Goal: Task Accomplishment & Management: Manage account settings

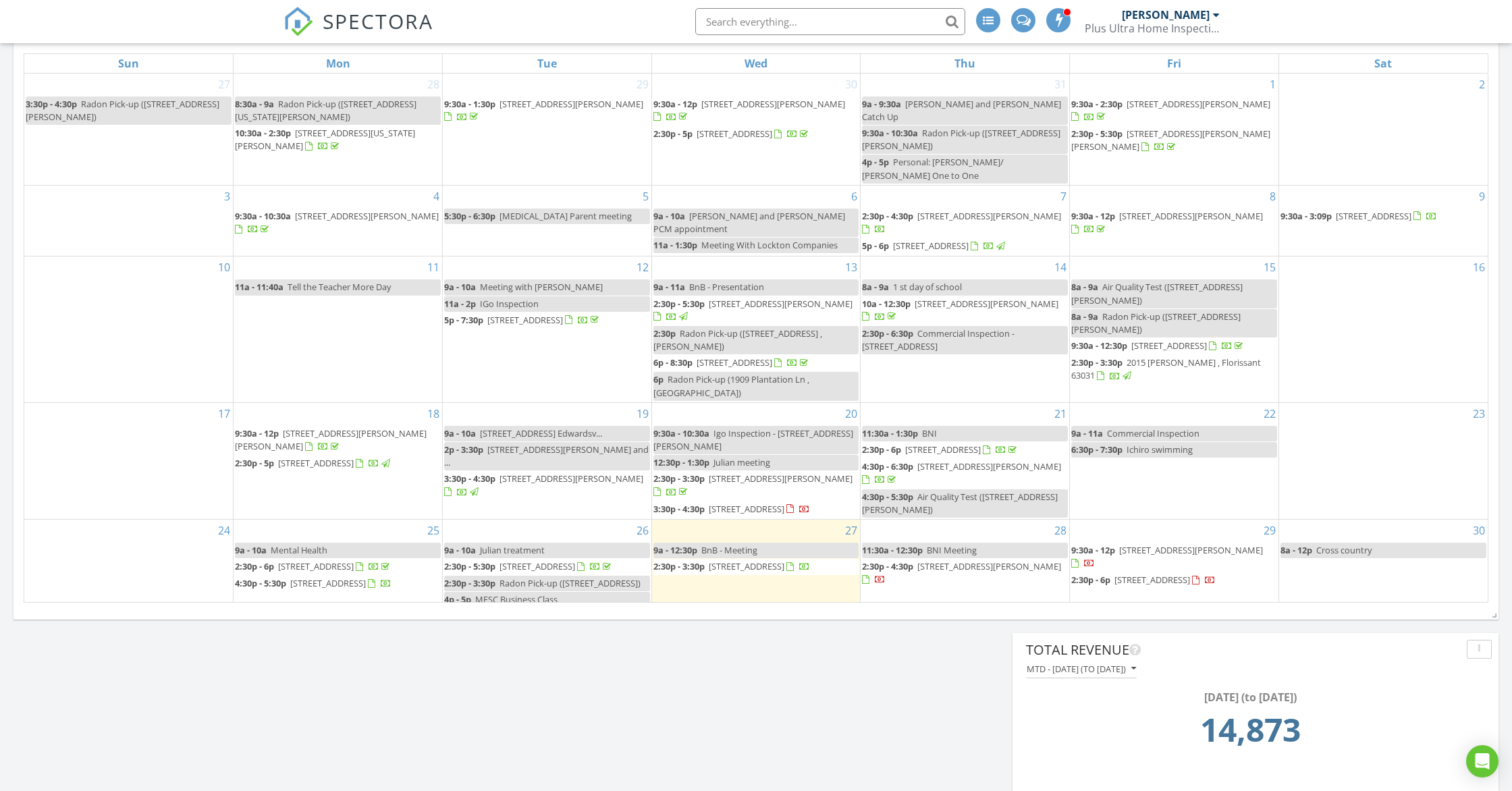
scroll to position [90, 0]
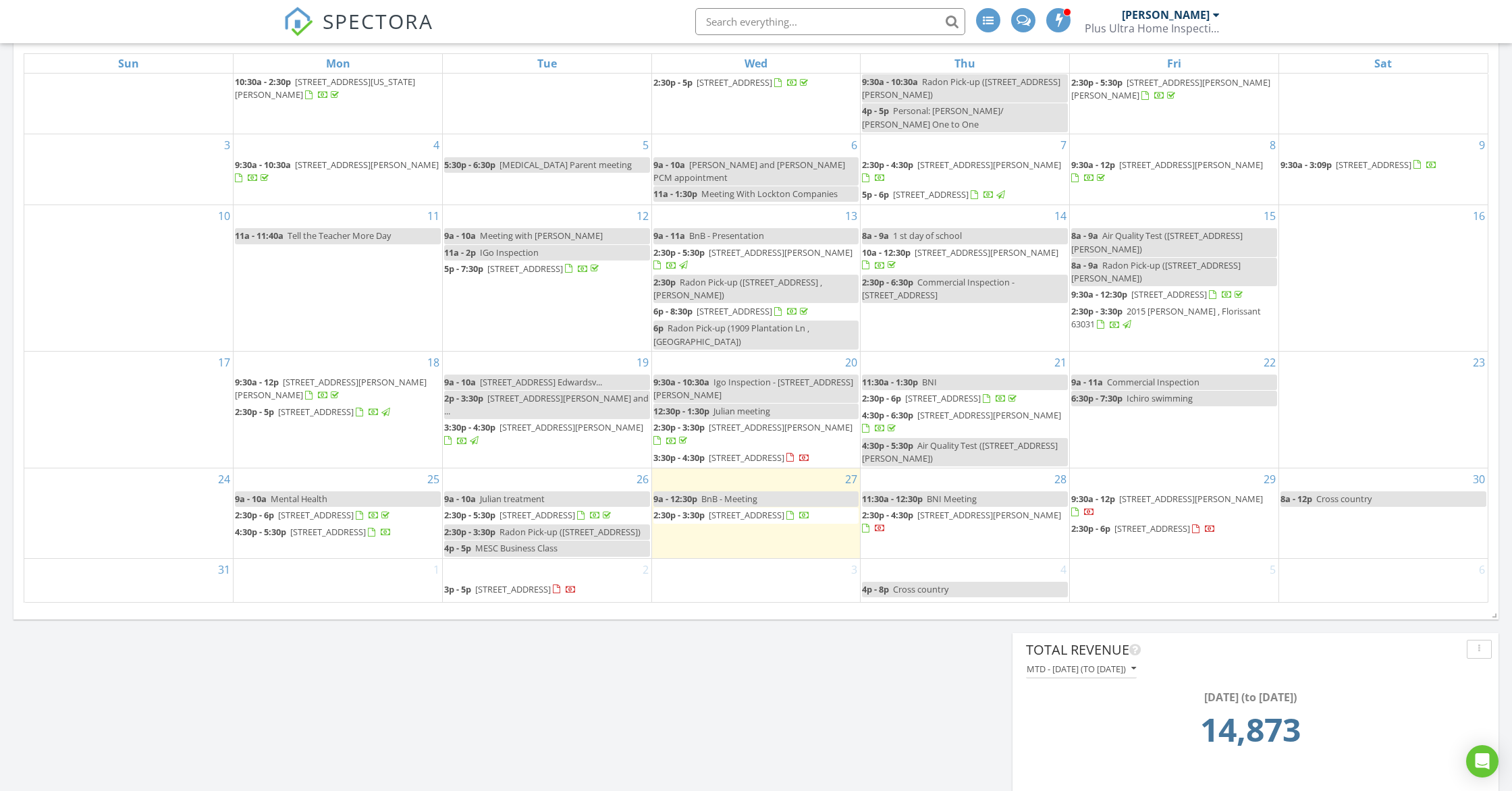
click at [363, 526] on span "141 Long Rd, Chesterfield 63005" at bounding box center [328, 531] width 75 height 12
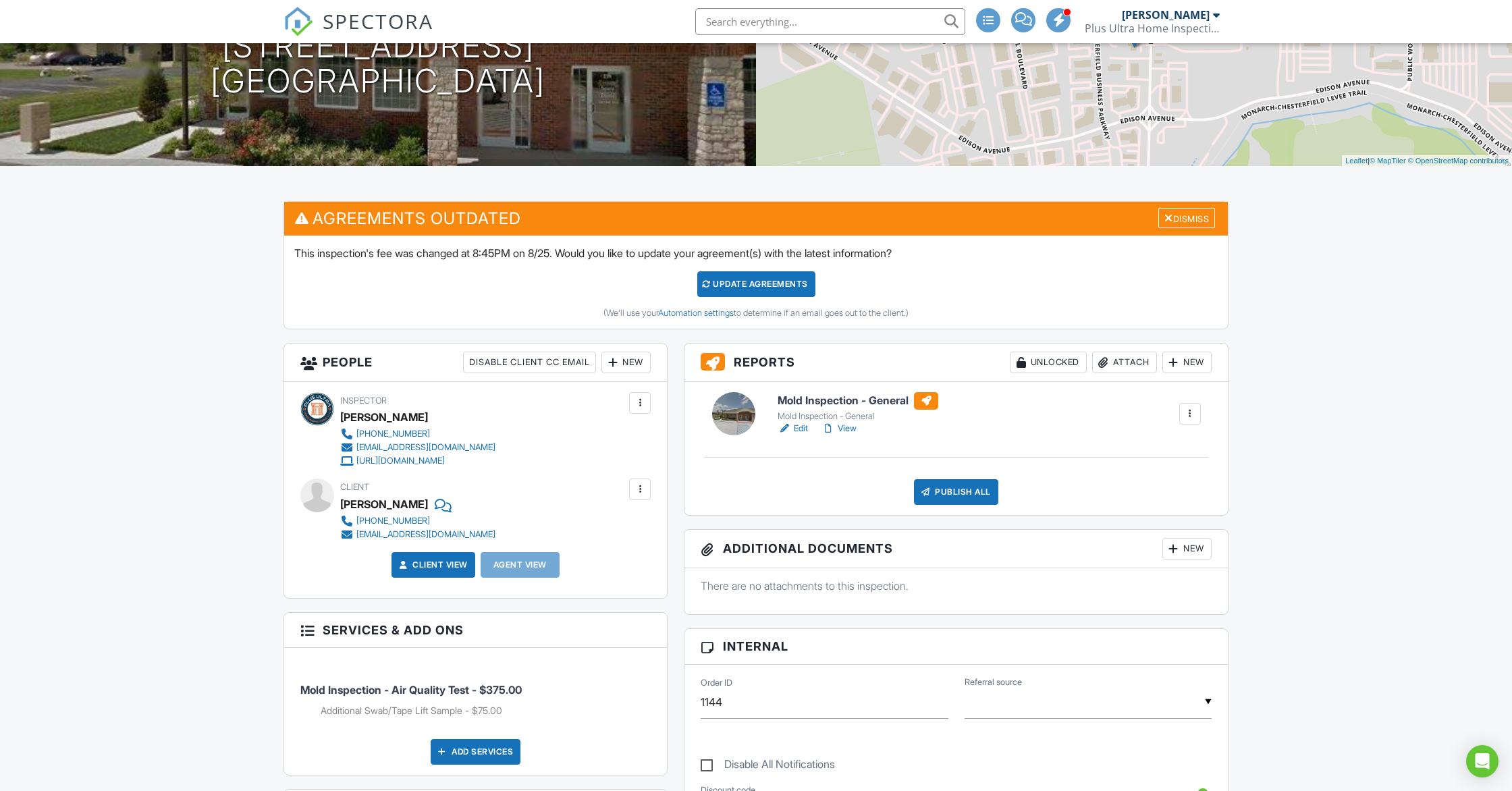
scroll to position [258, 0]
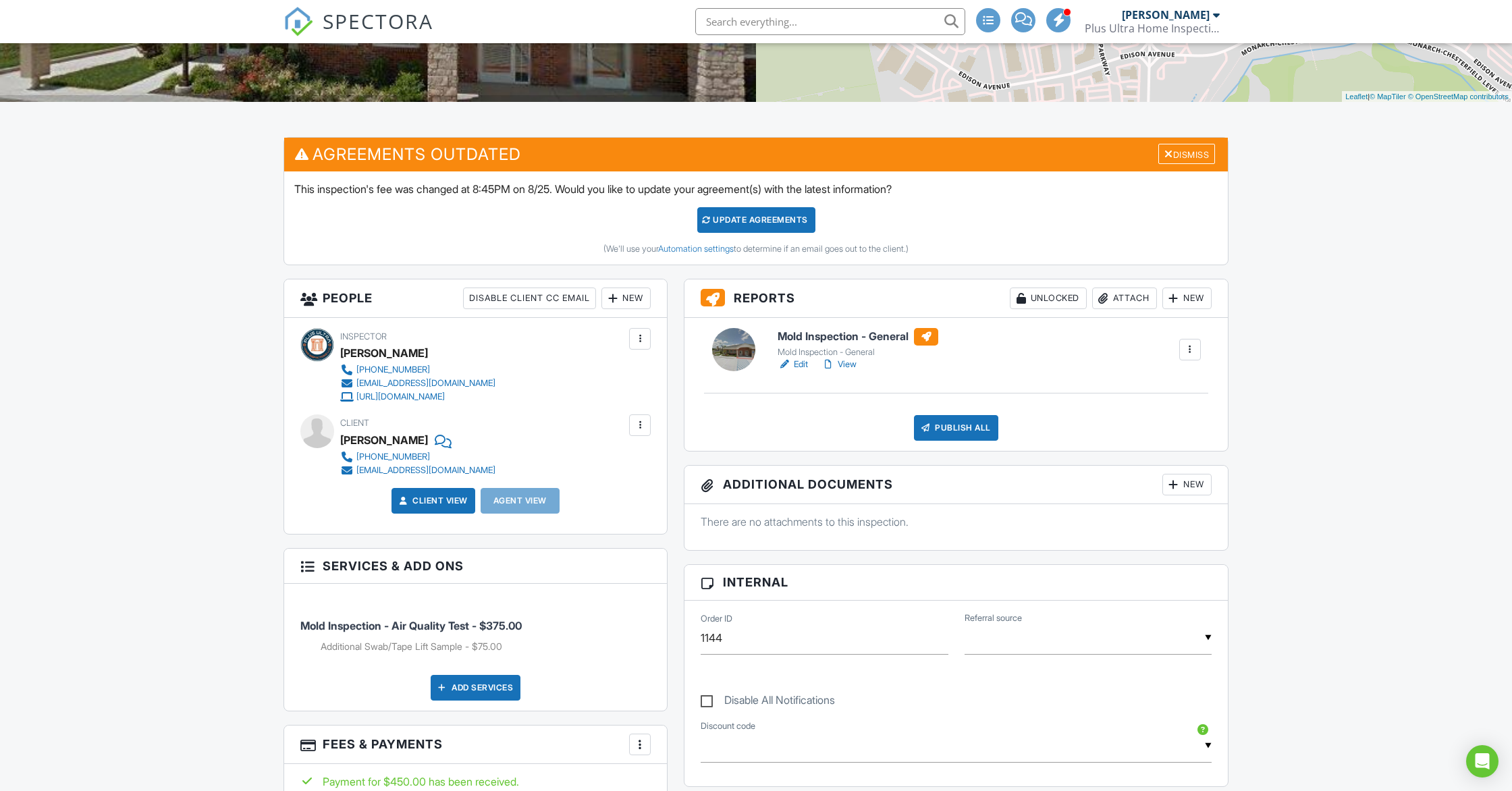
click at [798, 366] on link "Edit" at bounding box center [793, 364] width 30 height 14
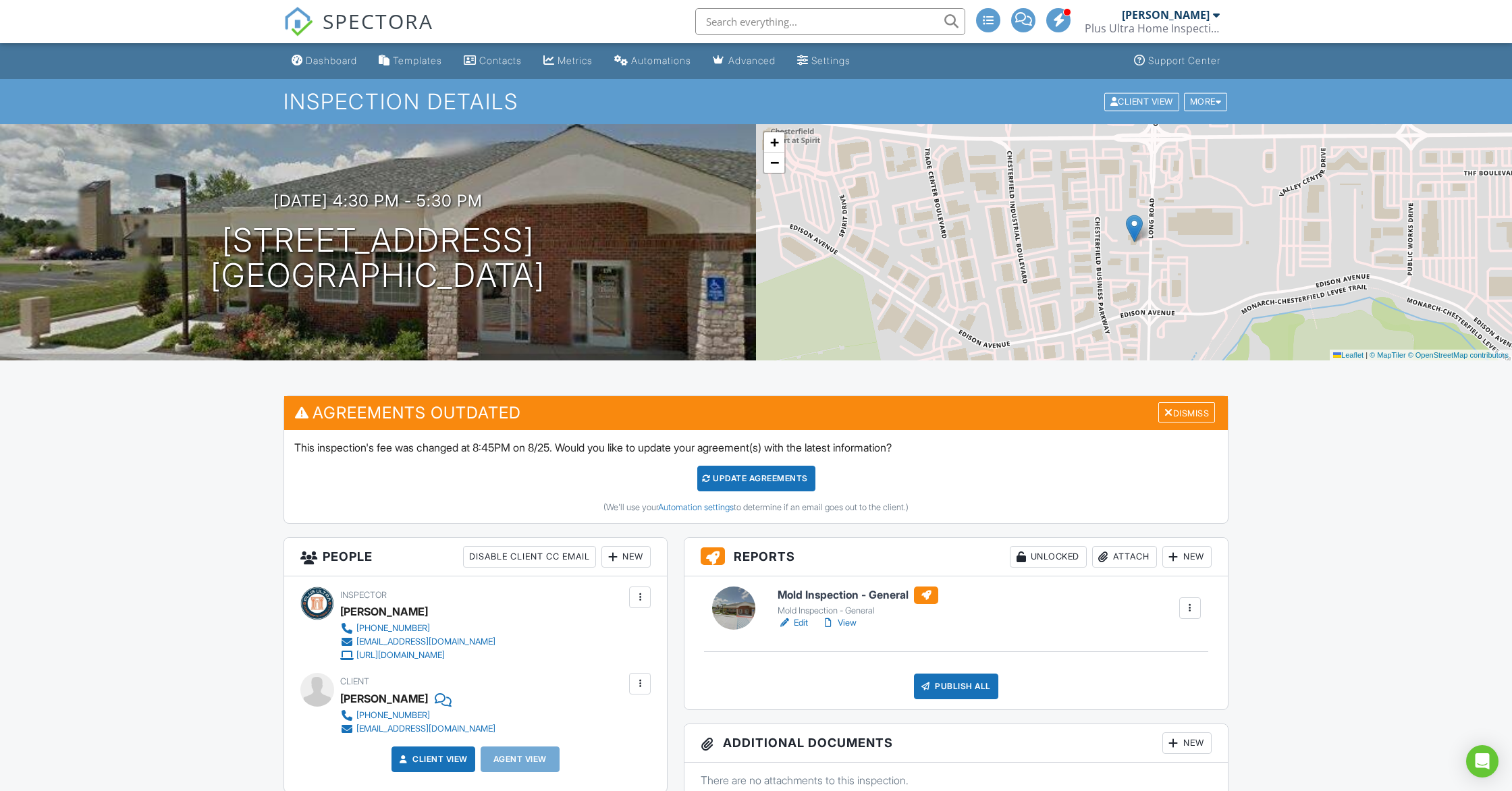
click at [1120, 553] on div "Attach" at bounding box center [1125, 556] width 65 height 22
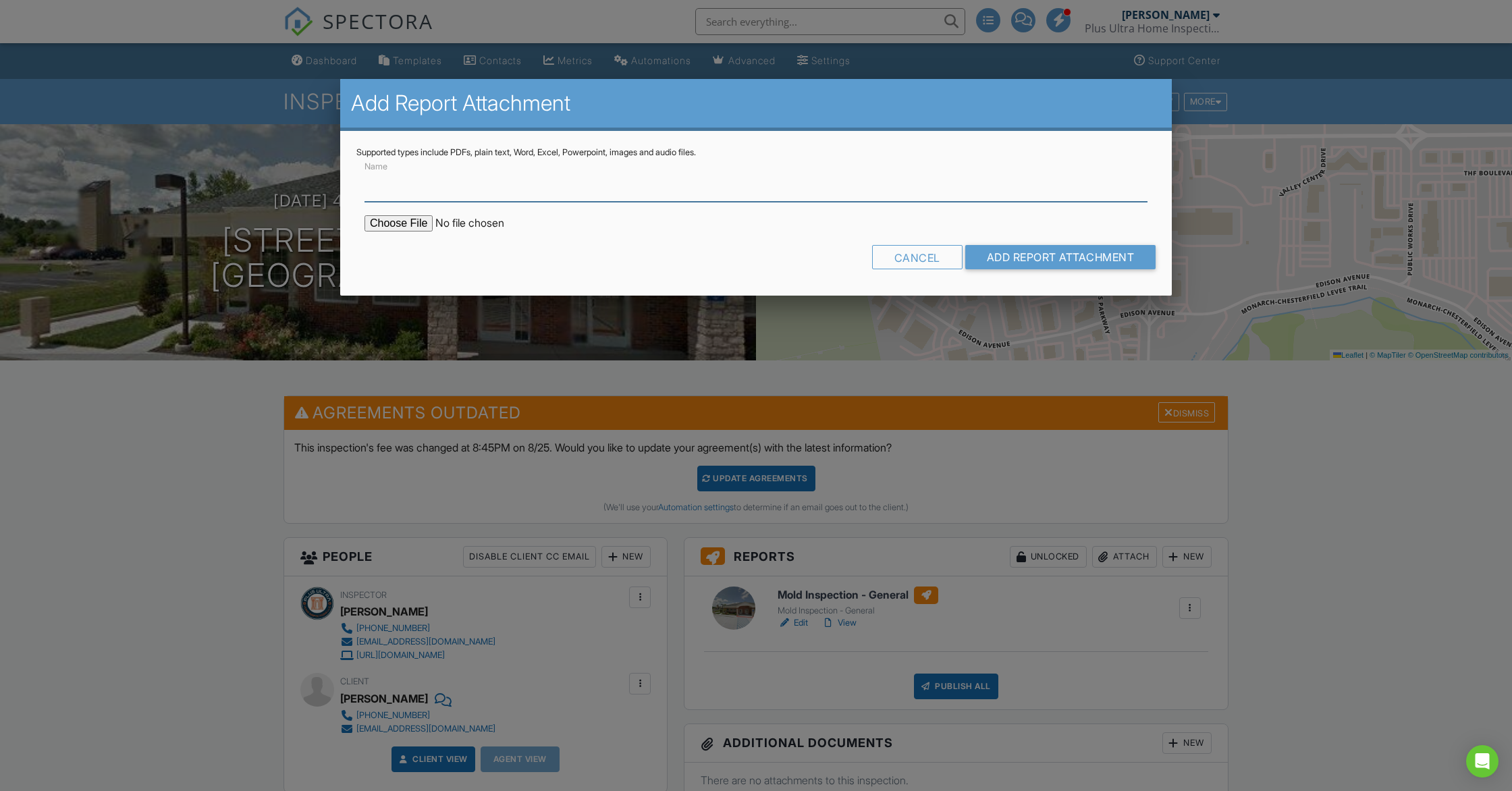
click at [567, 180] on input "Name" at bounding box center [756, 185] width 783 height 33
click at [519, 190] on input "Name" at bounding box center [756, 185] width 783 height 33
type input "Air Quality Test Result"
click at [413, 226] on input "file" at bounding box center [479, 223] width 230 height 16
type input "C:\fakepath\141_Long_Rd_Chesterfield__MO_63005_Sporecyte_Report.pdf"
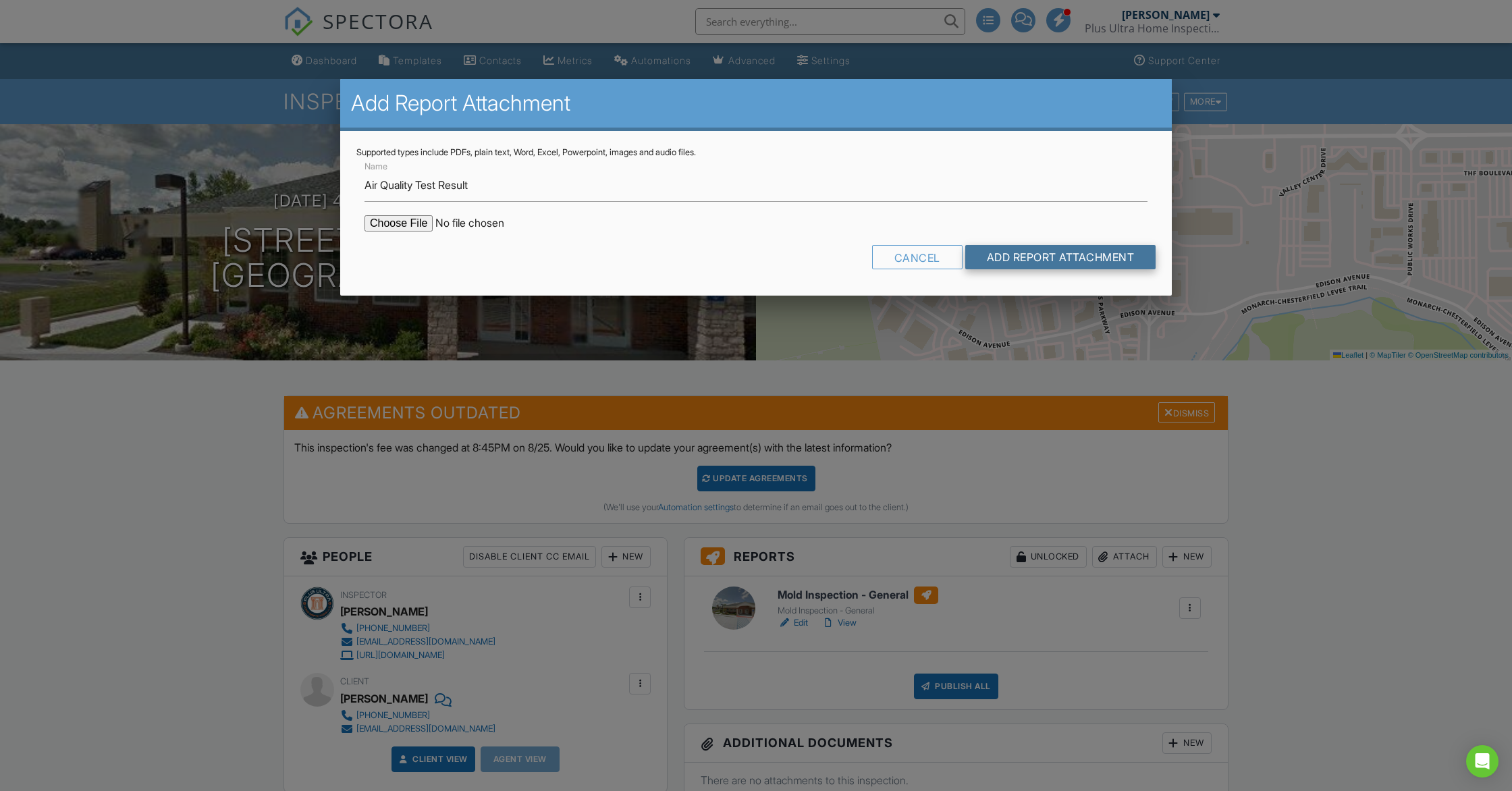
click at [1046, 261] on input "Add Report Attachment" at bounding box center [1061, 257] width 191 height 24
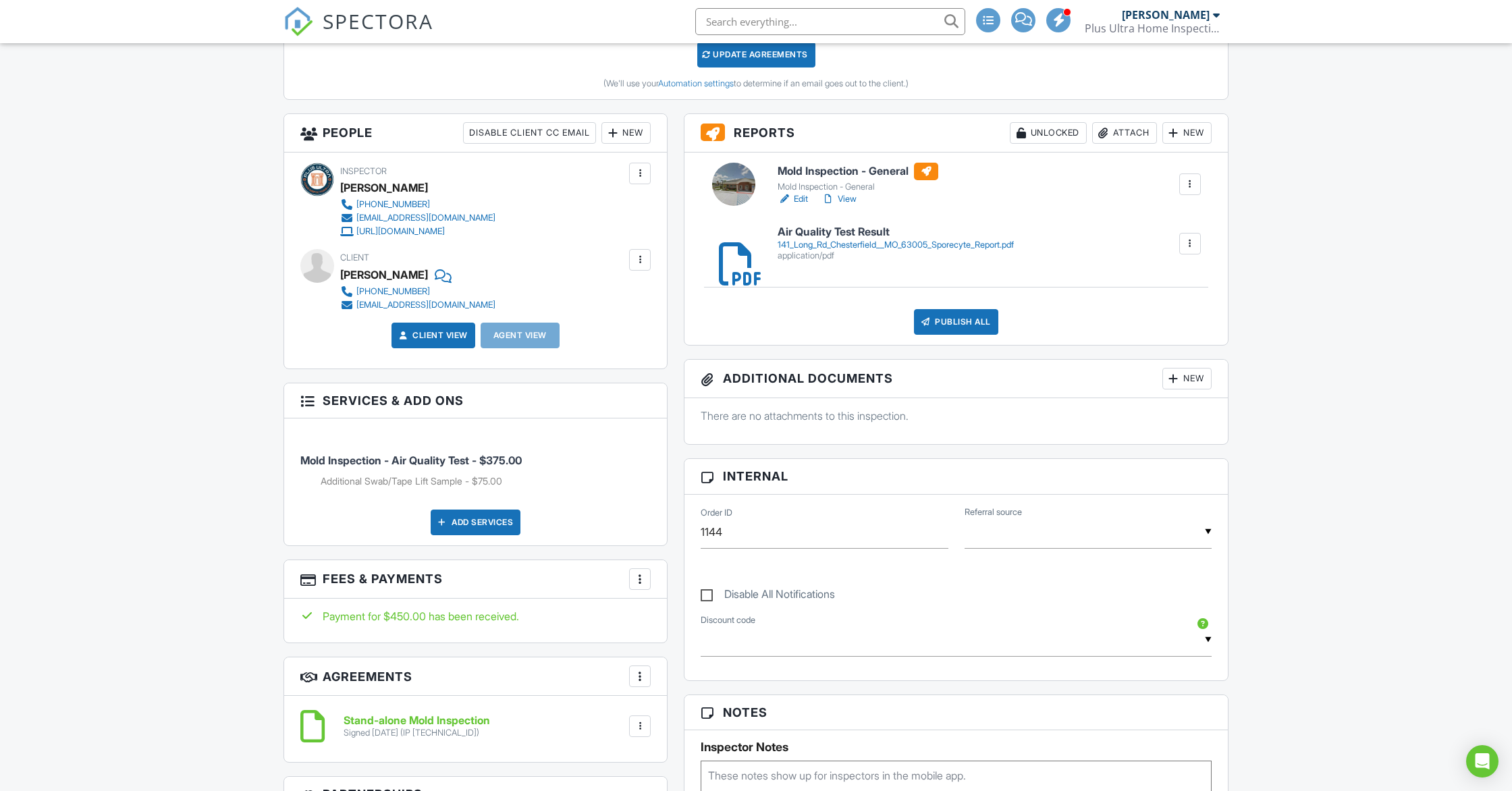
scroll to position [307, 0]
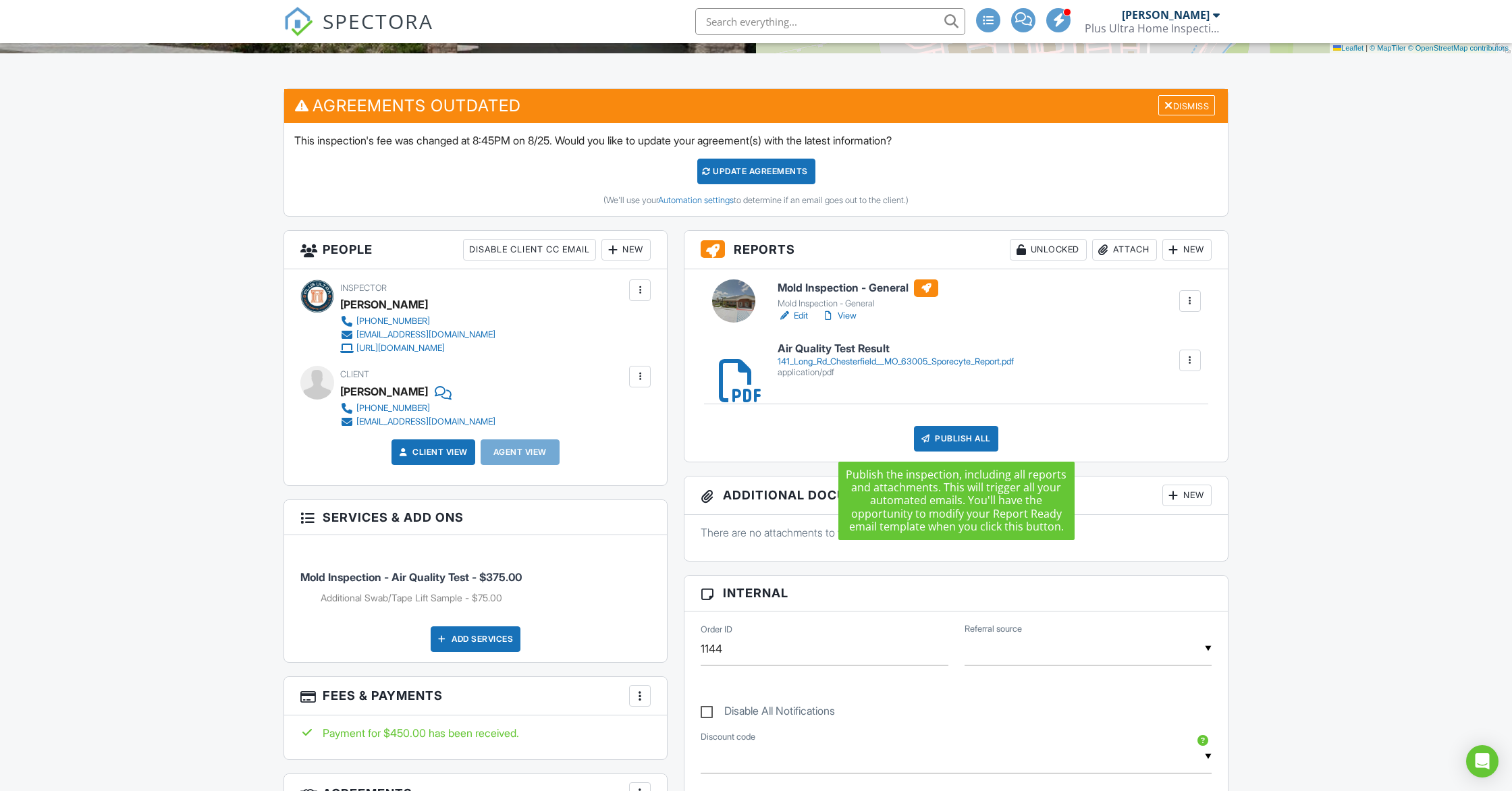
click at [952, 441] on div "Publish All" at bounding box center [956, 439] width 85 height 26
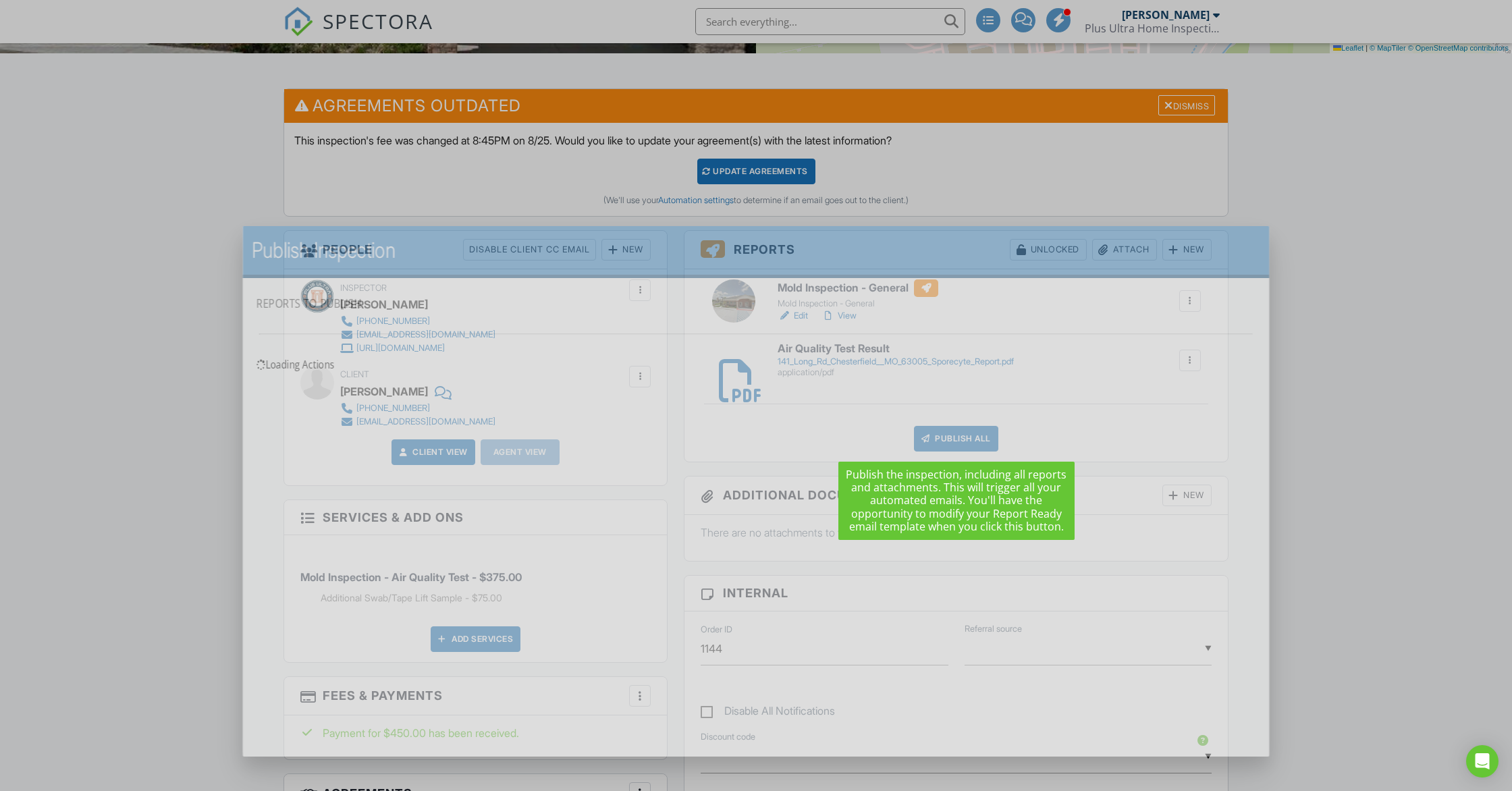
scroll to position [0, 0]
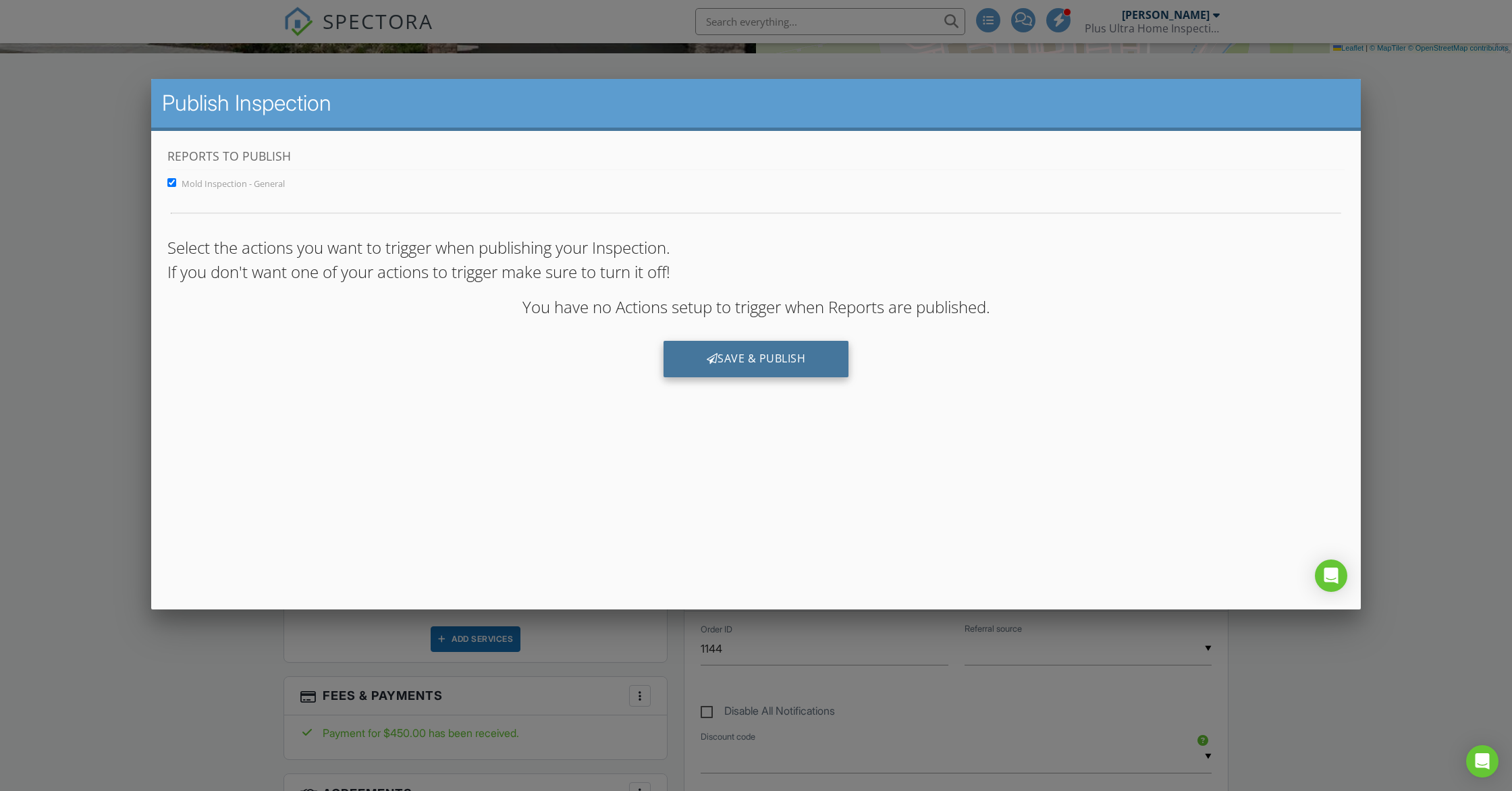
click at [719, 359] on div "Save & Publish" at bounding box center [756, 359] width 186 height 37
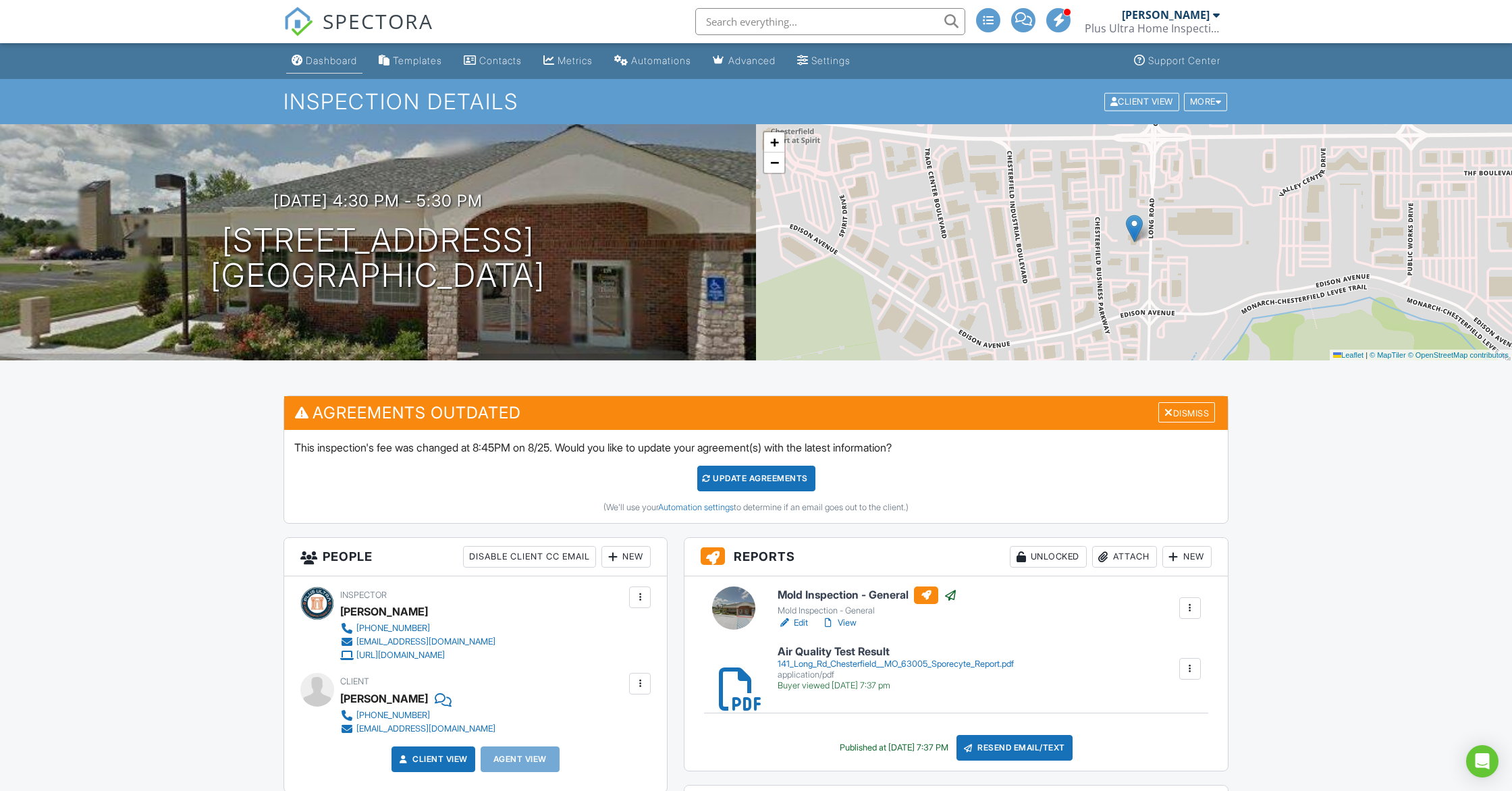
click at [326, 66] on div "Dashboard" at bounding box center [331, 60] width 52 height 11
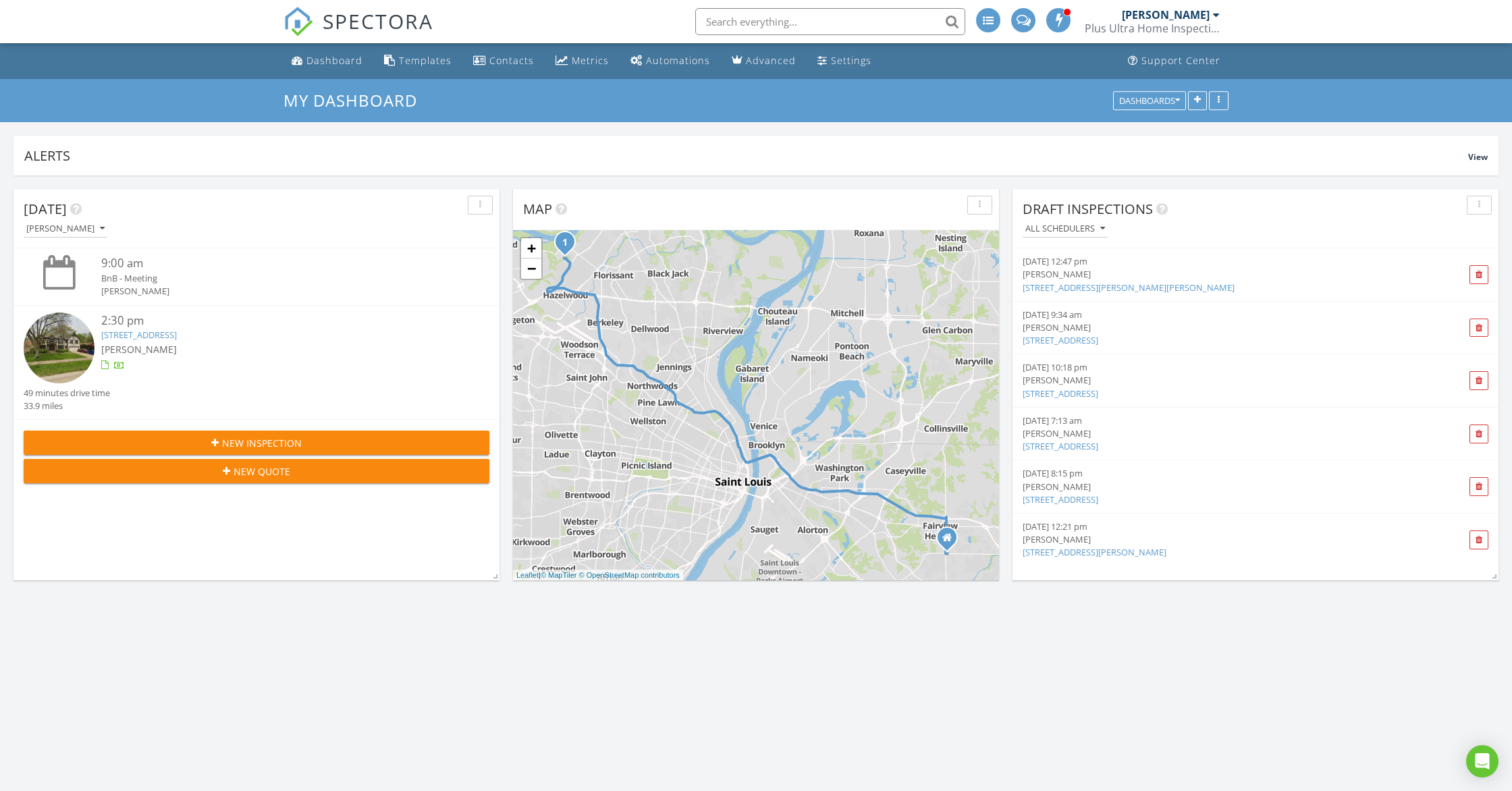
click at [1106, 387] on div "3090 Hanover Rd, Waterloo, IL" at bounding box center [1216, 394] width 388 height 13
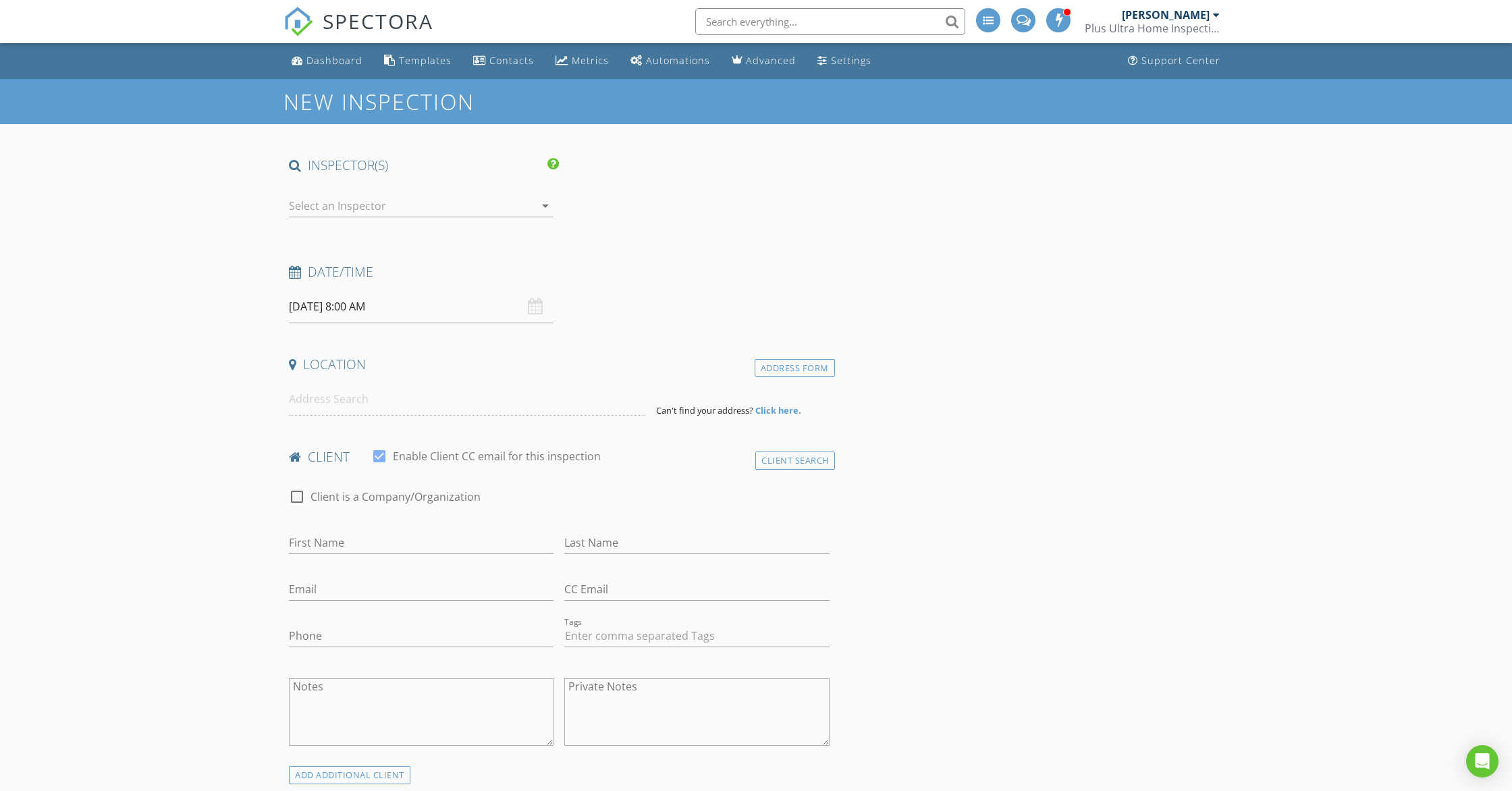
type input "[PERSON_NAME]"
type input "Imbler"
type input "[PERSON_NAME][EMAIL_ADDRESS][PERSON_NAME][DOMAIN_NAME]"
type input "[PHONE_NUMBER]"
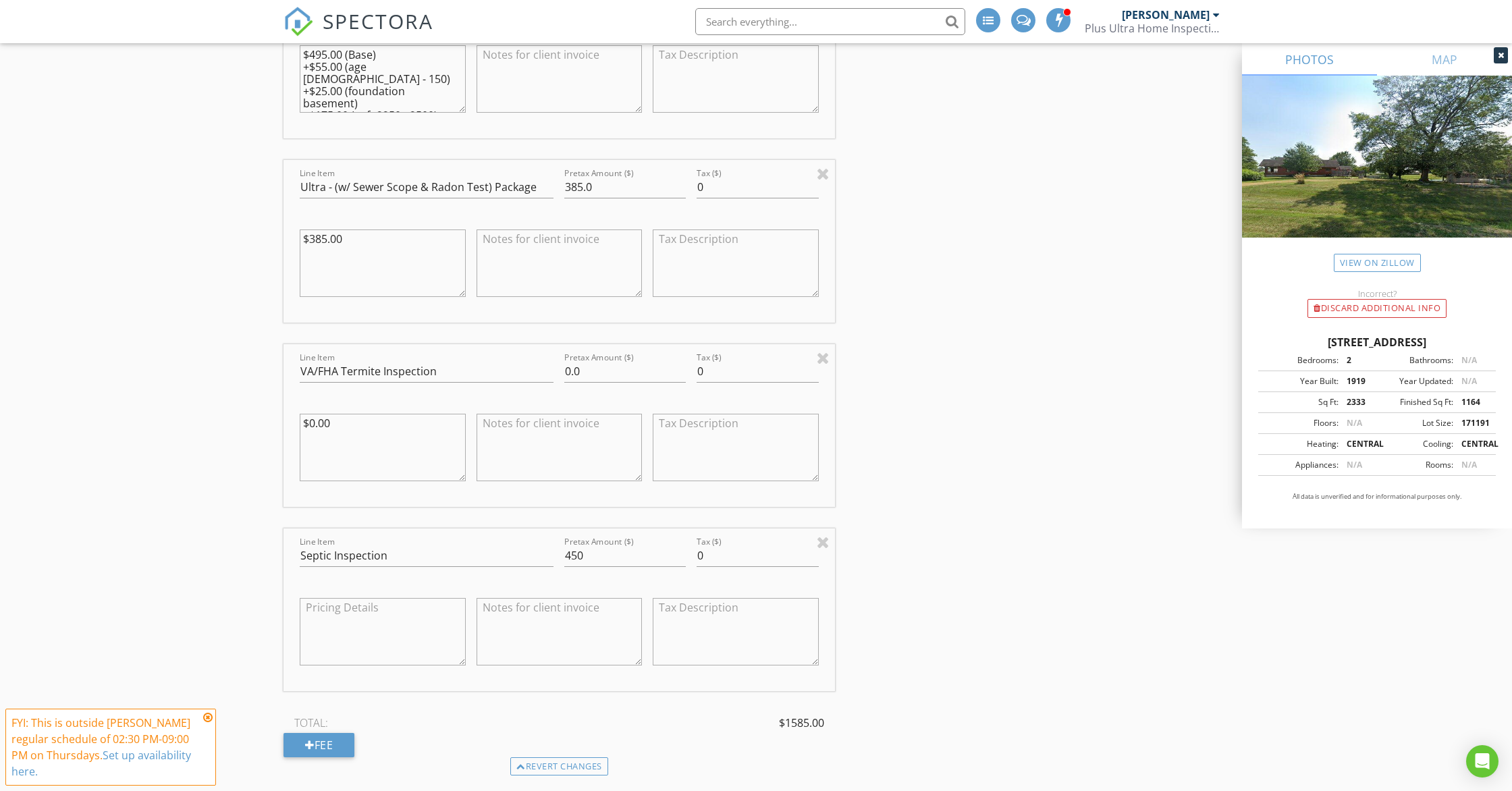
scroll to position [1342, 0]
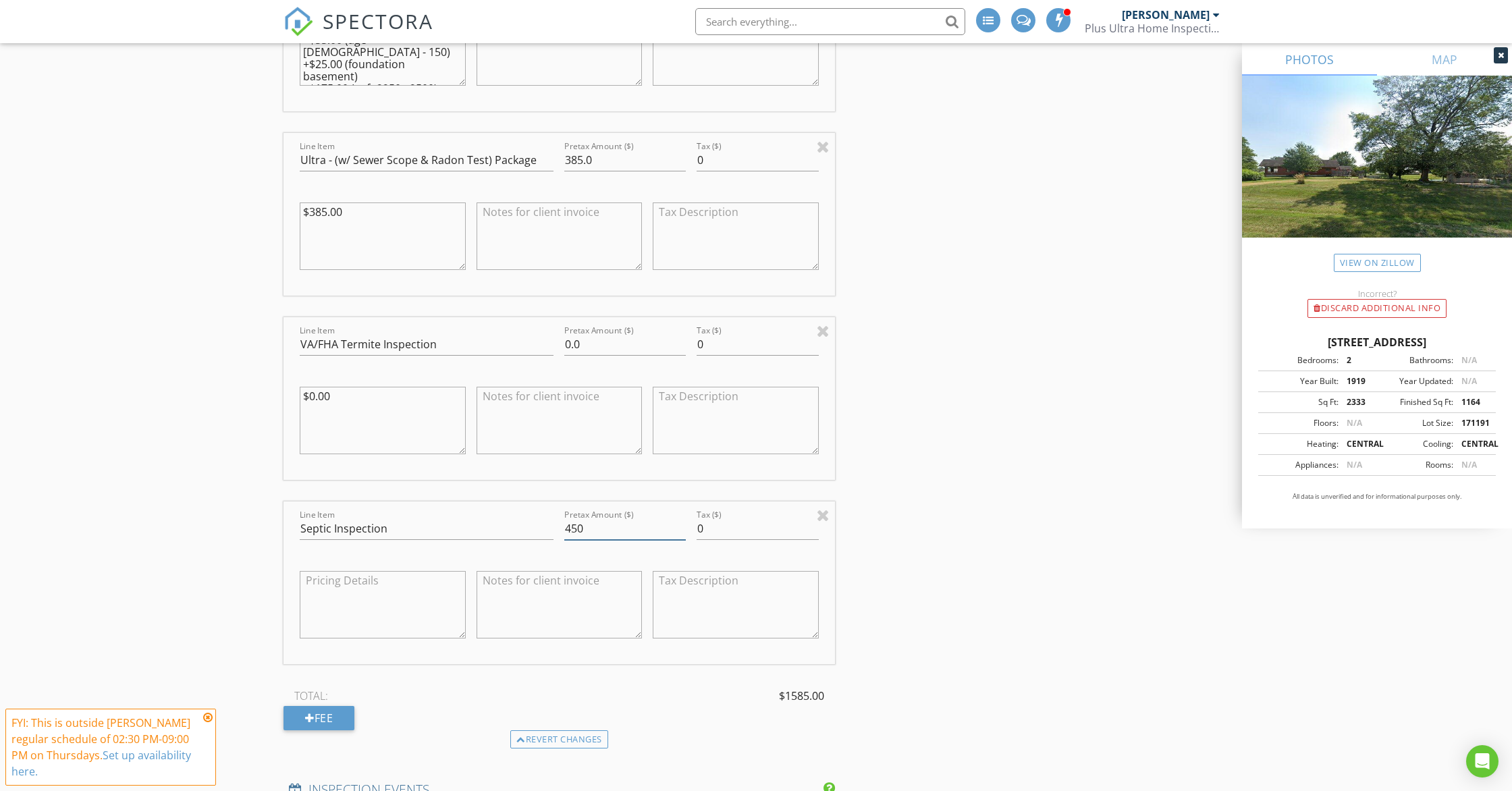
click at [587, 529] on input "450" at bounding box center [625, 529] width 121 height 22
drag, startPoint x: 592, startPoint y: 532, endPoint x: 572, endPoint y: 529, distance: 20.2
click at [565, 529] on input "450" at bounding box center [625, 529] width 121 height 22
type input "350"
click at [971, 579] on div "INSPECTOR(S) check_box Julian Andes PRIMARY Julian Andes arrow_drop_down check_…" at bounding box center [756, 548] width 945 height 3468
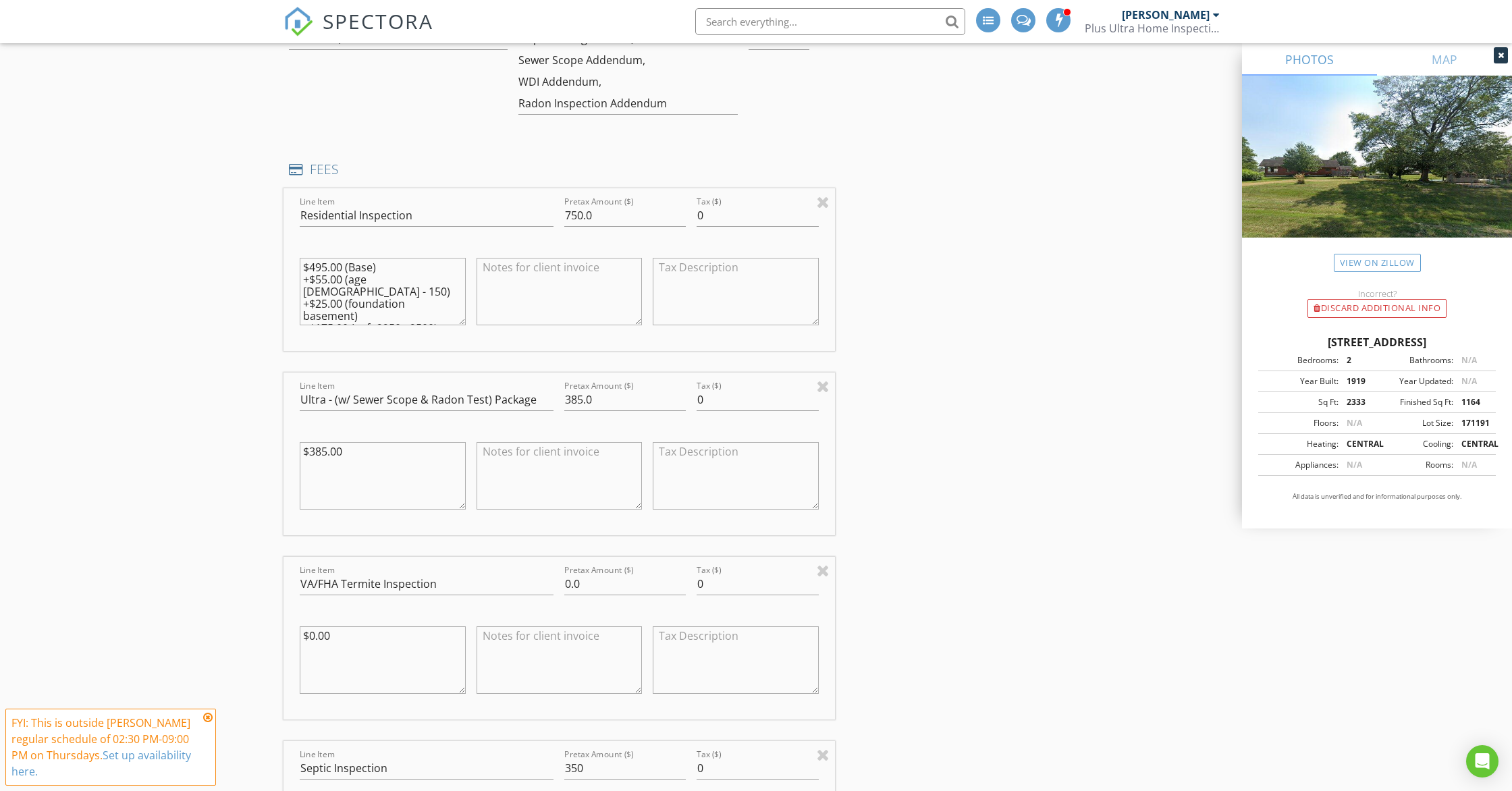
scroll to position [1025, 0]
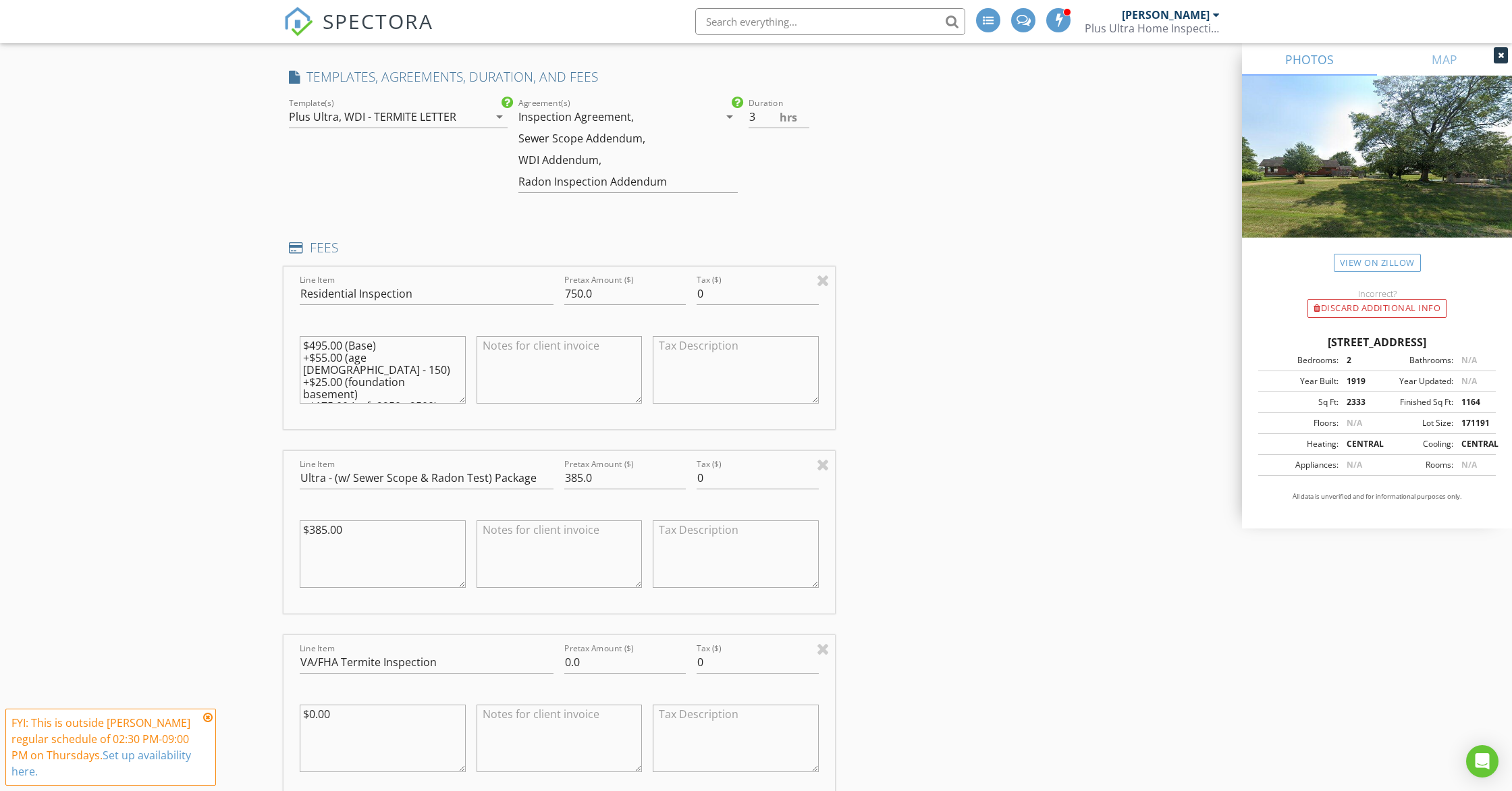
click at [473, 117] on div "Plus Ultra, WDI - TERMITE LETTER" at bounding box center [389, 117] width 200 height 22
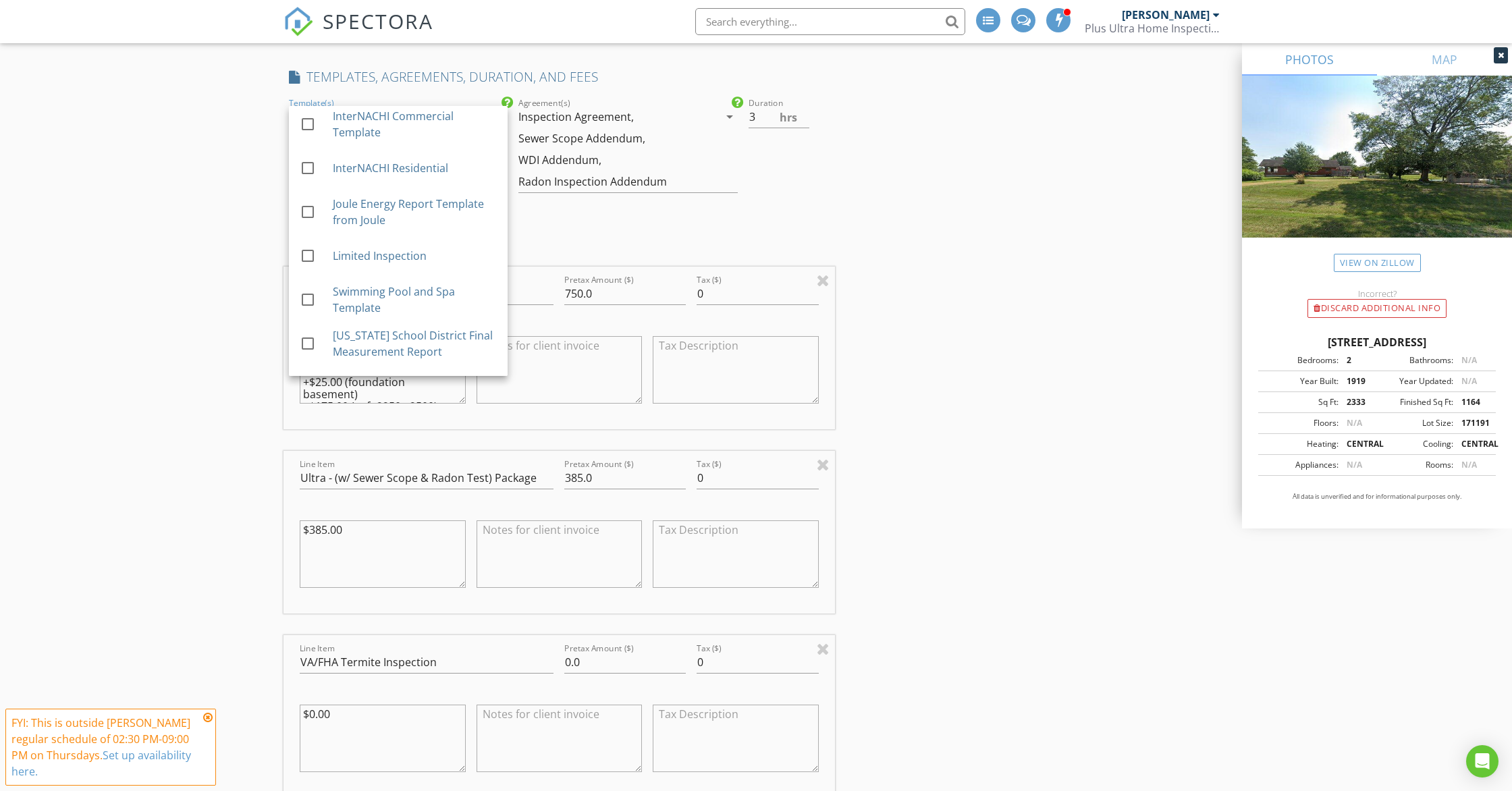
scroll to position [166, 0]
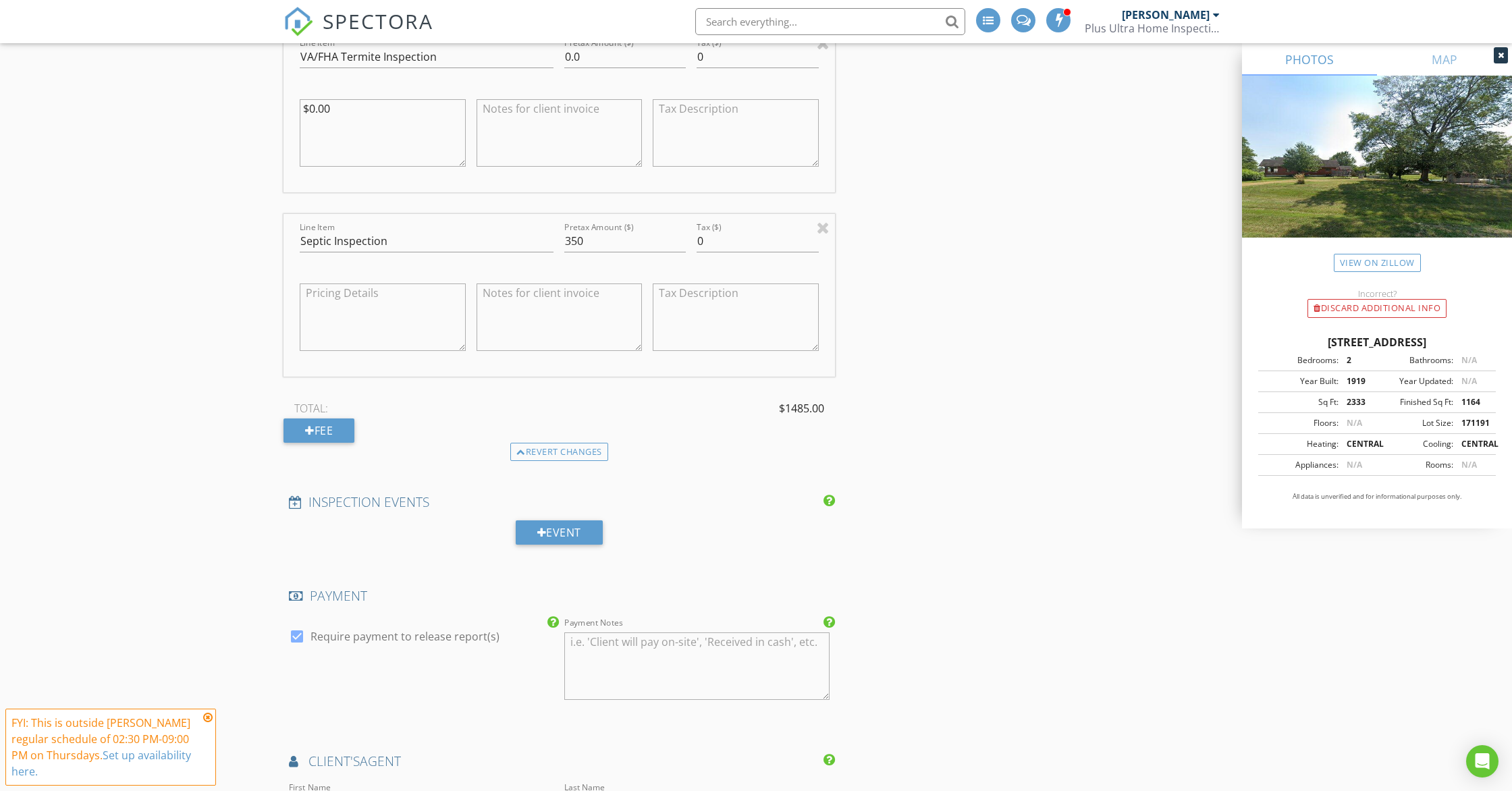
scroll to position [1659, 0]
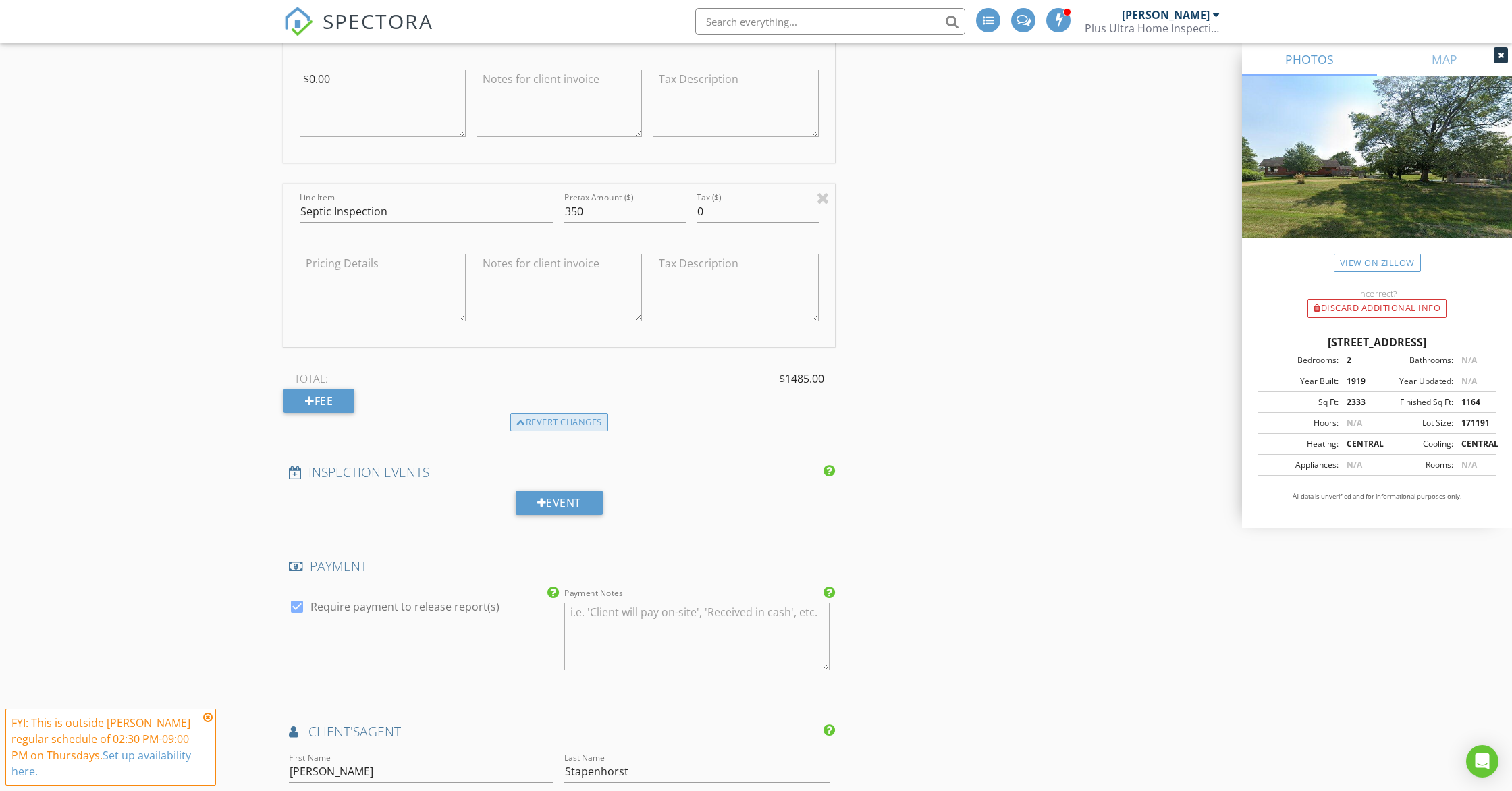
click at [572, 427] on div "Revert changes" at bounding box center [559, 422] width 98 height 19
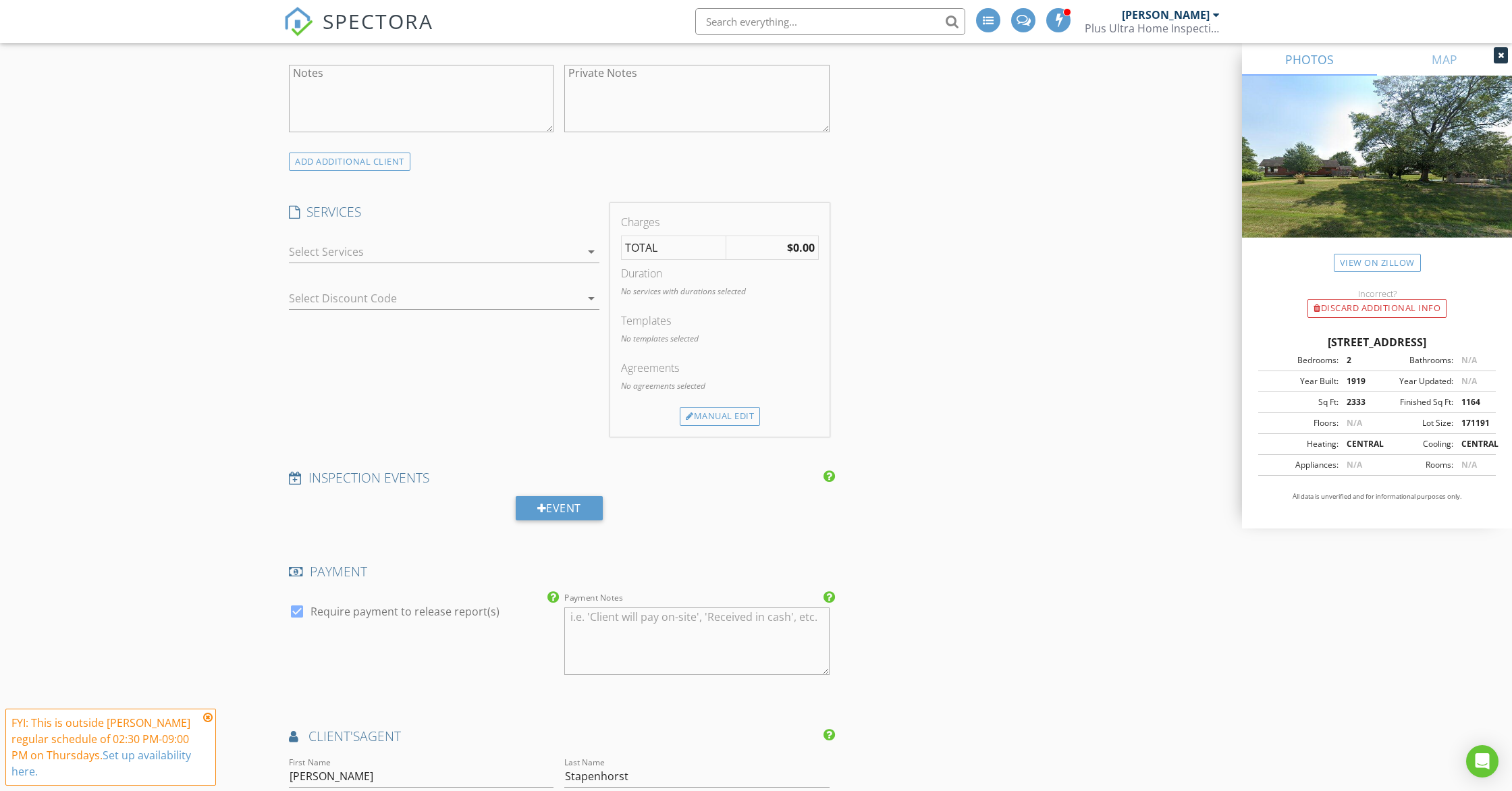
scroll to position [747, 0]
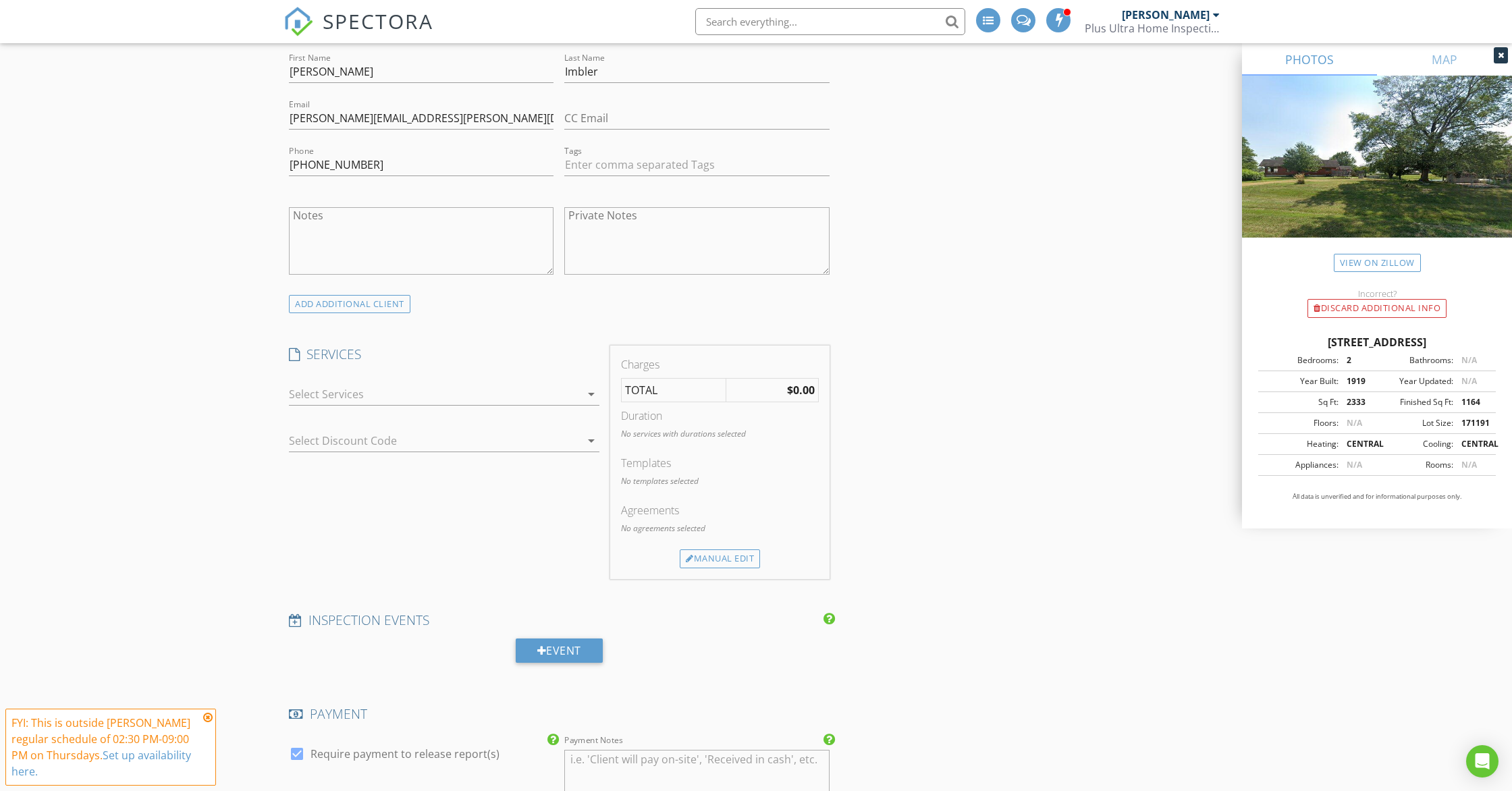
click at [543, 396] on div at bounding box center [435, 394] width 292 height 22
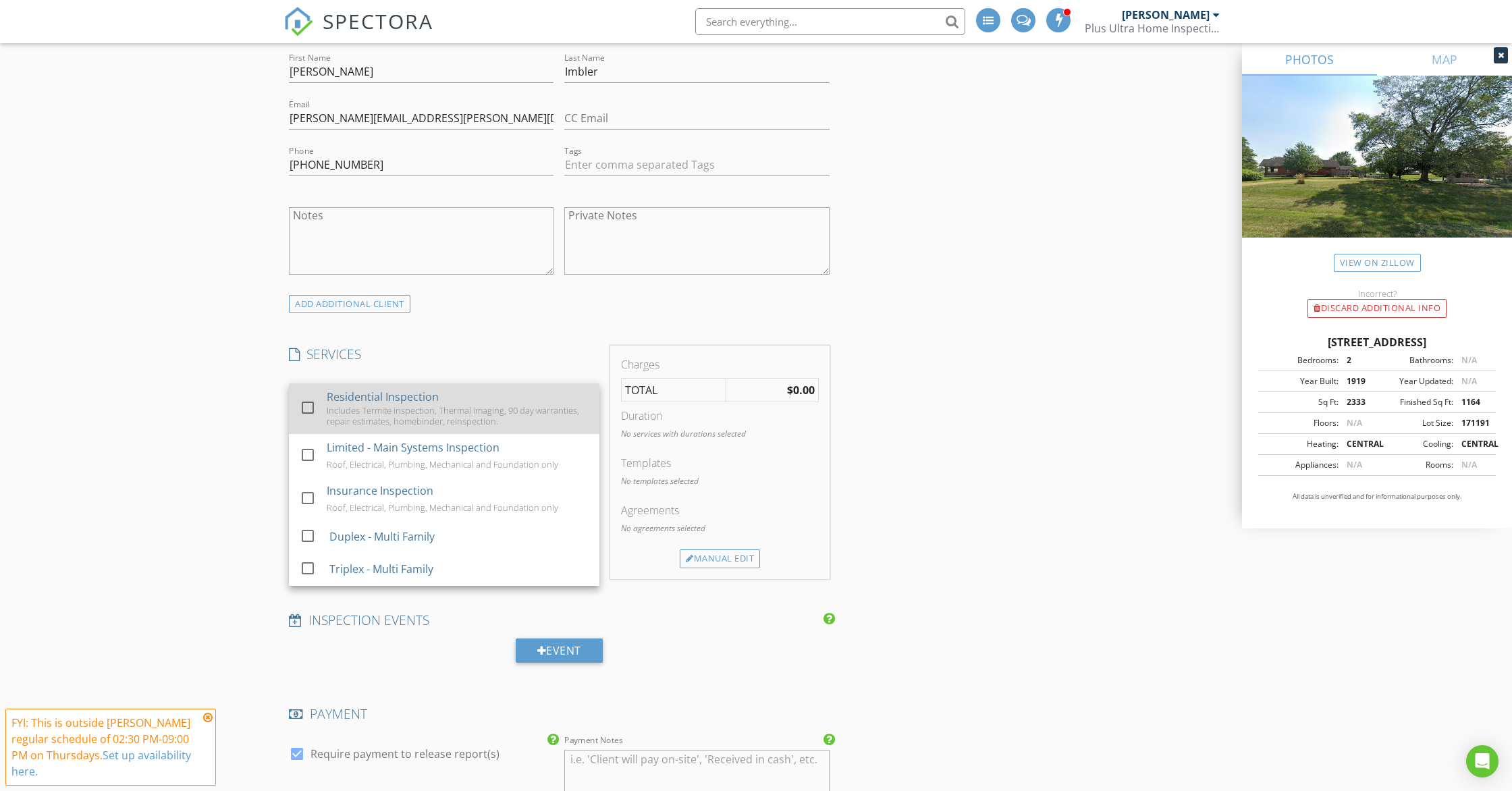
click at [307, 407] on div at bounding box center [308, 407] width 23 height 23
checkbox input "true"
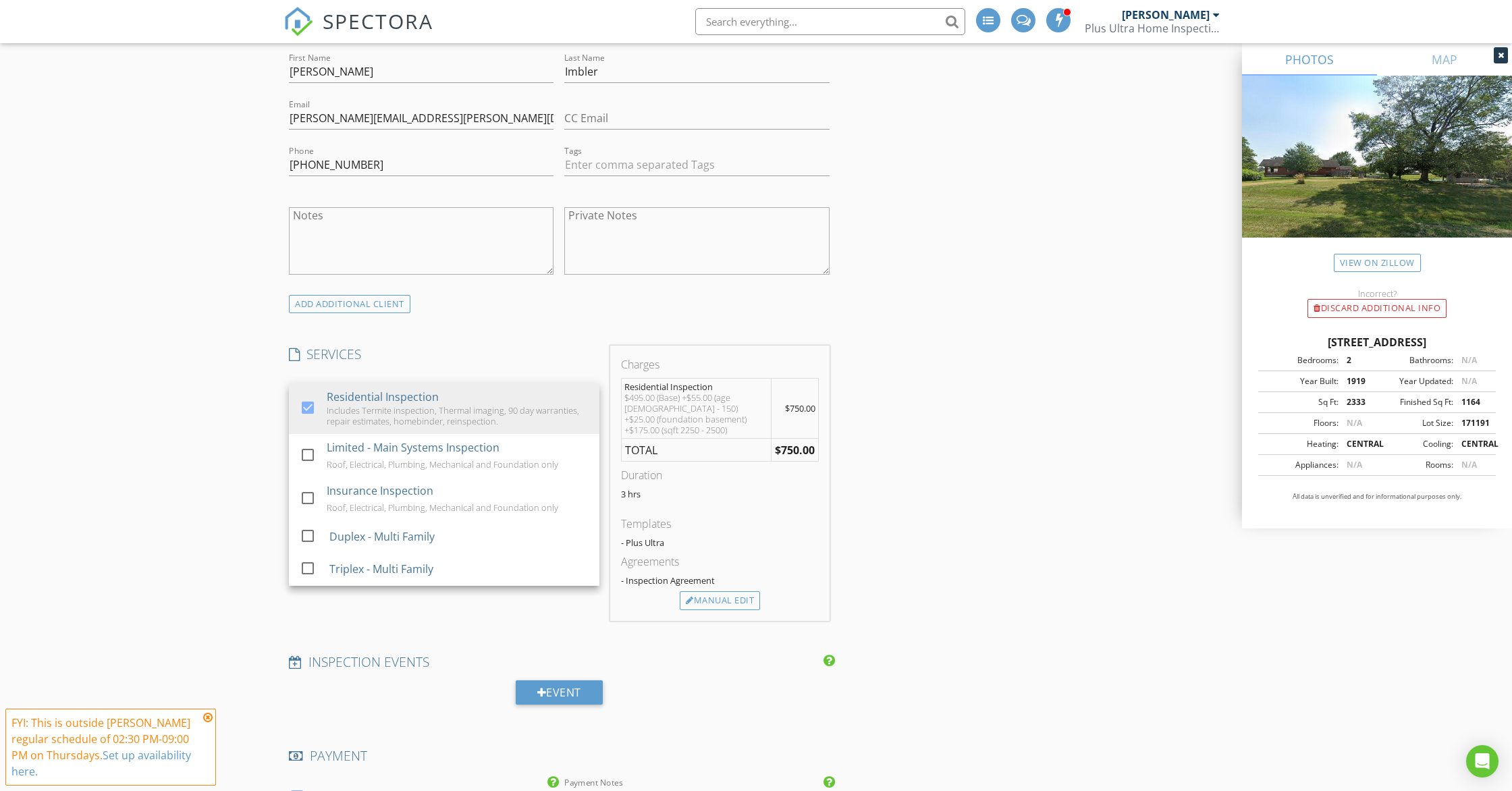
click at [791, 488] on div "3 hrs" at bounding box center [719, 499] width 197 height 22
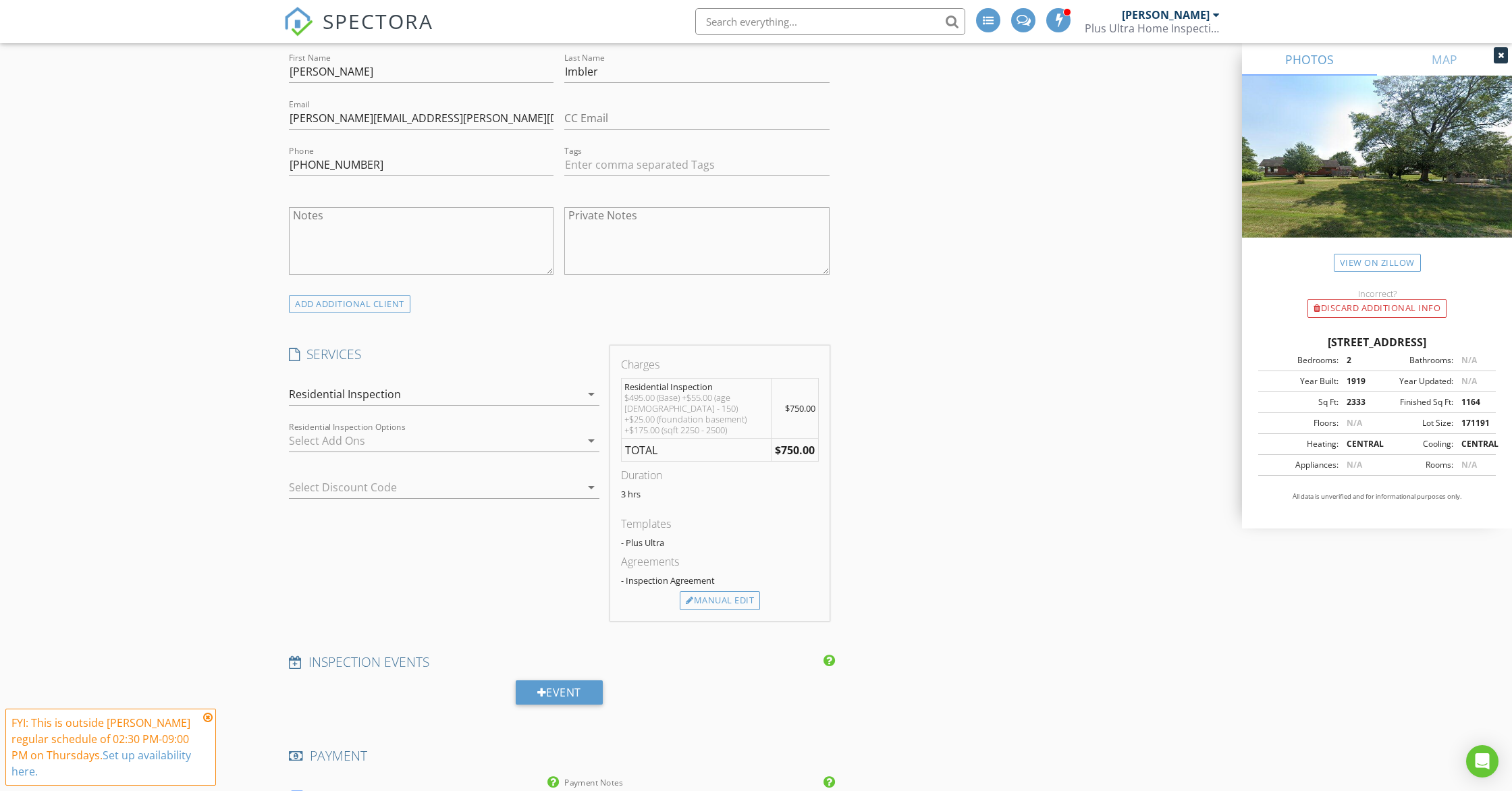
click at [558, 441] on div at bounding box center [435, 440] width 292 height 22
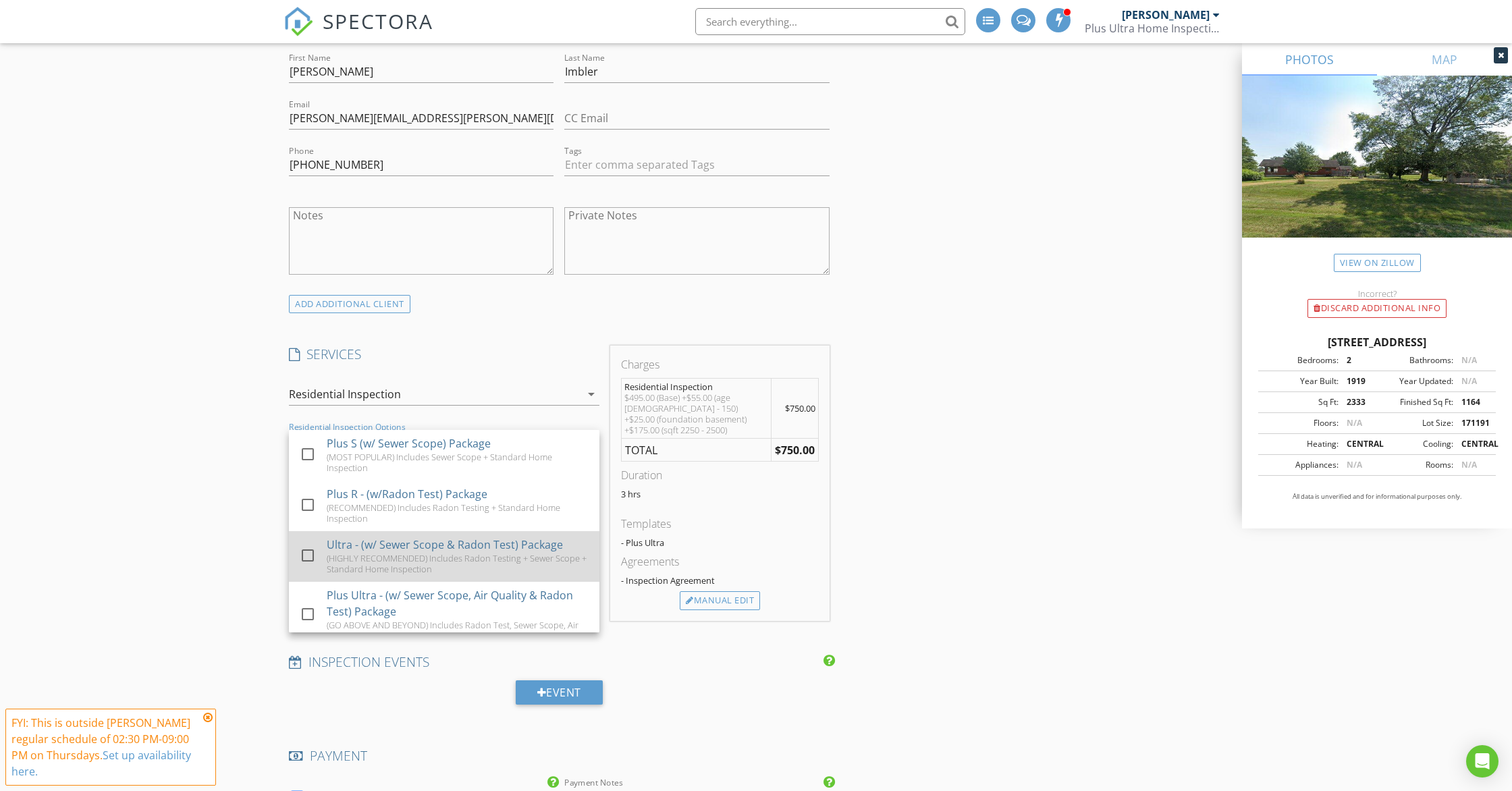
scroll to position [34, 0]
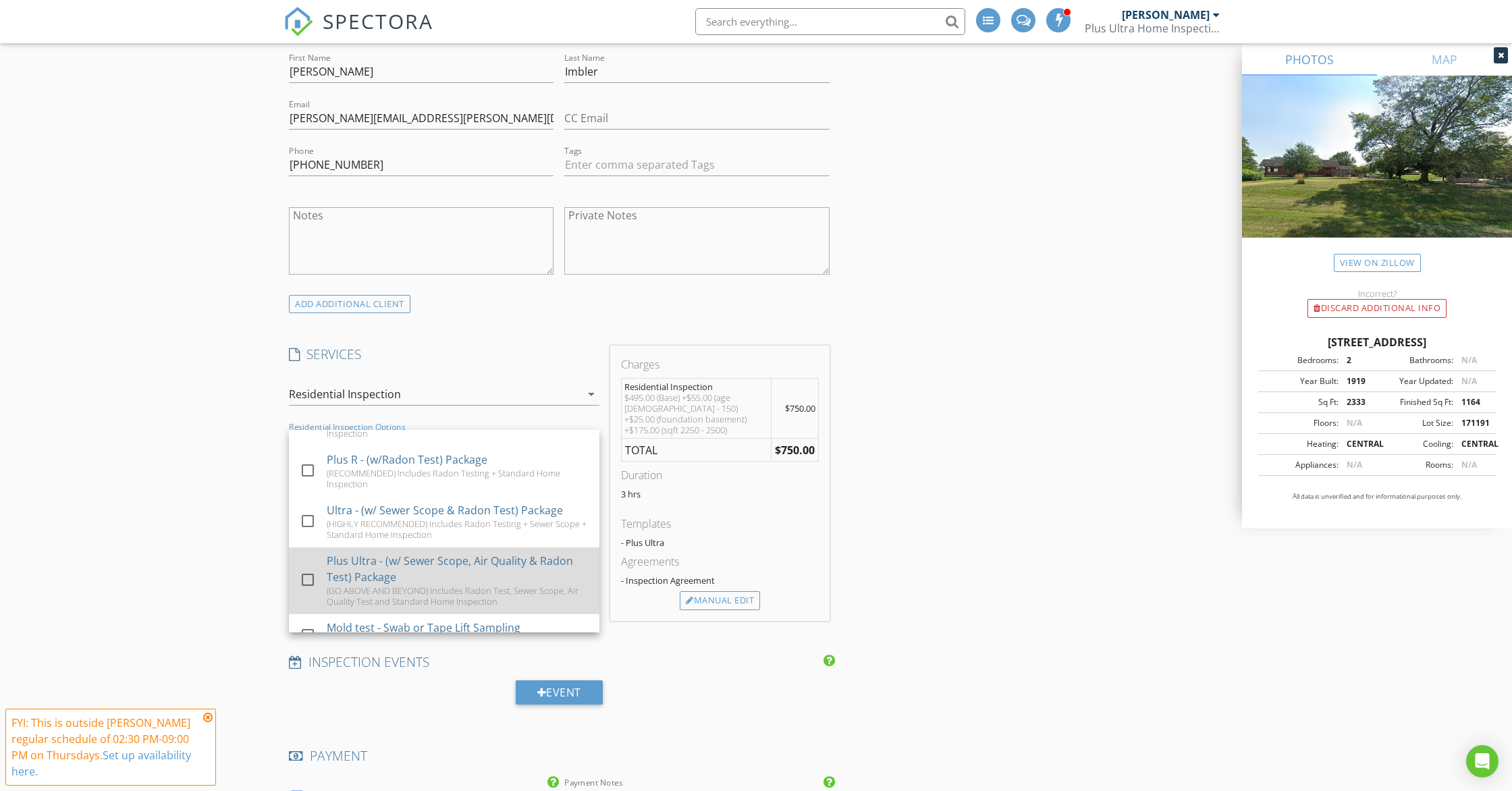
click at [308, 579] on div at bounding box center [308, 579] width 23 height 23
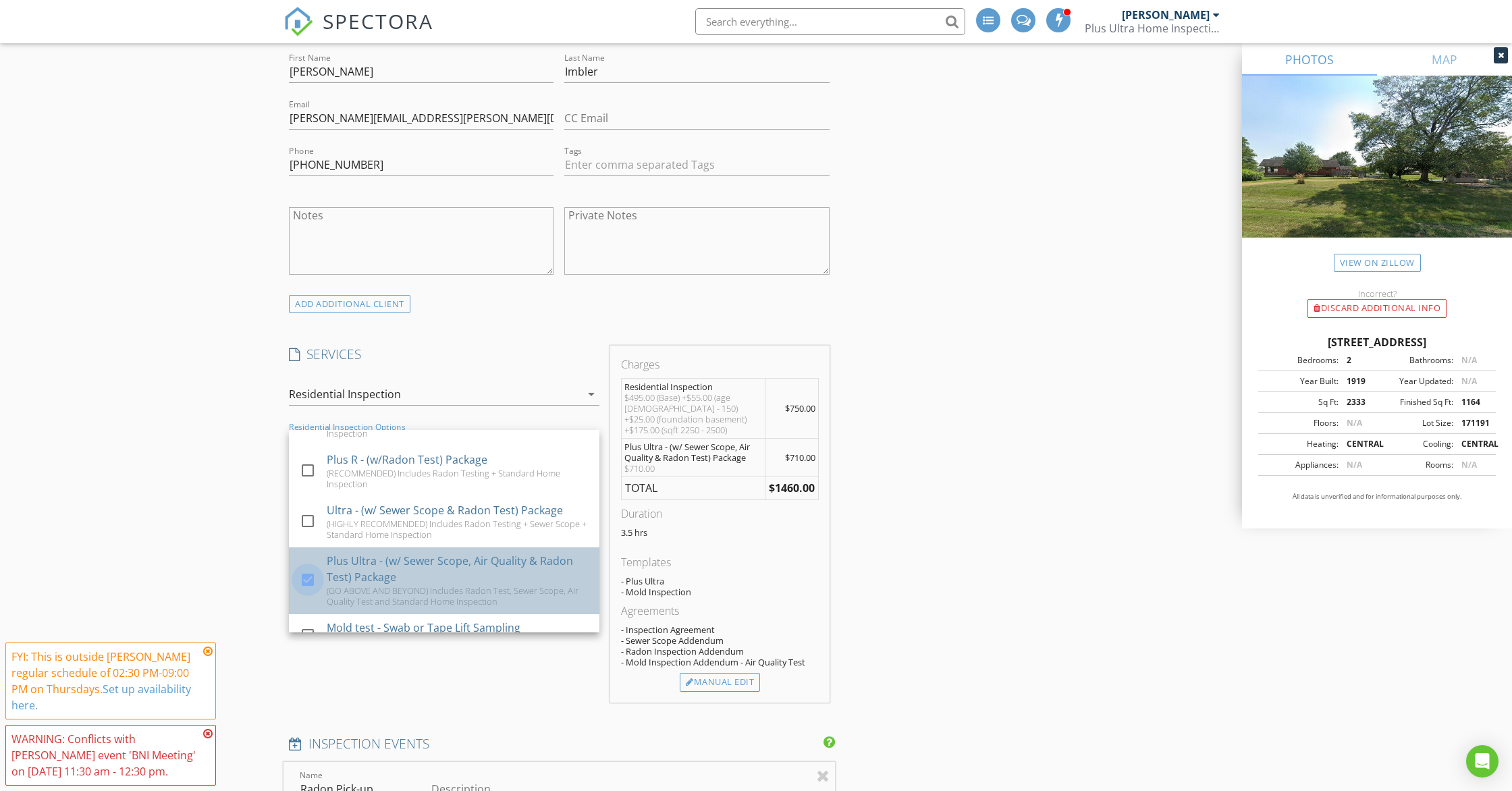
click at [301, 575] on div at bounding box center [308, 579] width 23 height 23
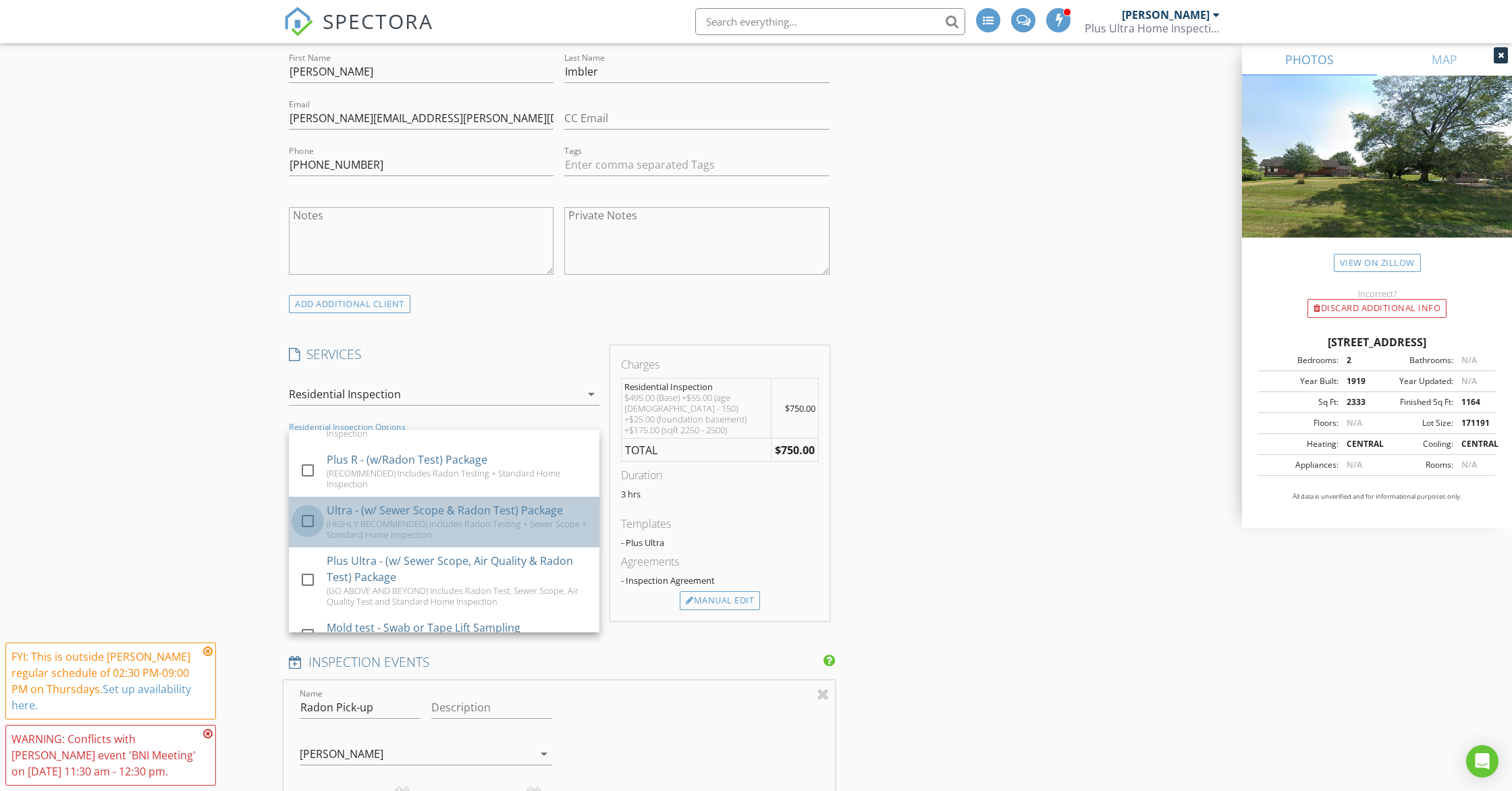
click at [306, 526] on div at bounding box center [308, 521] width 23 height 23
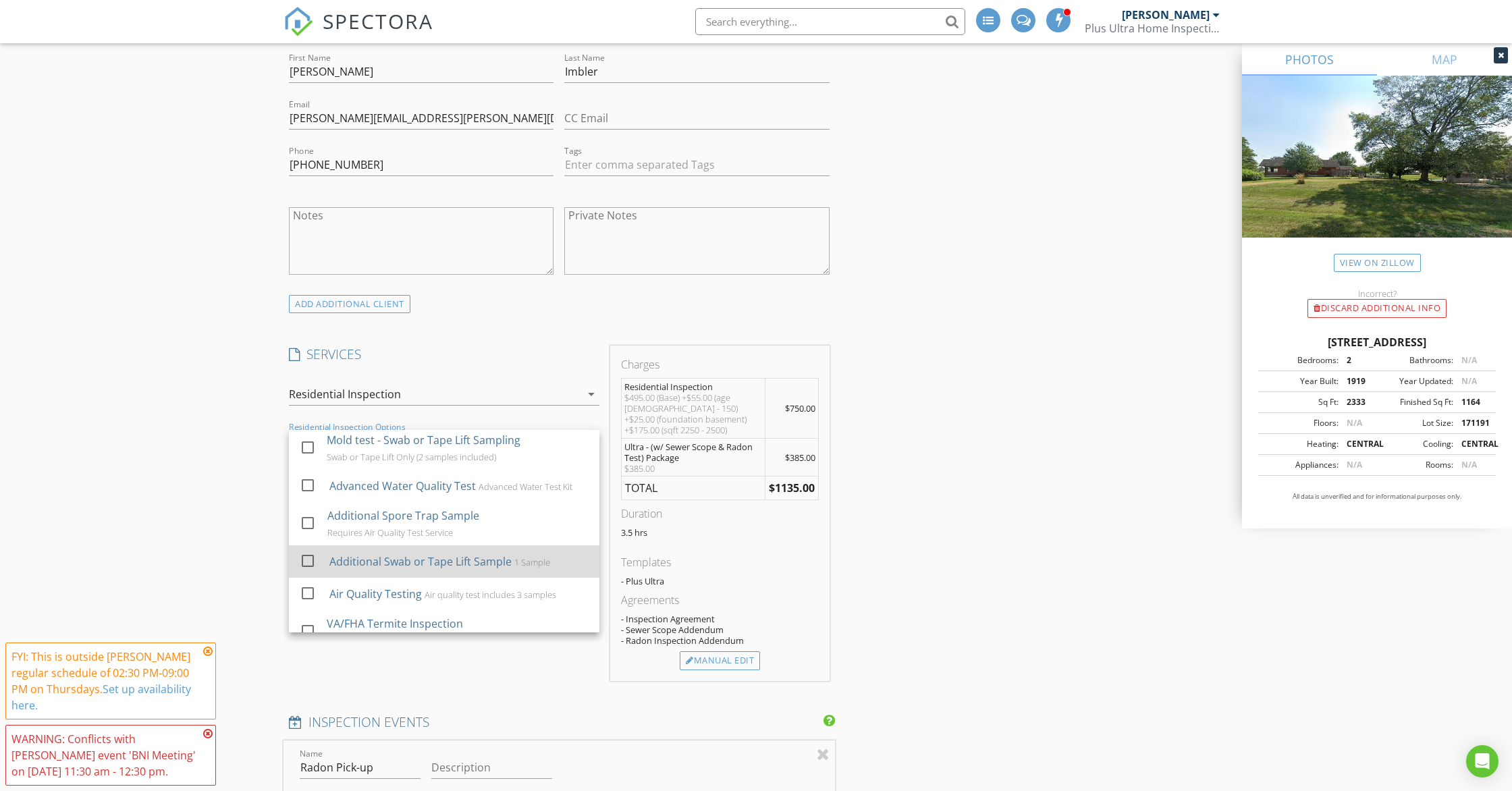
scroll to position [242, 0]
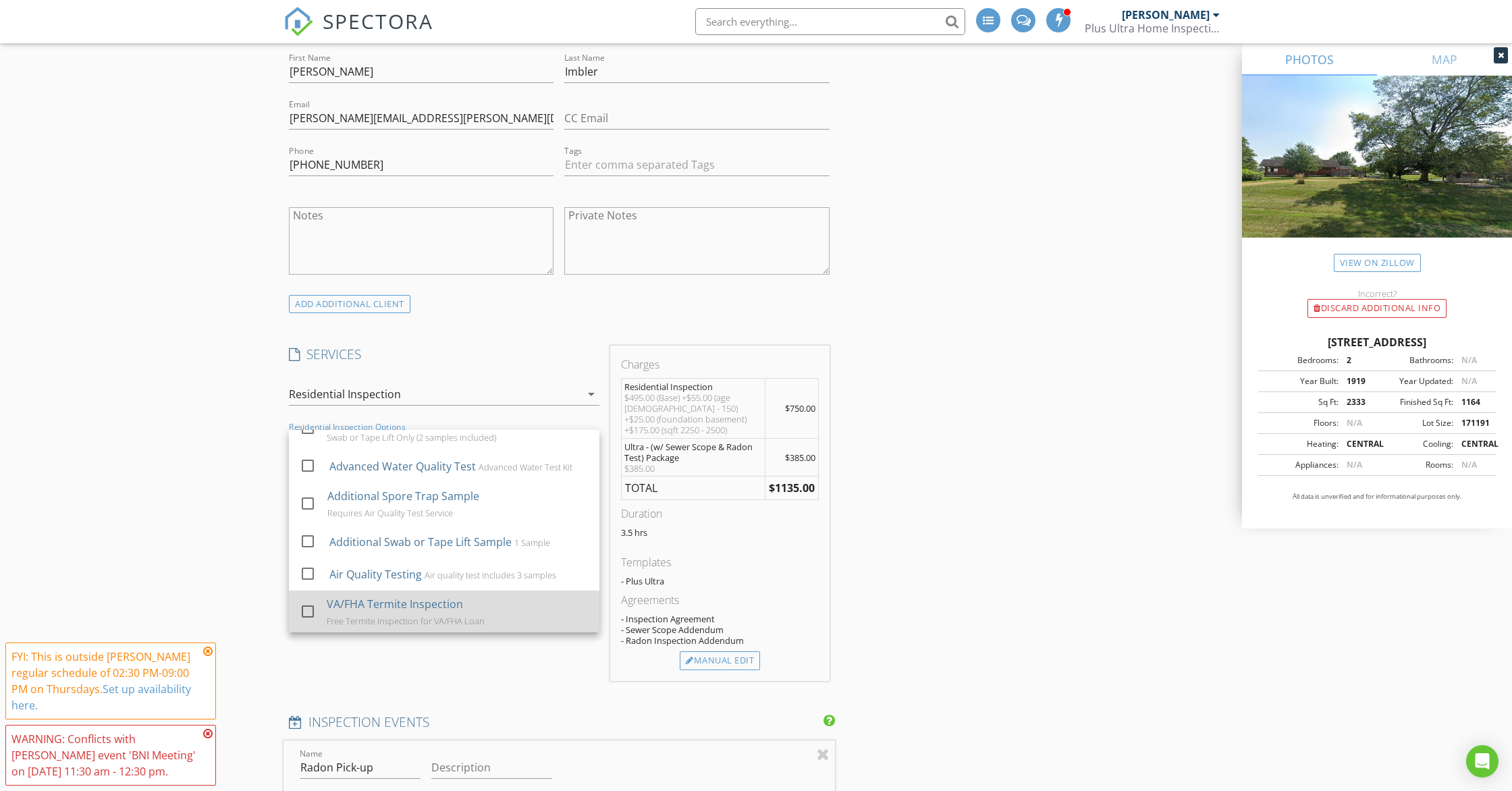
click at [307, 610] on div at bounding box center [308, 612] width 23 height 23
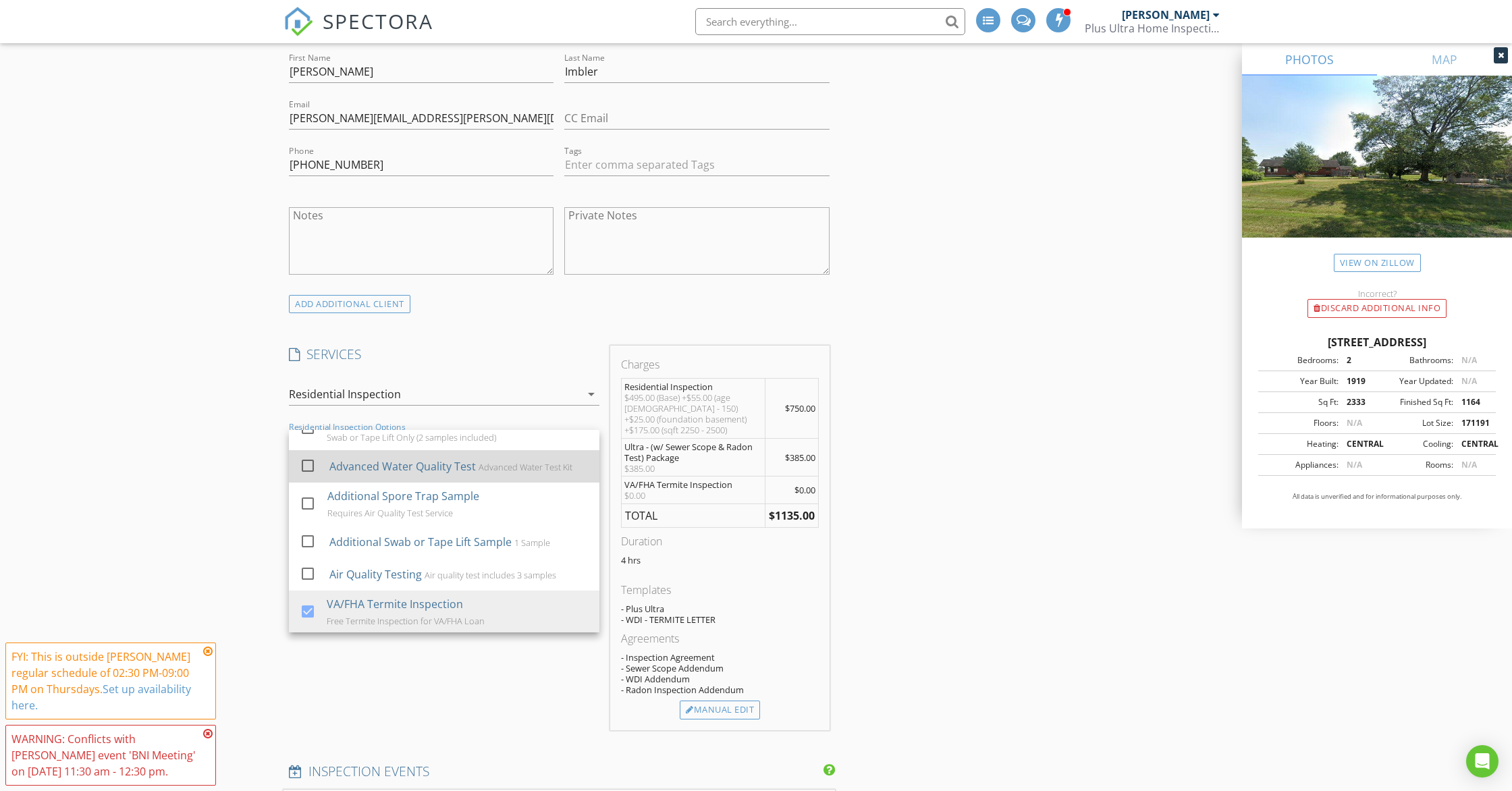
click at [314, 464] on div at bounding box center [308, 465] width 23 height 23
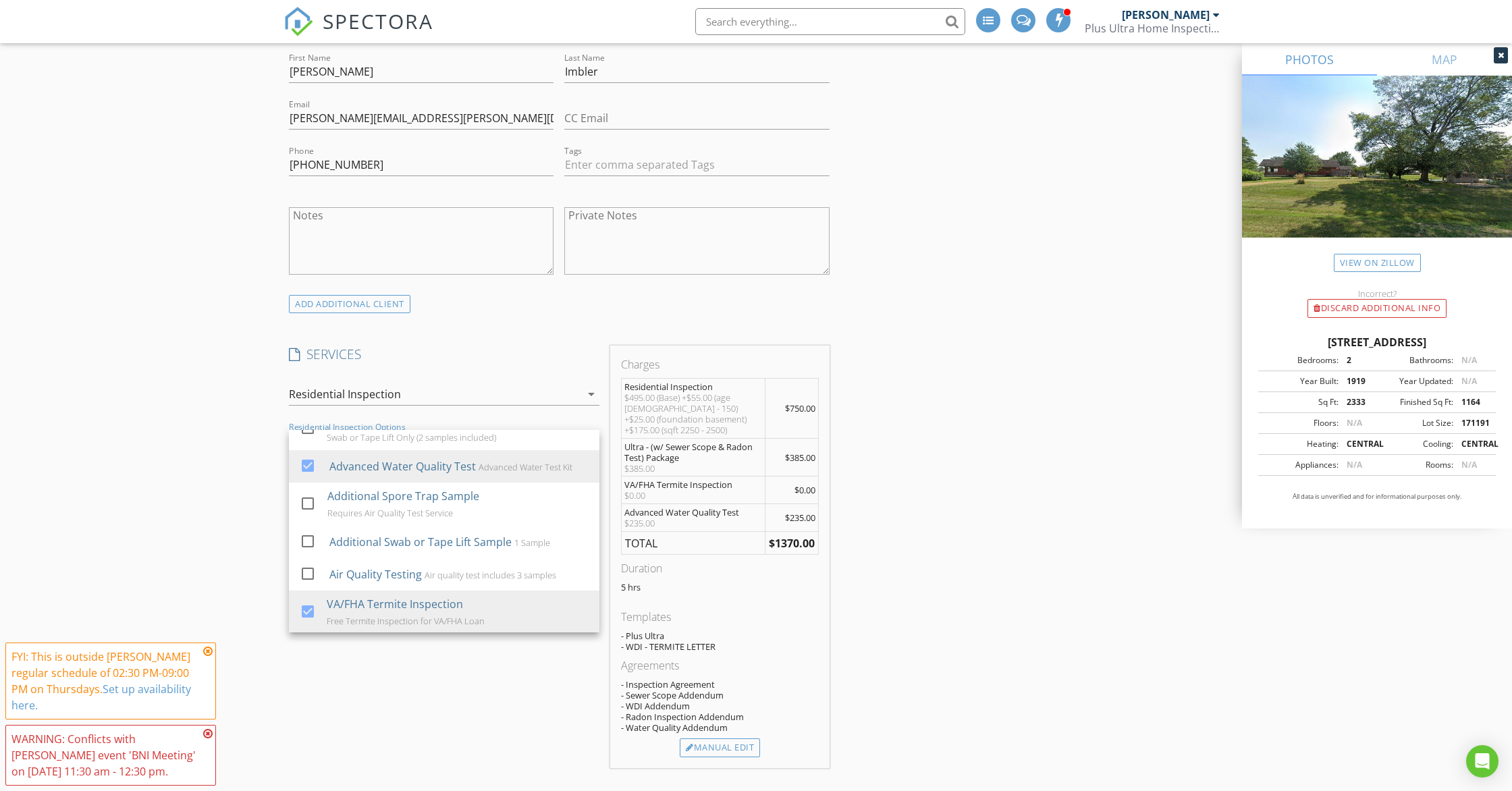
click at [773, 556] on div "Charges Residential Inspection $495.00 (Base) +$55.00 (age 100 - 150) +$25.00 (…" at bounding box center [719, 556] width 219 height 422
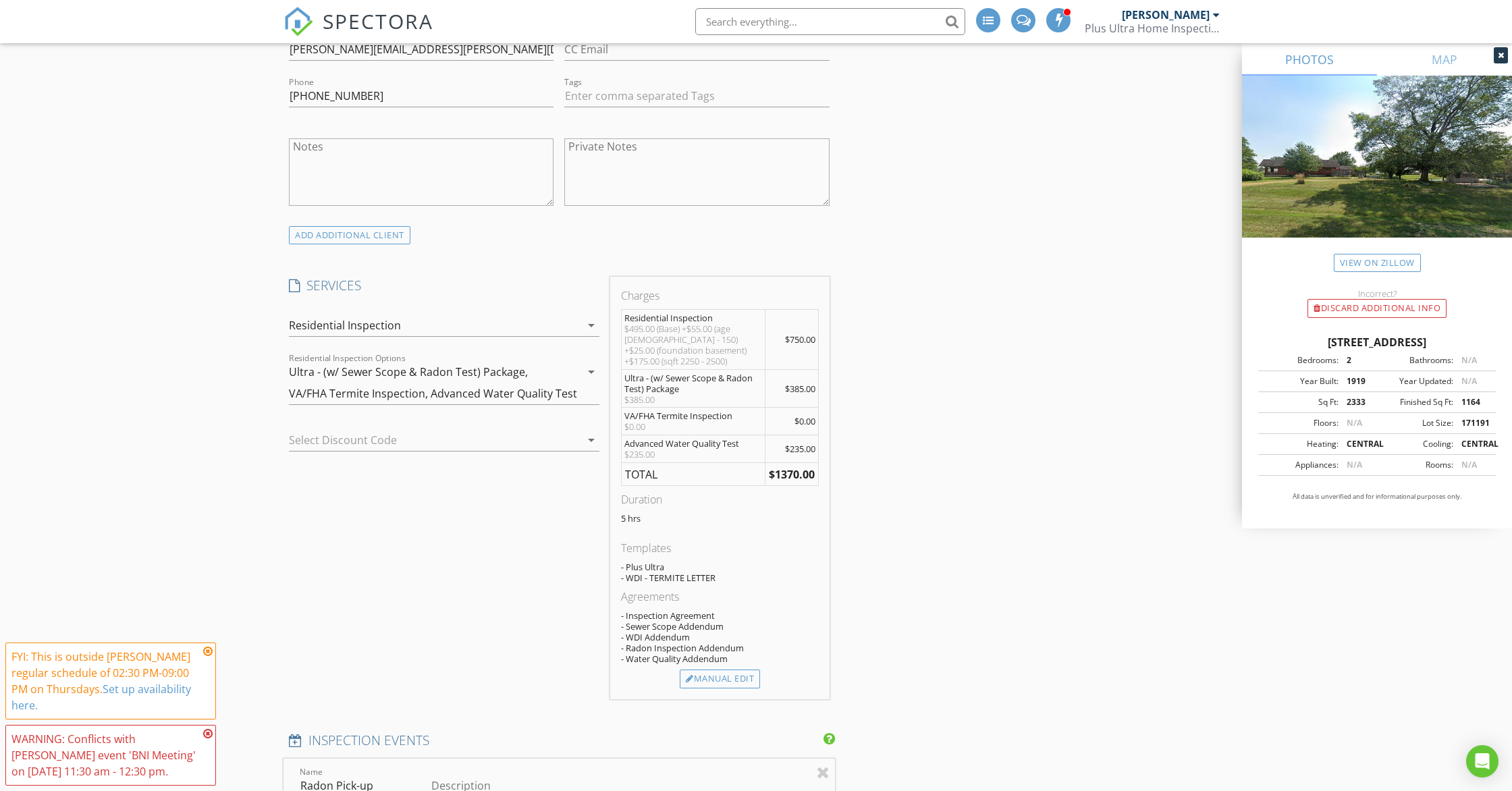
scroll to position [894, 0]
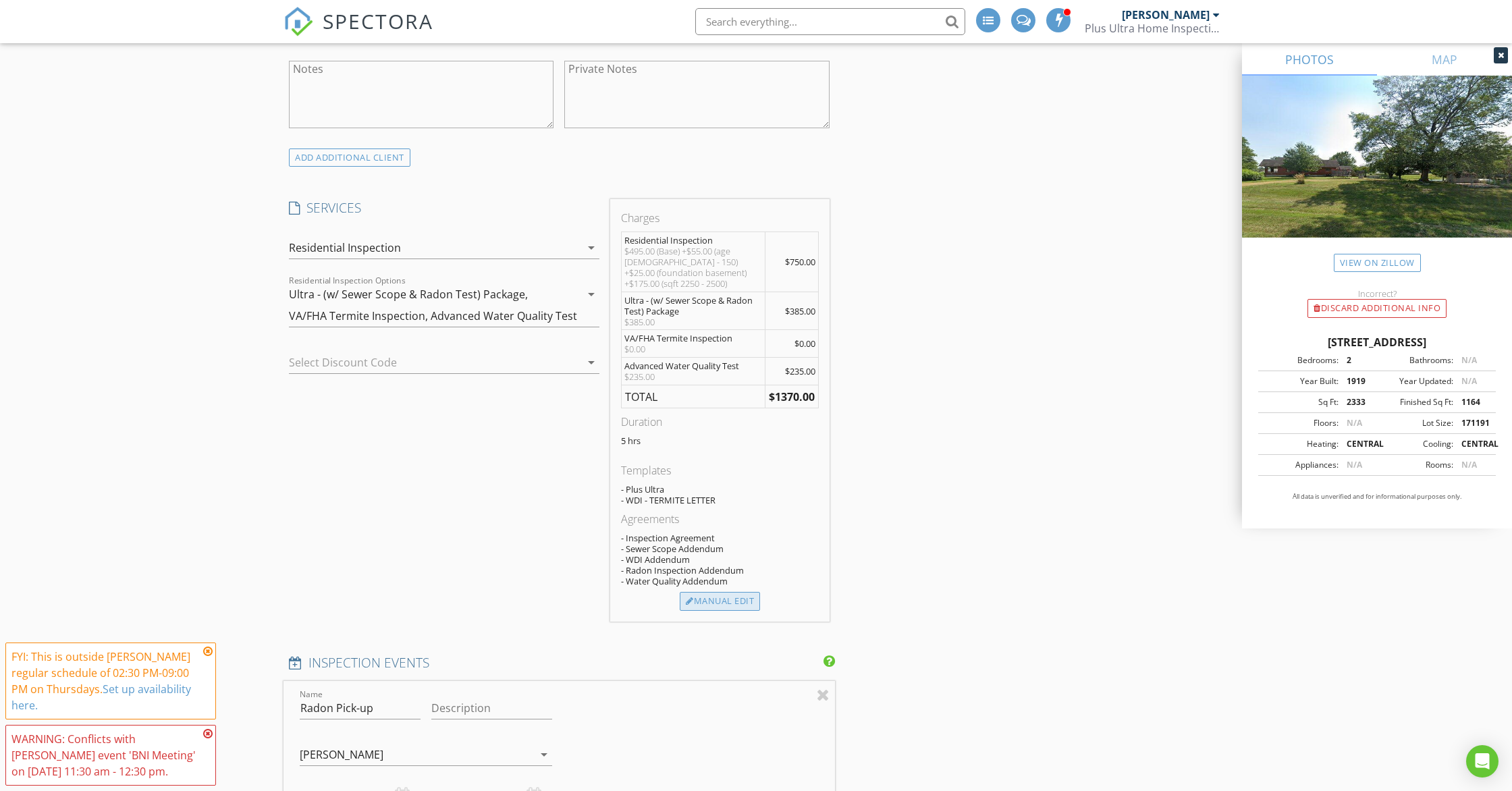
click at [717, 596] on div "Manual Edit" at bounding box center [720, 601] width 80 height 19
type input "Advanced Water Quality Test"
type input "235.0"
type textarea "$235.00"
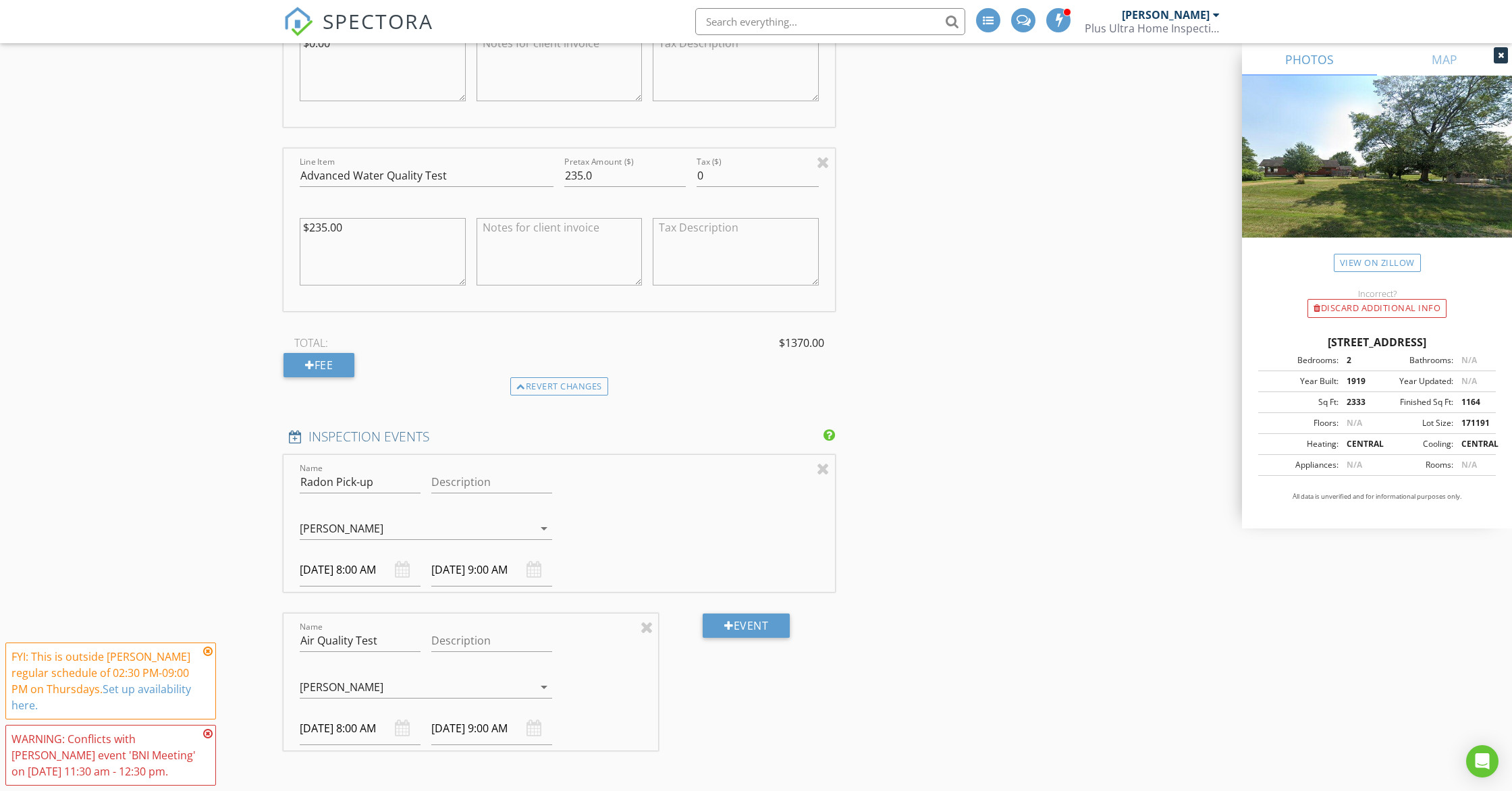
scroll to position [1721, 0]
click at [326, 361] on div "Fee" at bounding box center [318, 361] width 71 height 24
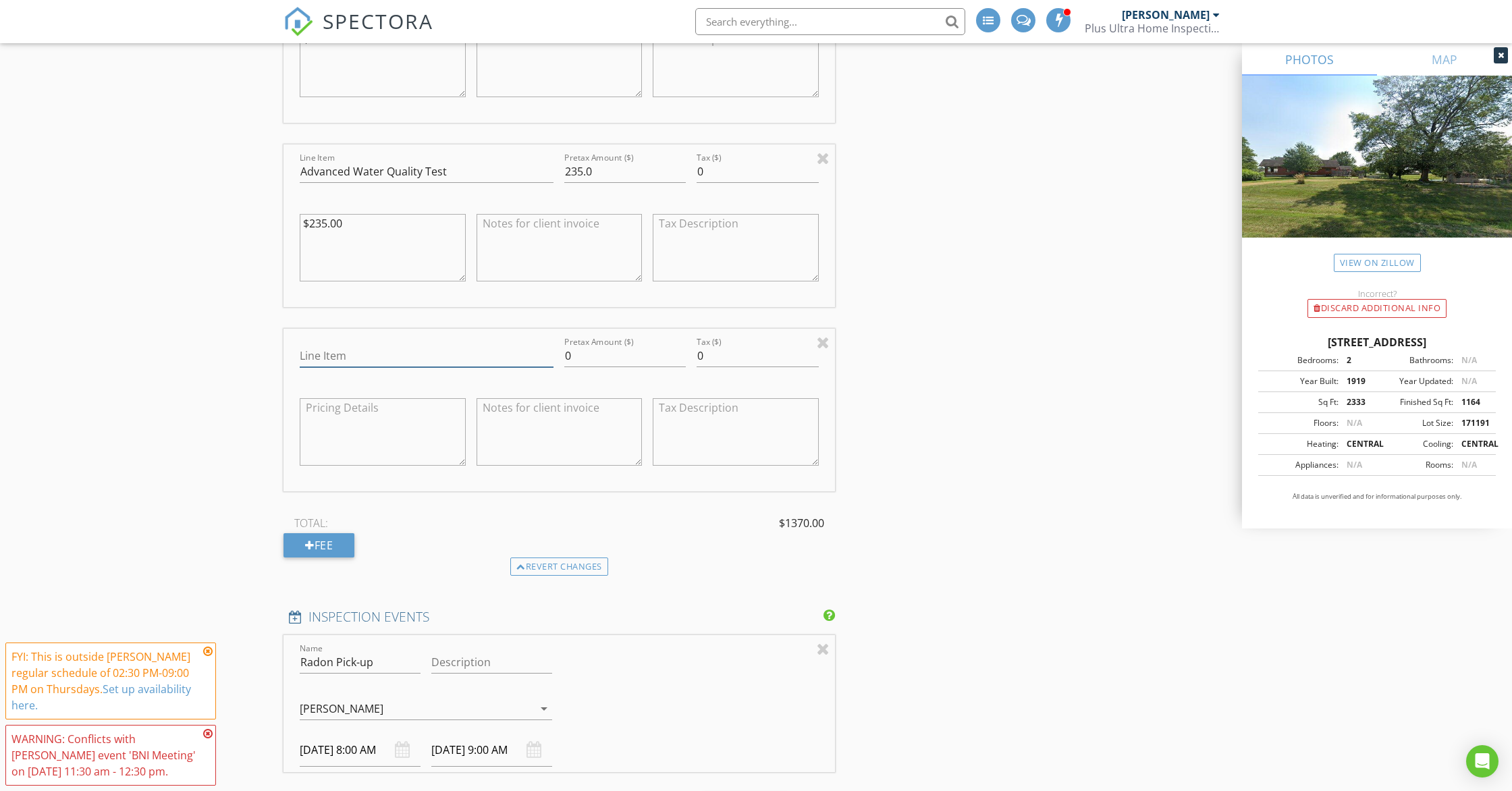
click at [354, 364] on input "Line Item" at bounding box center [427, 356] width 254 height 22
click at [358, 350] on input "Line Item" at bounding box center [427, 356] width 254 height 22
click at [394, 355] on input "Septic Inspection" at bounding box center [427, 356] width 254 height 22
drag, startPoint x: 381, startPoint y: 354, endPoint x: 346, endPoint y: 354, distance: 35.0
click at [335, 354] on input "Septic Inspection" at bounding box center [427, 356] width 254 height 22
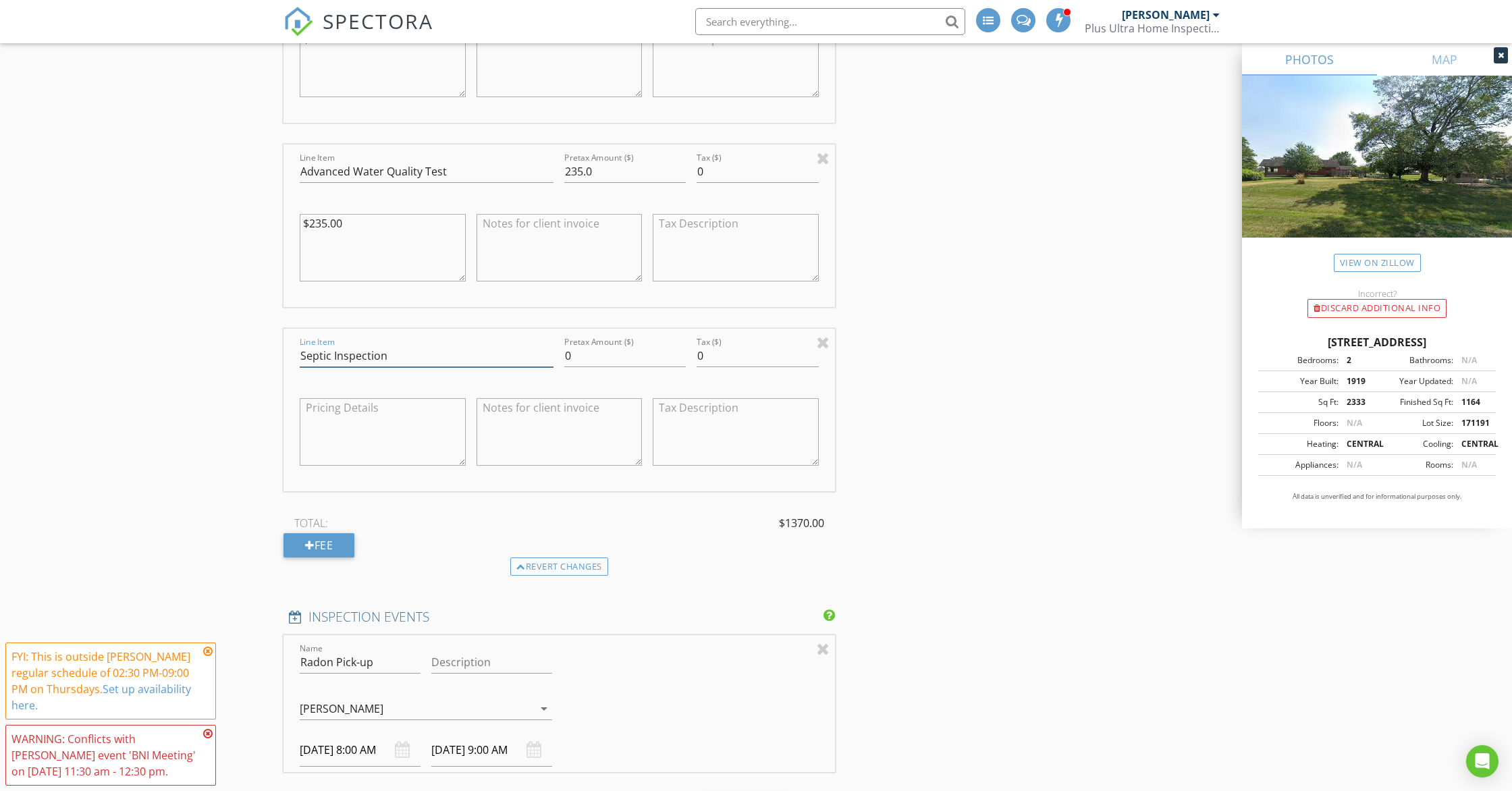
click at [402, 354] on input "Septic Inspection" at bounding box center [427, 356] width 254 height 22
drag, startPoint x: 379, startPoint y: 354, endPoint x: 401, endPoint y: 356, distance: 22.1
click at [334, 357] on input "Septic Inspection" at bounding box center [427, 356] width 254 height 22
click at [419, 354] on input "Septic Inspection" at bounding box center [427, 356] width 254 height 22
type input "Septic Inspection"
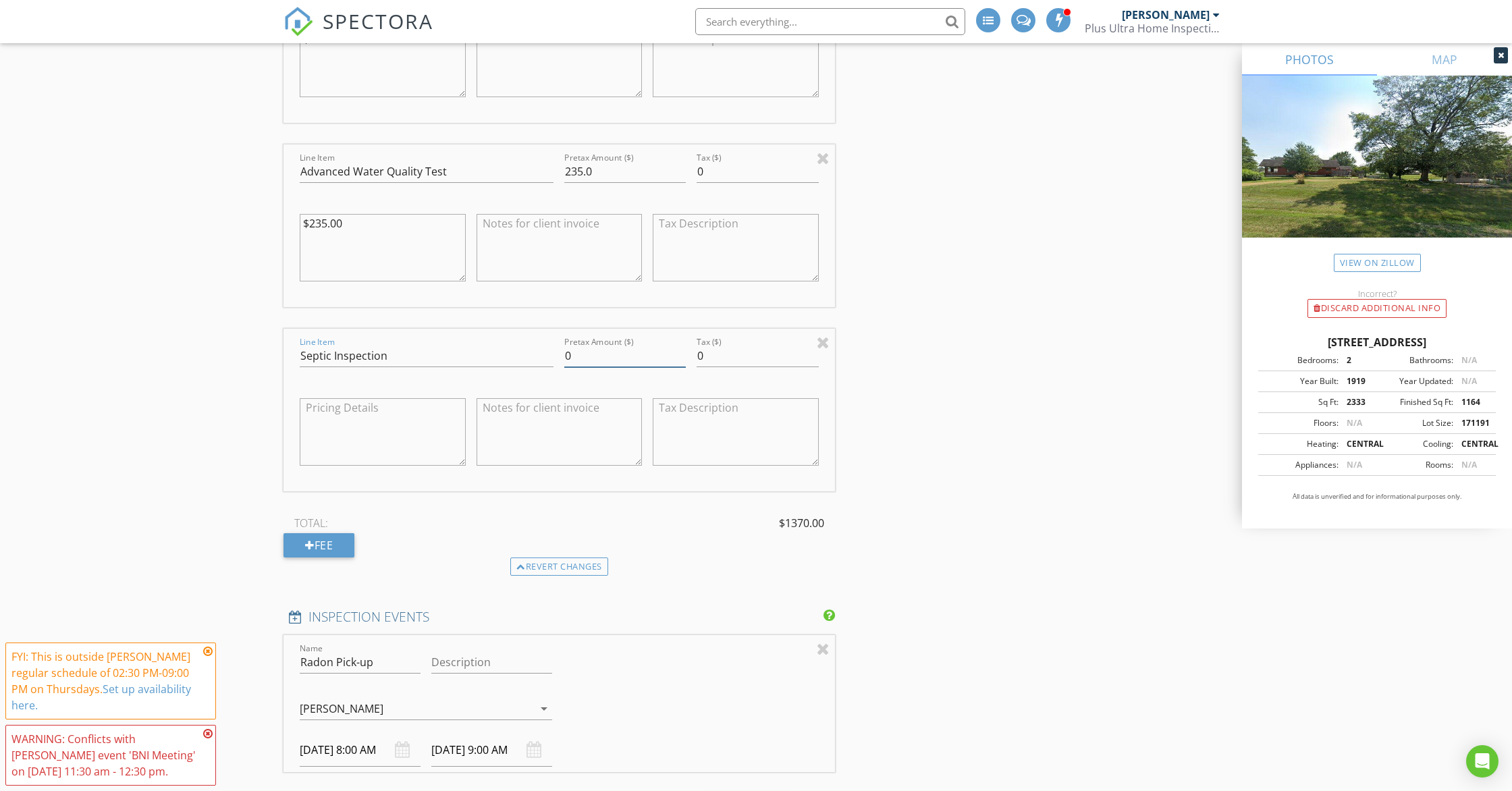
click at [602, 364] on input "0" at bounding box center [625, 356] width 121 height 22
drag, startPoint x: 597, startPoint y: 359, endPoint x: 539, endPoint y: 357, distance: 58.0
click at [539, 357] on div "Line Item Septic Inspection Pretax Amount ($) 0 Tax ($) 0" at bounding box center [559, 409] width 552 height 163
type input "350"
click at [749, 360] on input "0" at bounding box center [757, 356] width 121 height 22
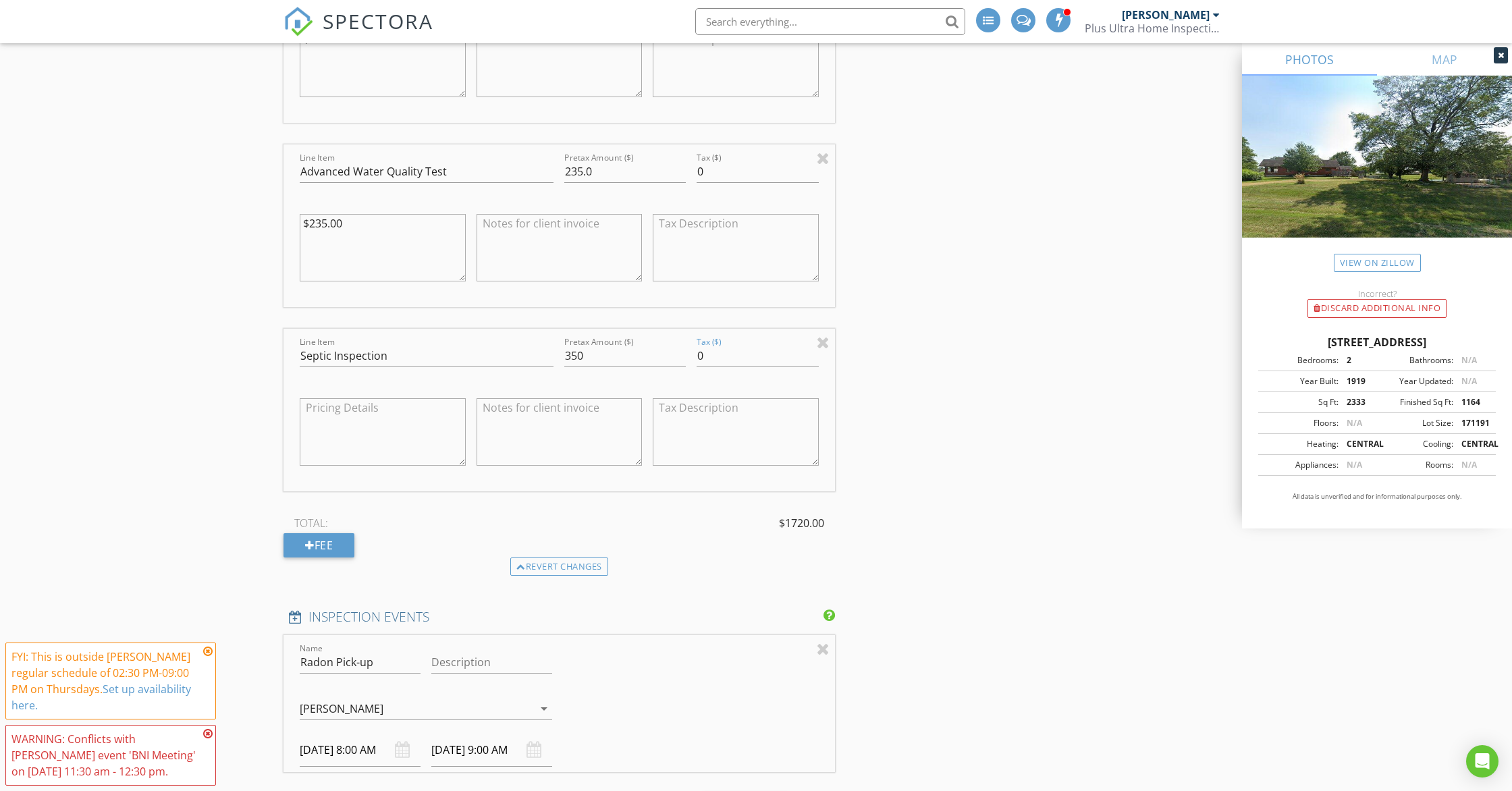
click at [572, 440] on textarea at bounding box center [559, 432] width 166 height 67
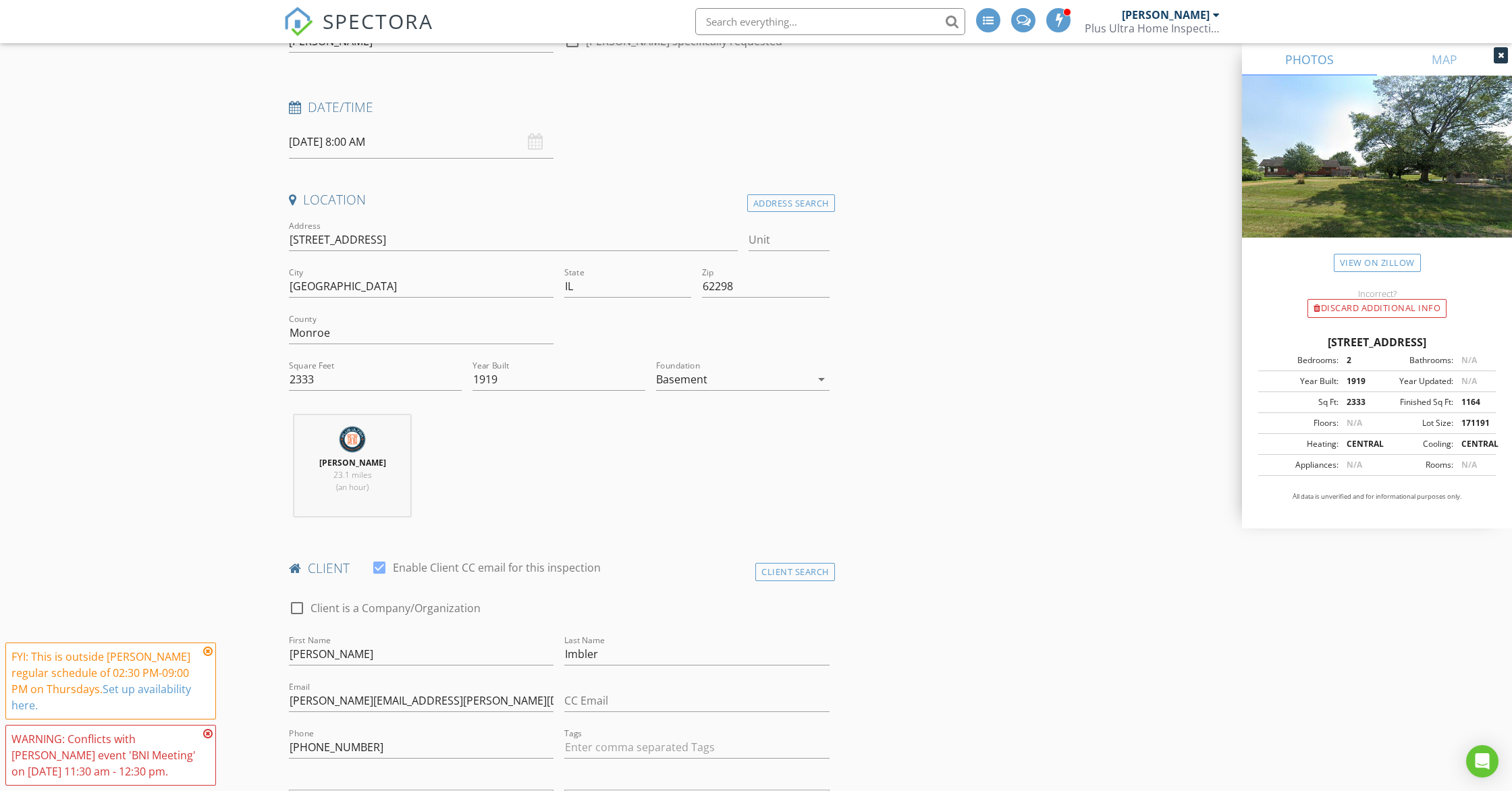
scroll to position [0, 0]
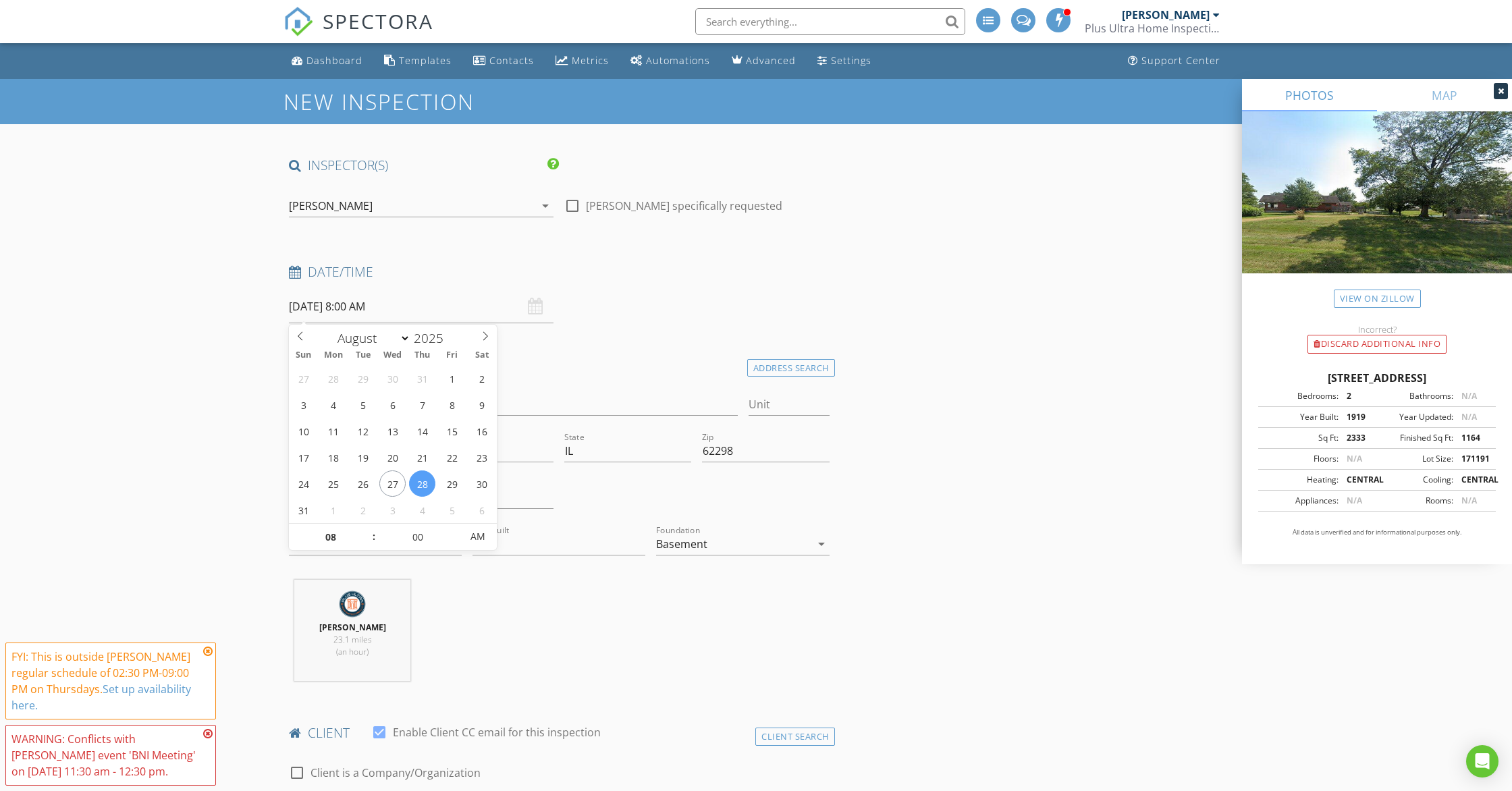
click at [494, 315] on input "[DATE] 8:00 AM" at bounding box center [421, 307] width 265 height 33
type input "09"
type input "[DATE] 9:00 AM"
click at [363, 531] on span at bounding box center [367, 530] width 9 height 14
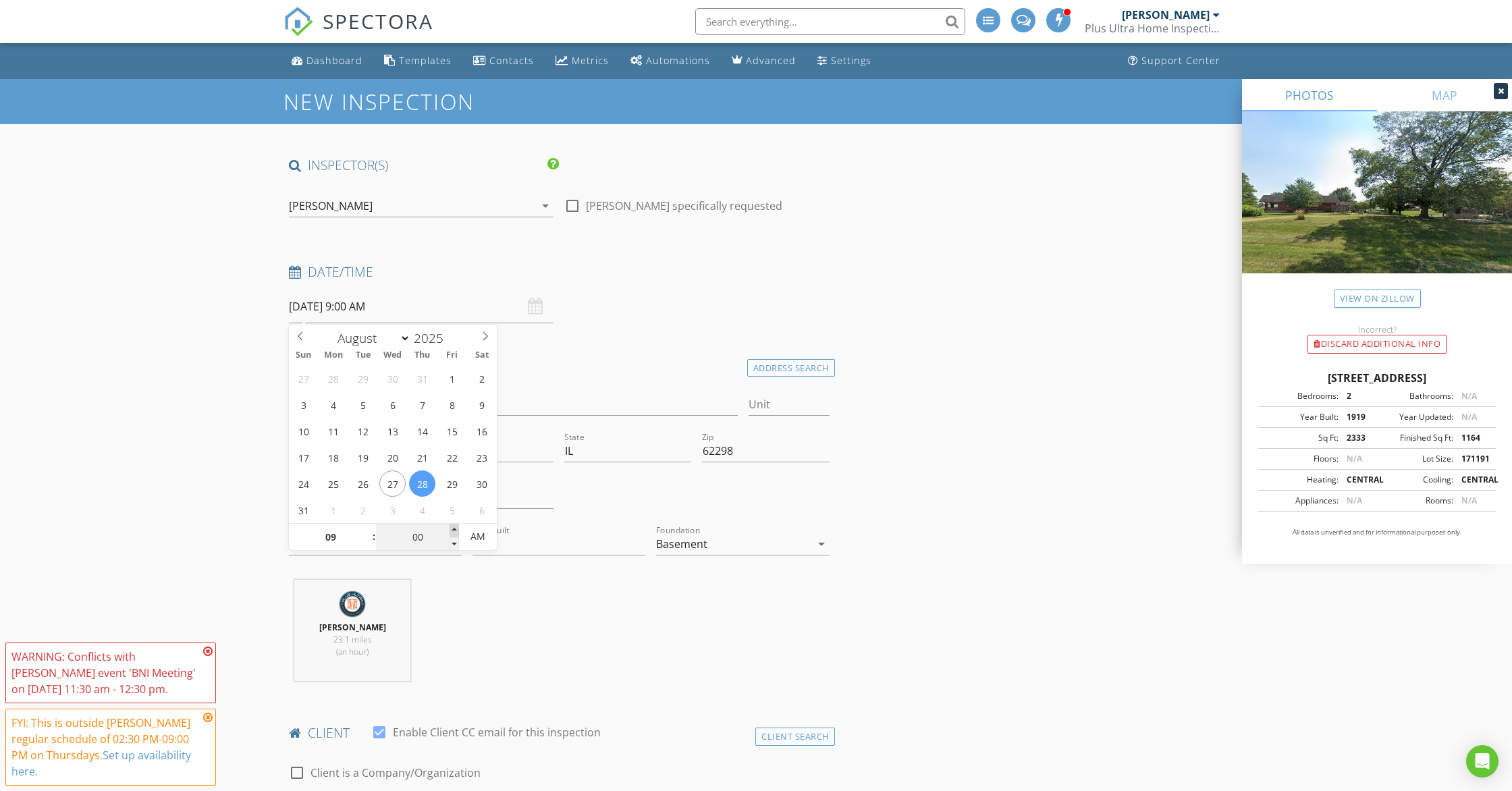
type input "05"
type input "08/28/2025 9:05 AM"
click at [453, 529] on span at bounding box center [454, 530] width 9 height 14
type input "10"
type input "08/28/2025 9:10 AM"
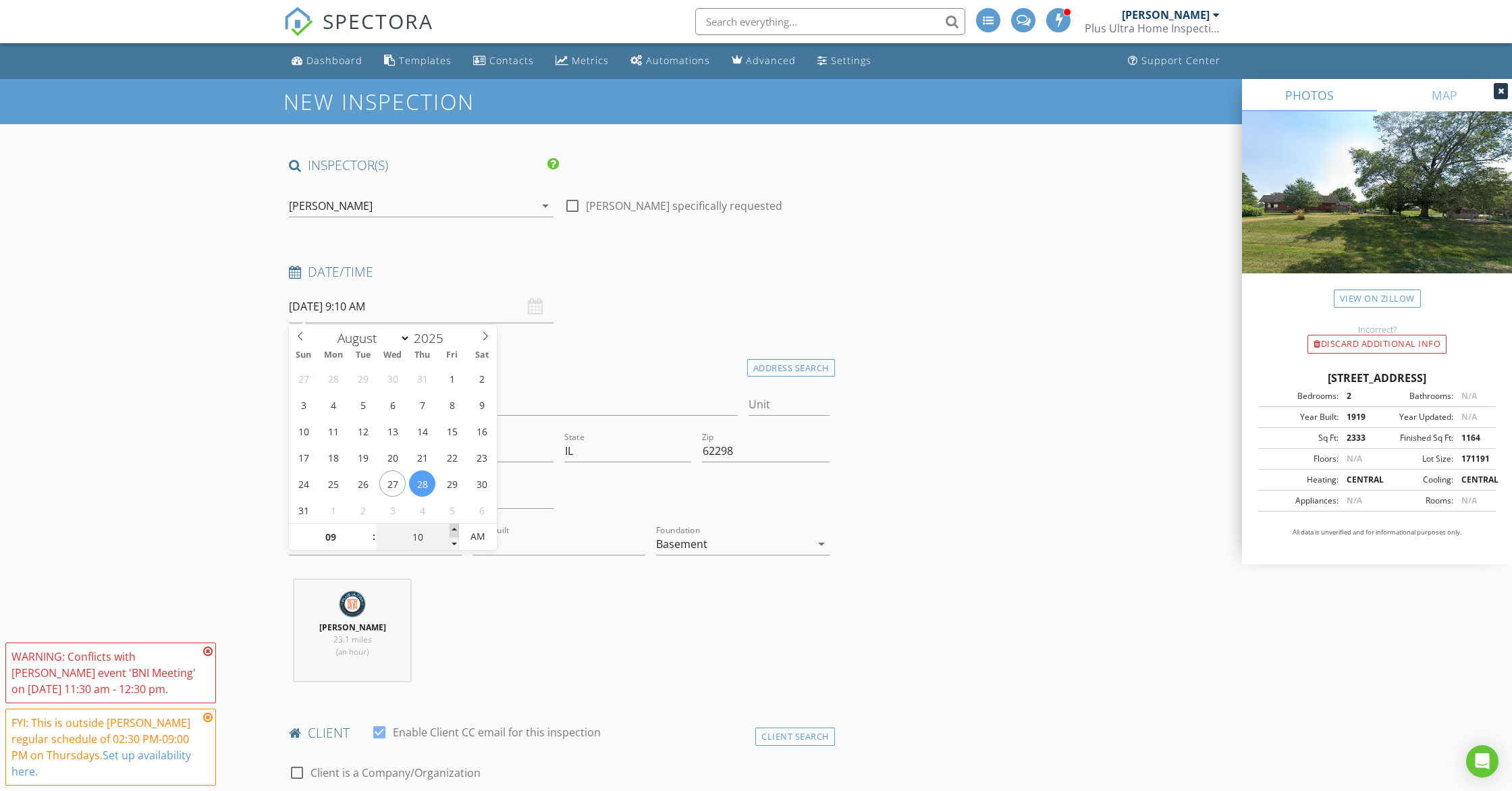
click at [453, 529] on span at bounding box center [454, 530] width 9 height 14
type input "15"
type input "08/28/2025 9:15 AM"
click at [453, 529] on span at bounding box center [454, 530] width 9 height 14
type input "20"
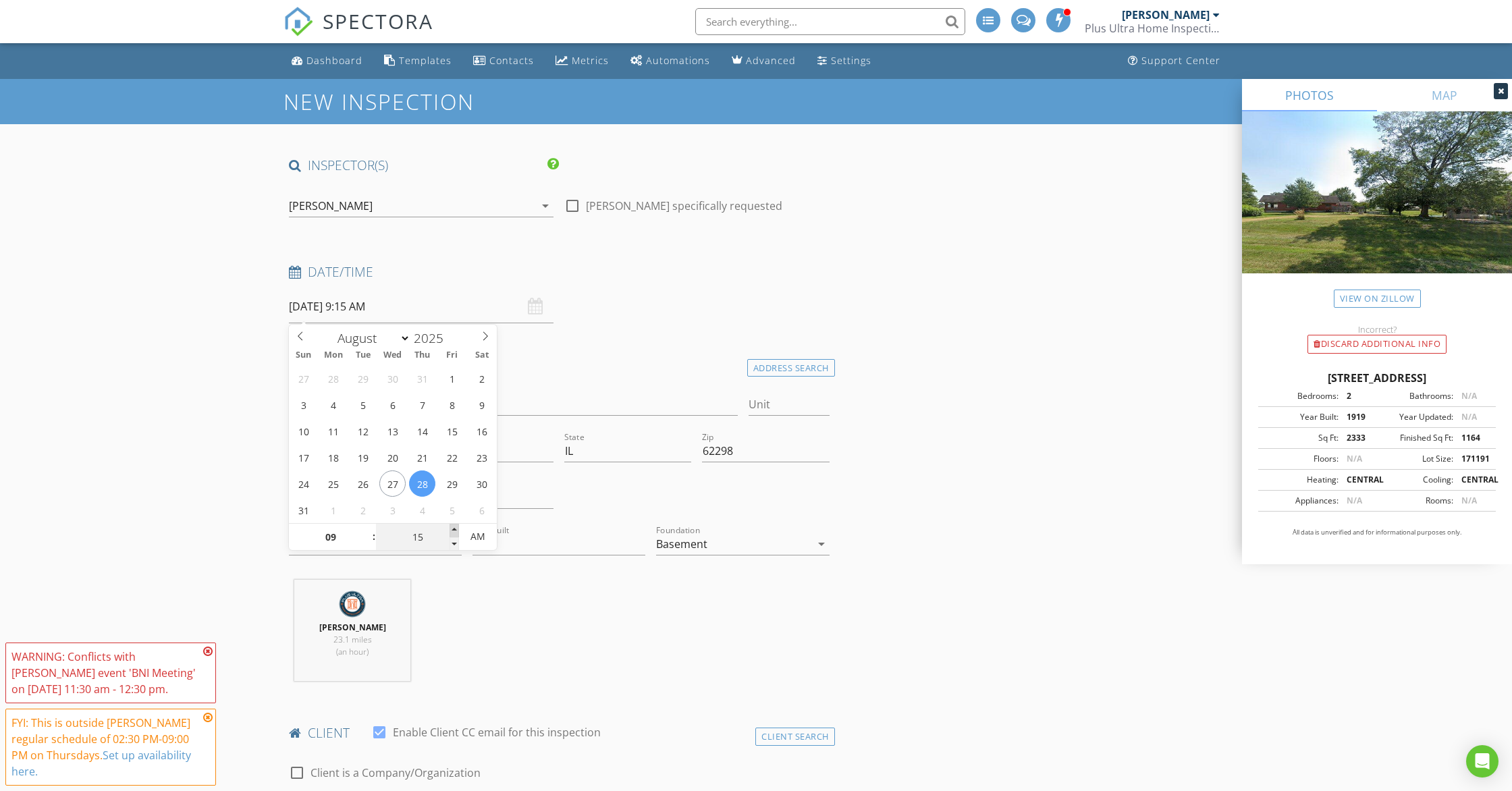
type input "08/28/2025 9:20 AM"
click at [453, 529] on span at bounding box center [454, 530] width 9 height 14
type input "25"
type input "08/28/2025 9:25 AM"
click at [453, 529] on span at bounding box center [454, 530] width 9 height 14
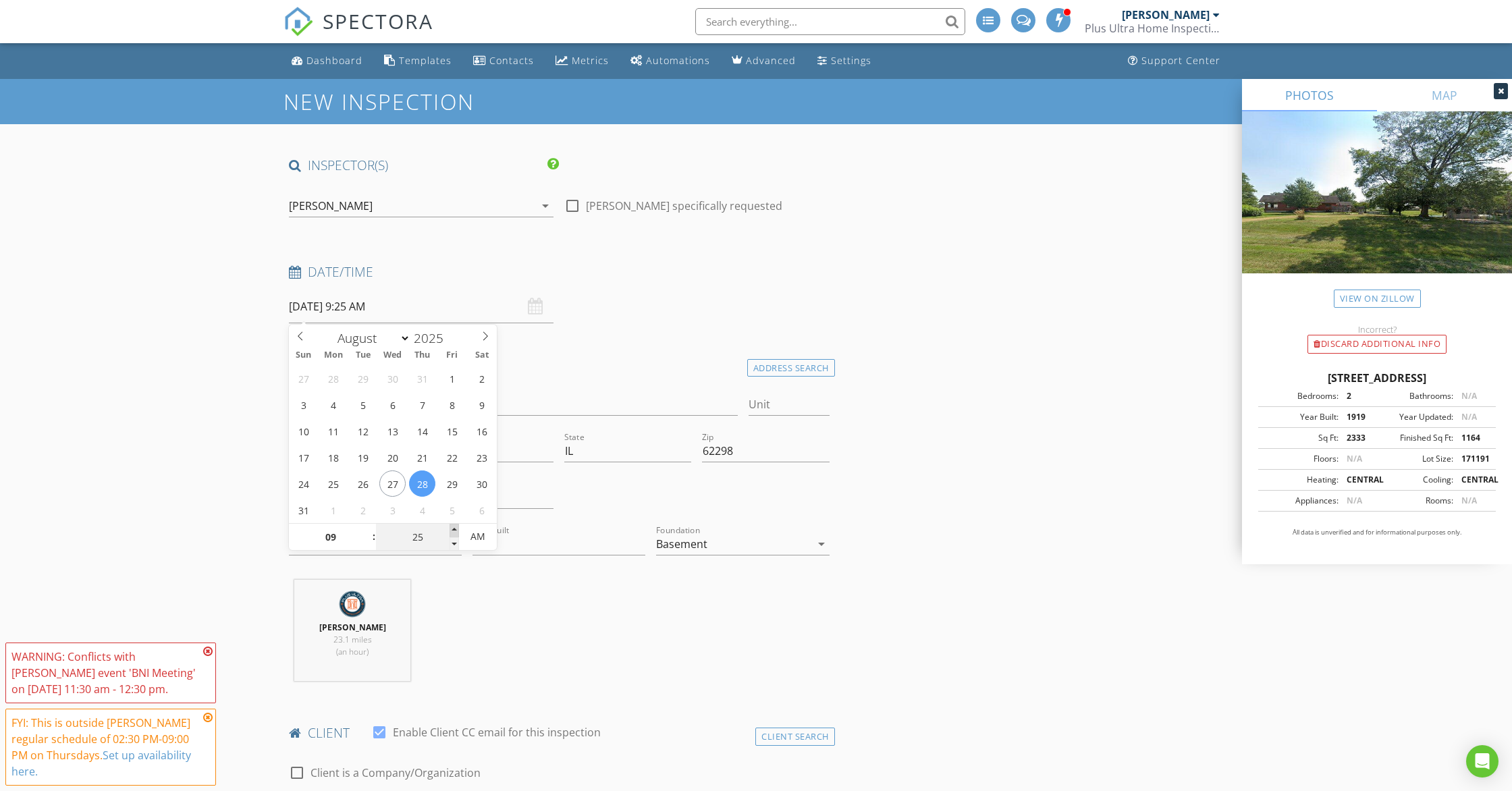
type input "30"
type input "08/28/2025 9:30 AM"
click at [453, 529] on span at bounding box center [454, 530] width 9 height 14
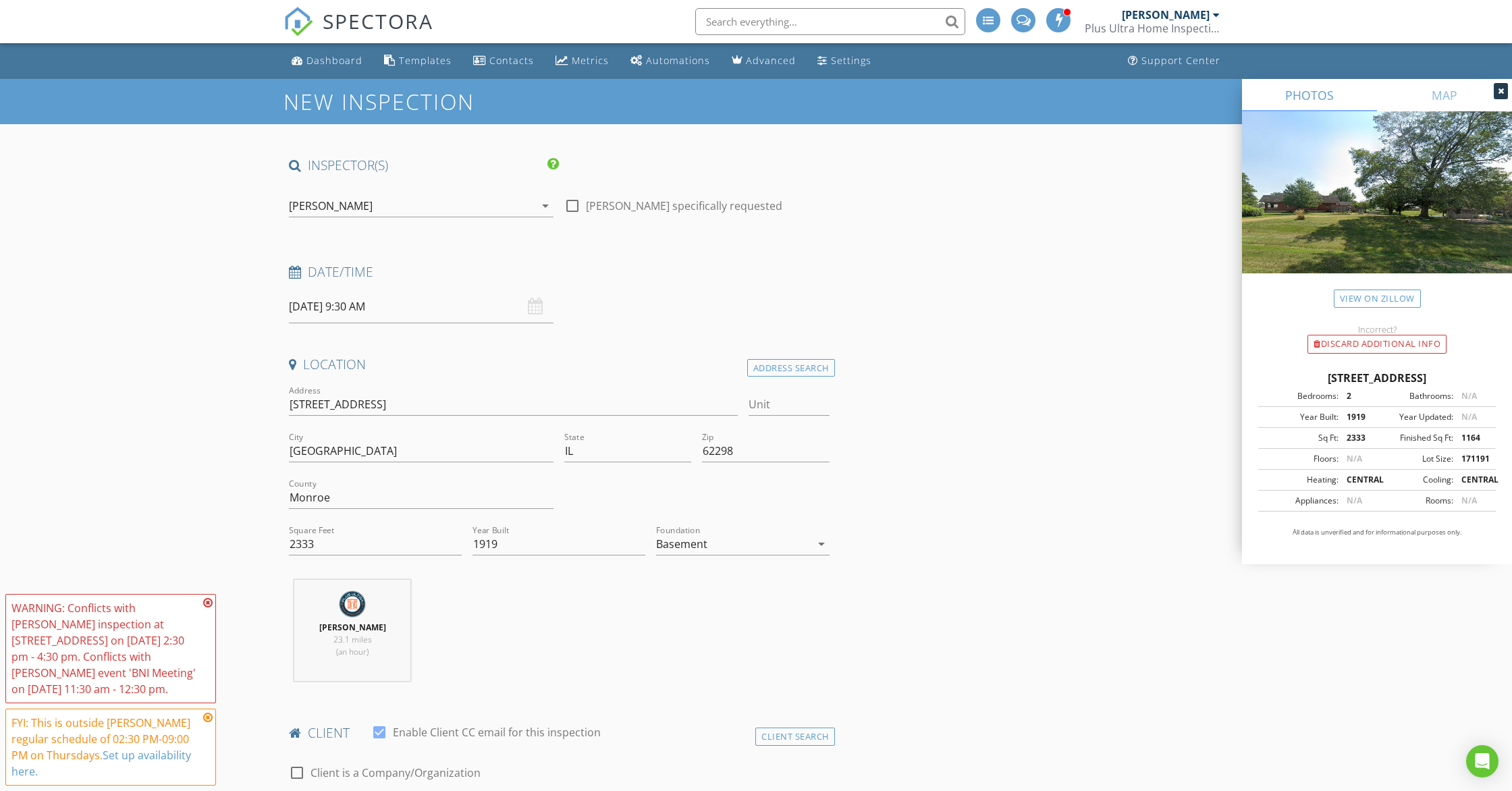
click at [589, 374] on div "Location" at bounding box center [559, 369] width 552 height 27
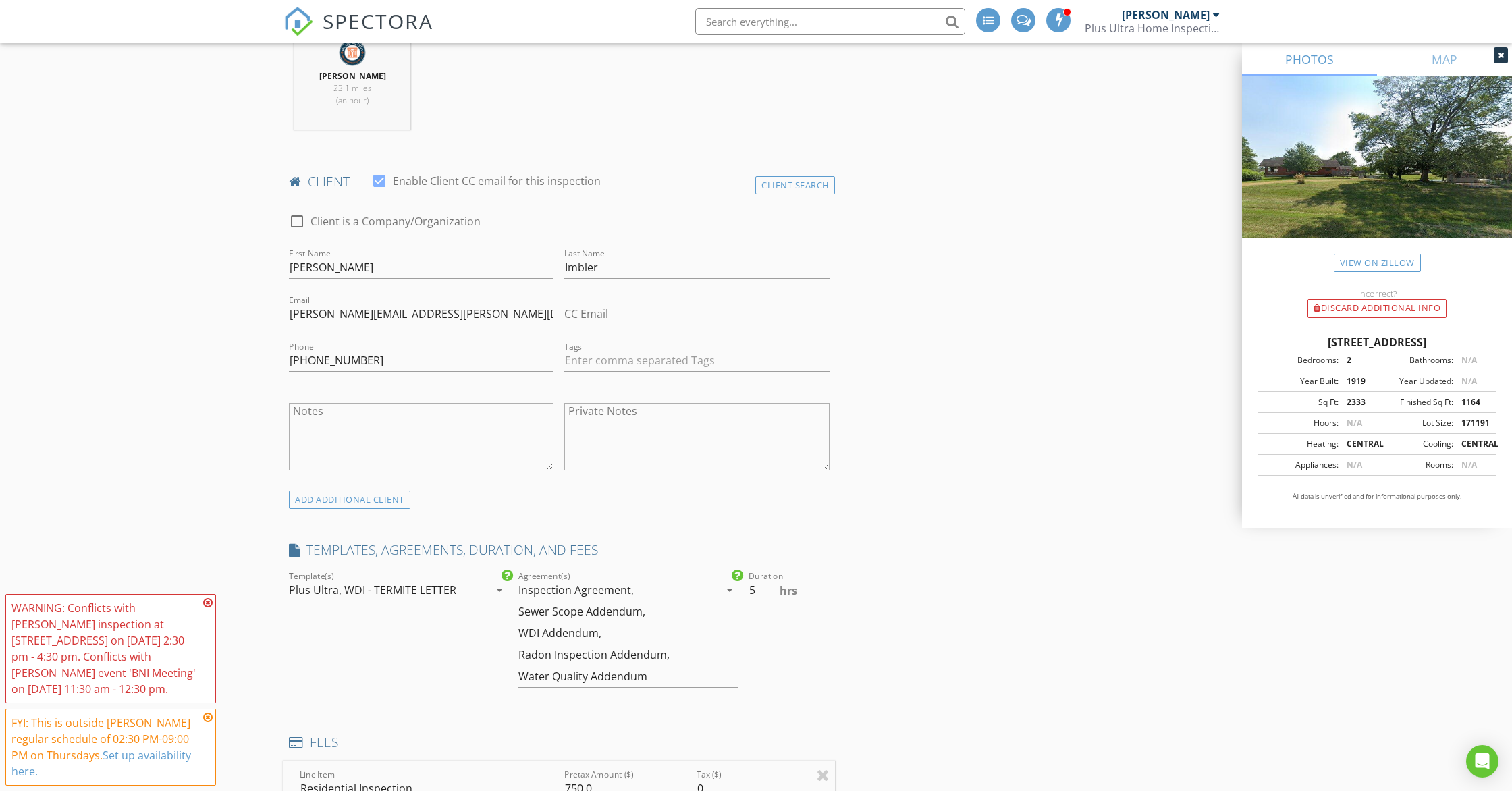
scroll to position [555, 0]
drag, startPoint x: 760, startPoint y: 589, endPoint x: 748, endPoint y: 589, distance: 12.0
click at [749, 589] on input "5" at bounding box center [779, 587] width 61 height 22
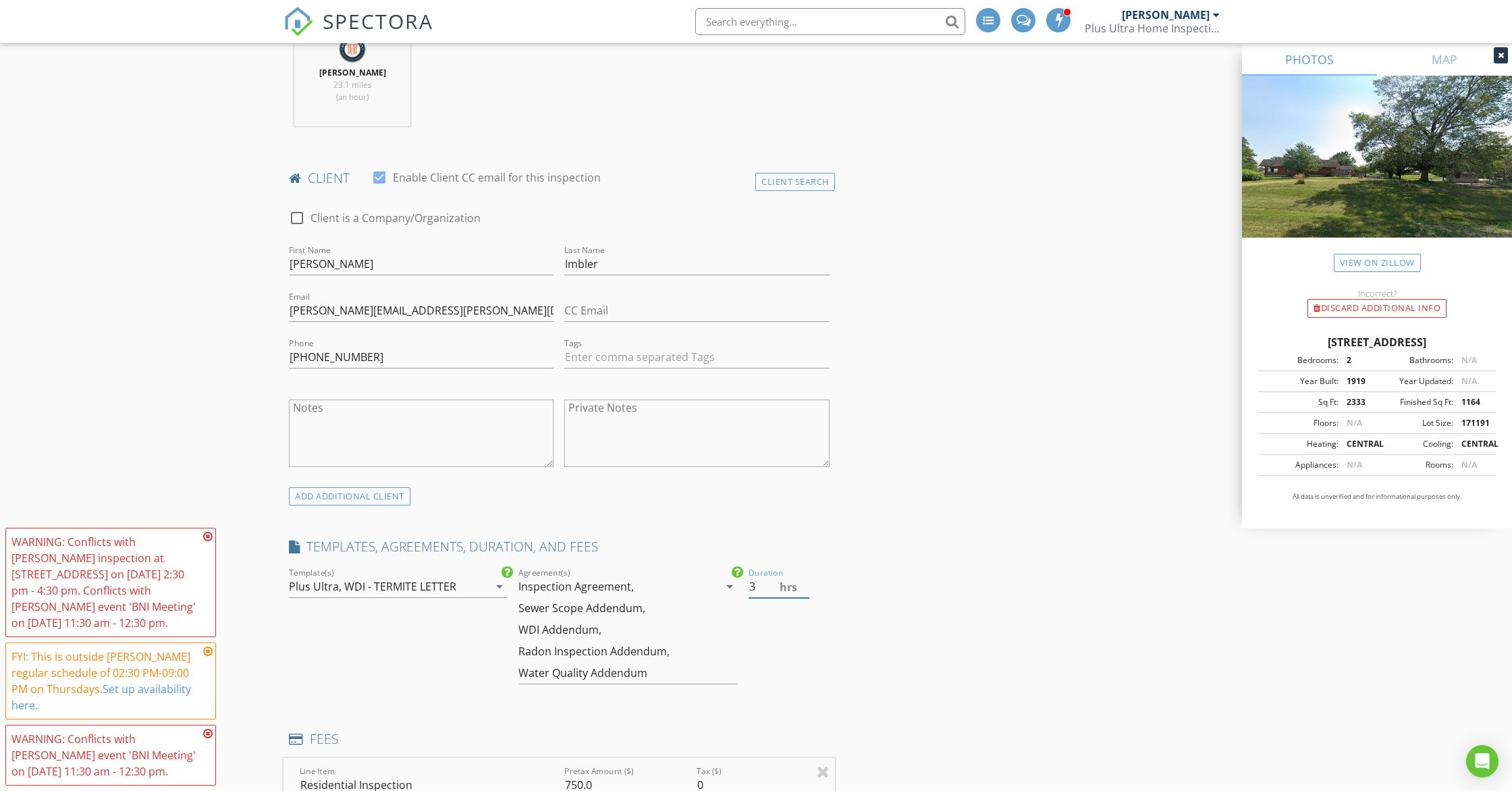
drag, startPoint x: 762, startPoint y: 587, endPoint x: 734, endPoint y: 589, distance: 28.1
click at [734, 589] on div "check_box Plus Ultra check_box_outline_blank BJ's Template check_box_outline_bl…" at bounding box center [559, 631] width 552 height 133
drag, startPoint x: 761, startPoint y: 587, endPoint x: 743, endPoint y: 587, distance: 18.0
click at [743, 587] on div "Duration 2 hrs" at bounding box center [789, 631] width 92 height 133
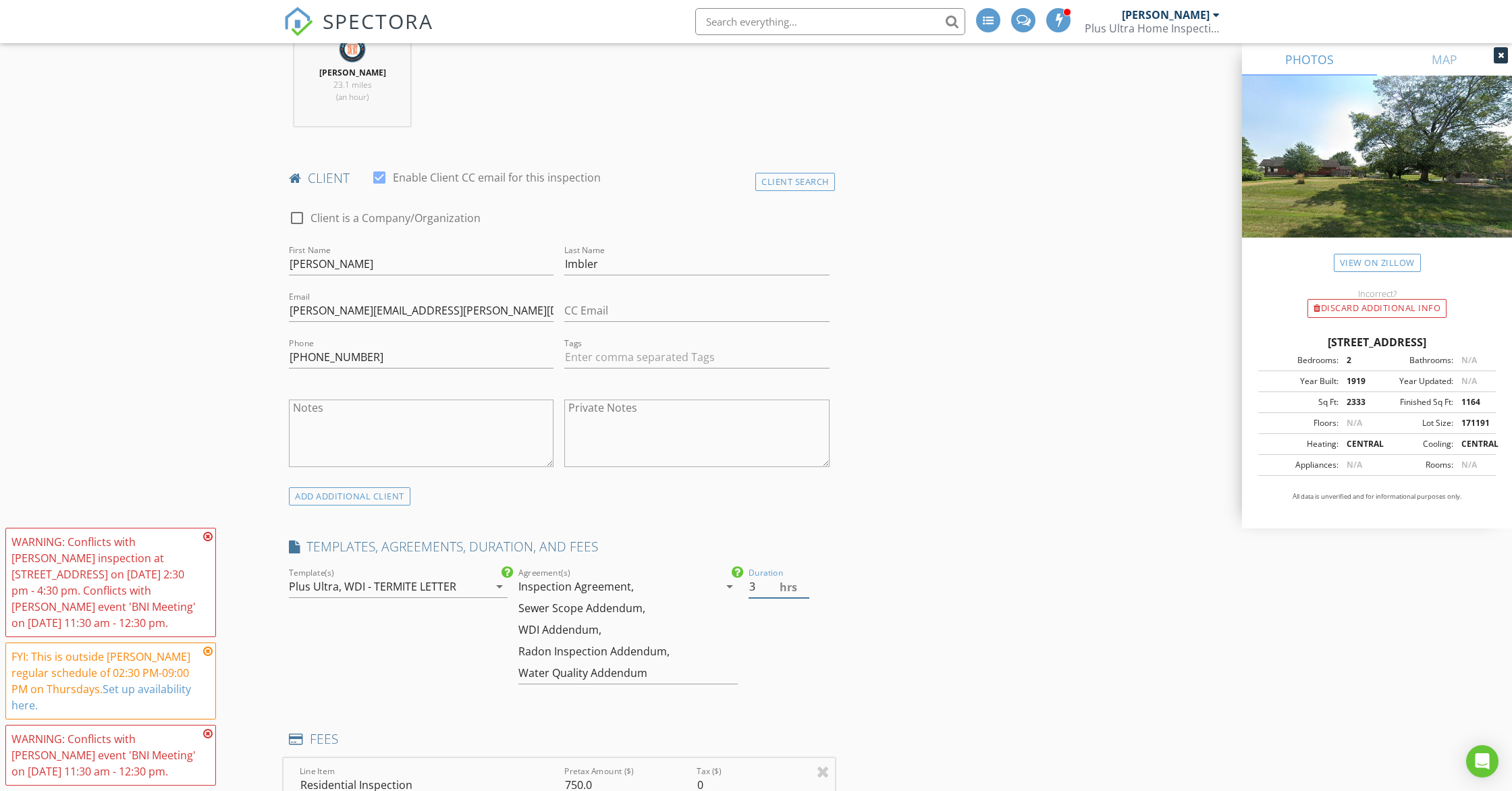
type input "3"
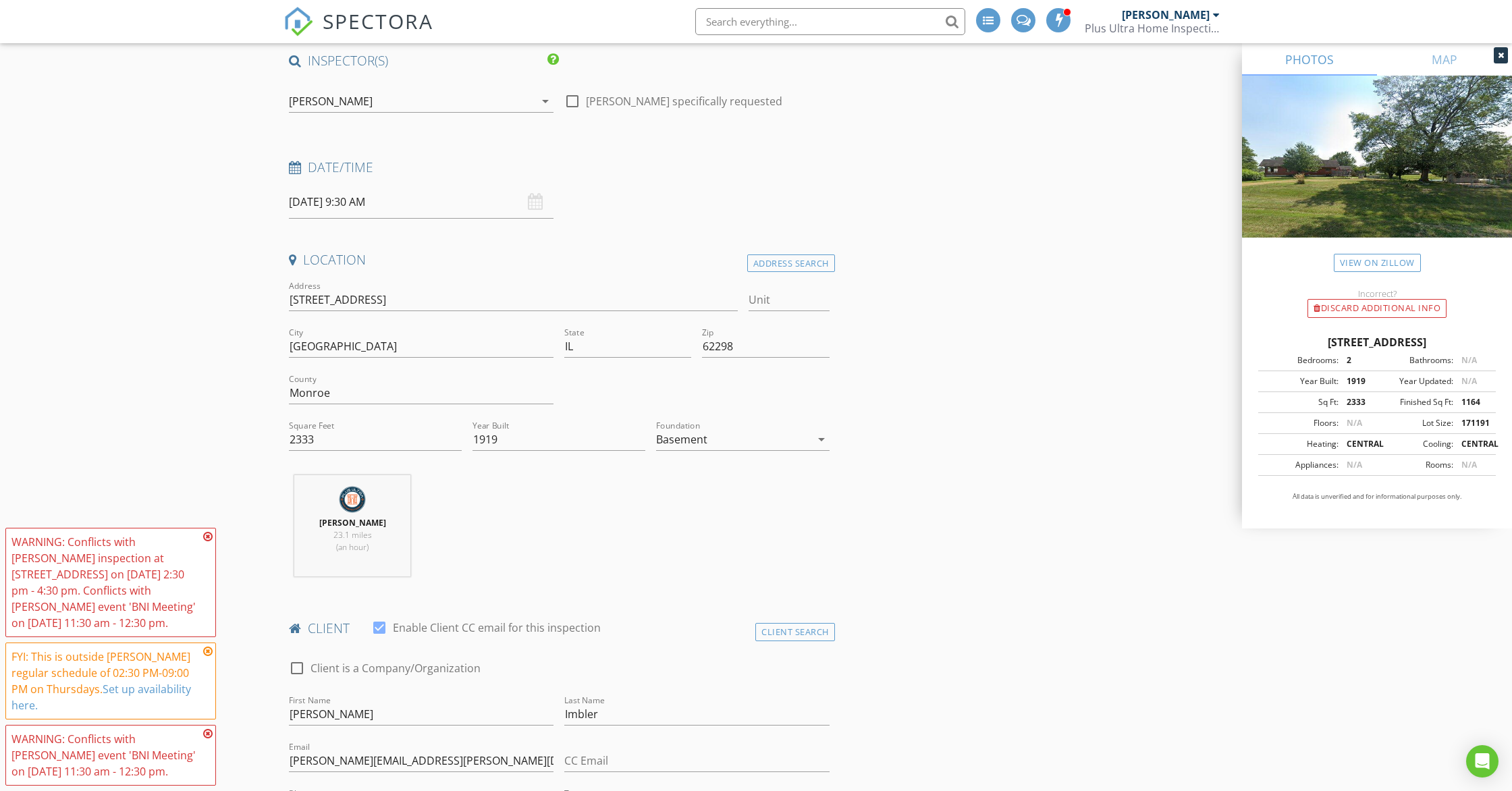
scroll to position [0, 0]
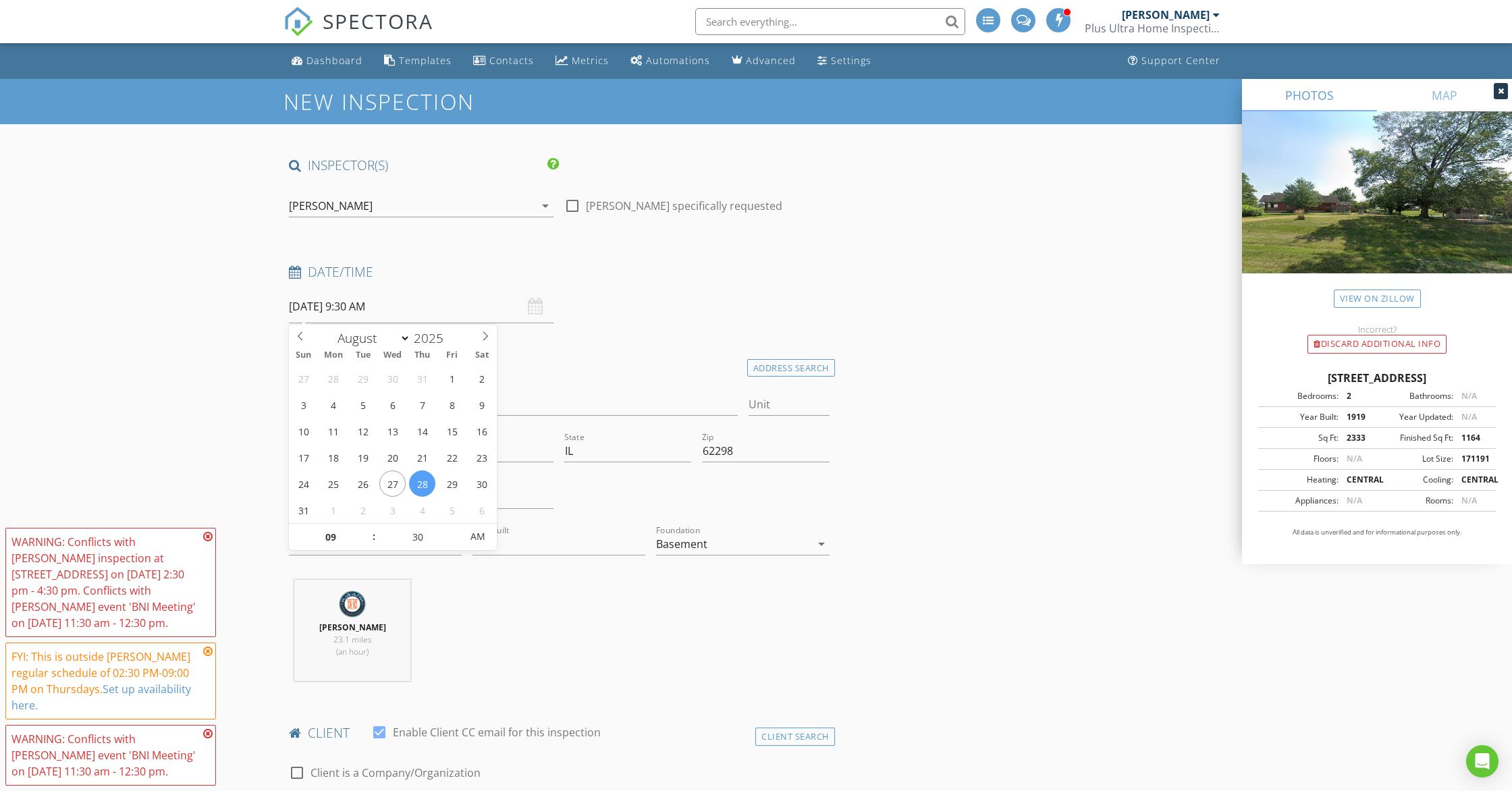
click at [410, 304] on input "08/28/2025 9:30 AM" at bounding box center [421, 307] width 265 height 33
select select "8"
click at [477, 333] on span at bounding box center [486, 334] width 23 height 19
type input "[DATE] 9:30 AM"
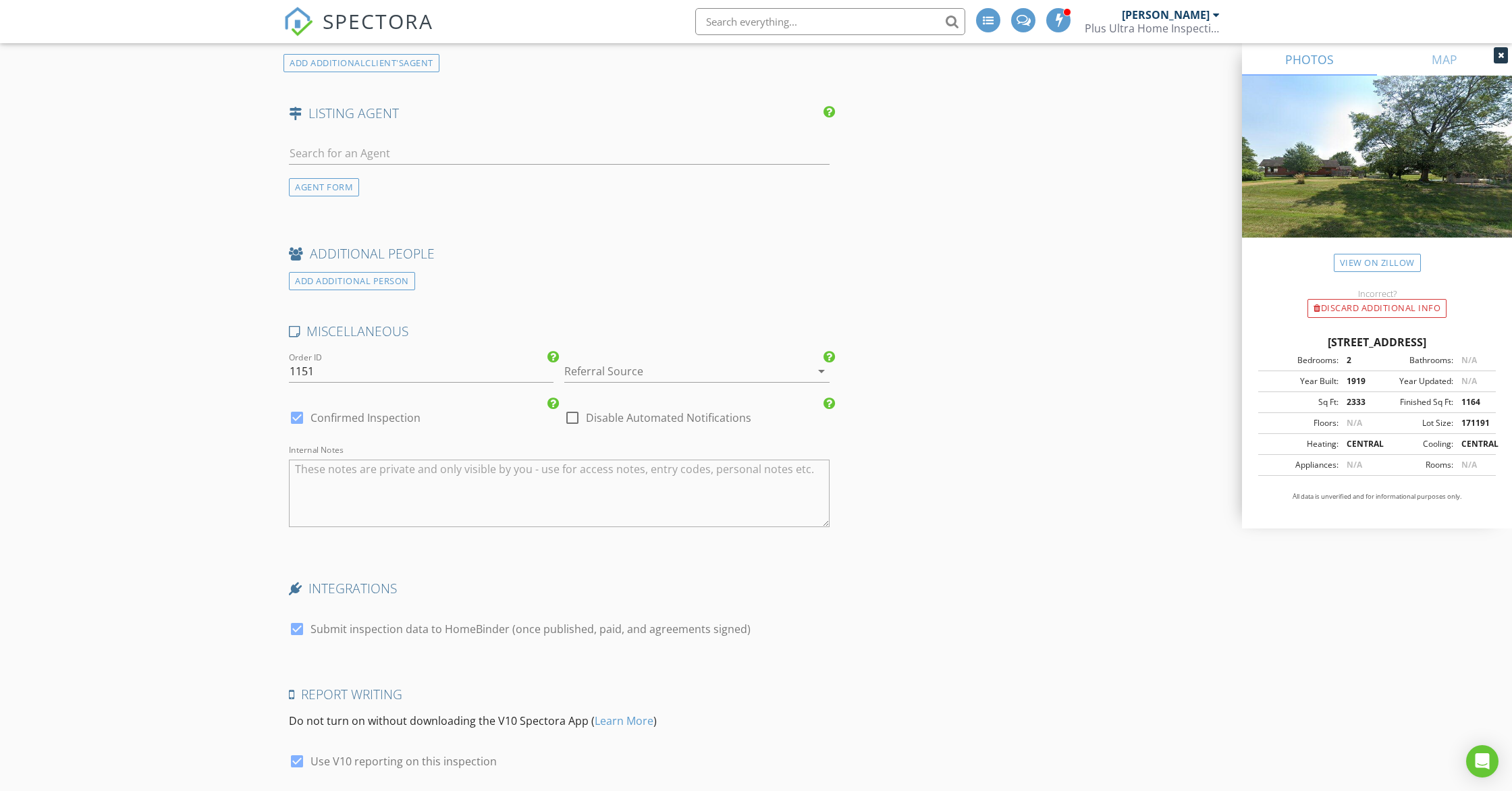
scroll to position [3354, 0]
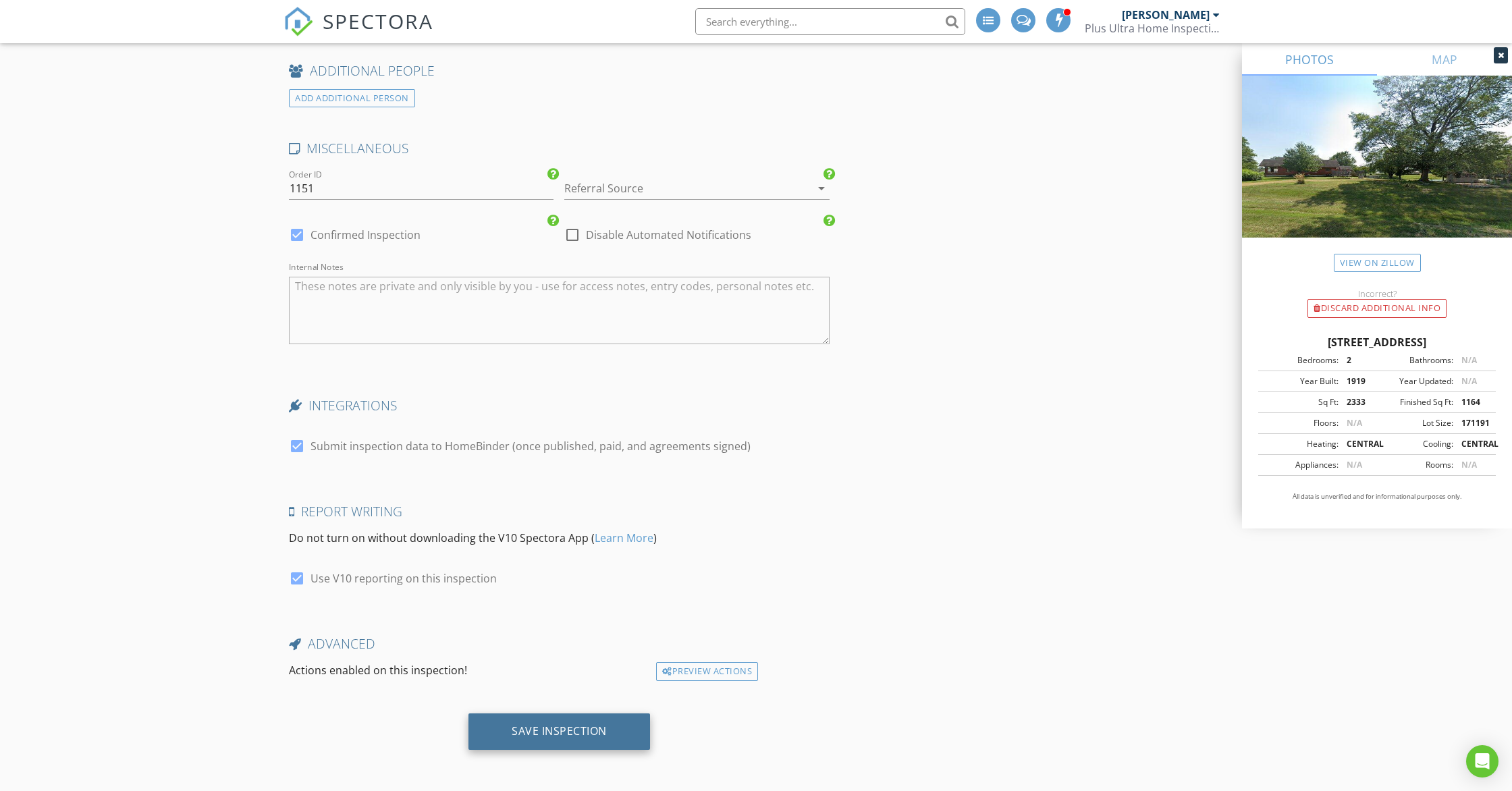
click at [576, 729] on div "Save Inspection" at bounding box center [559, 731] width 95 height 14
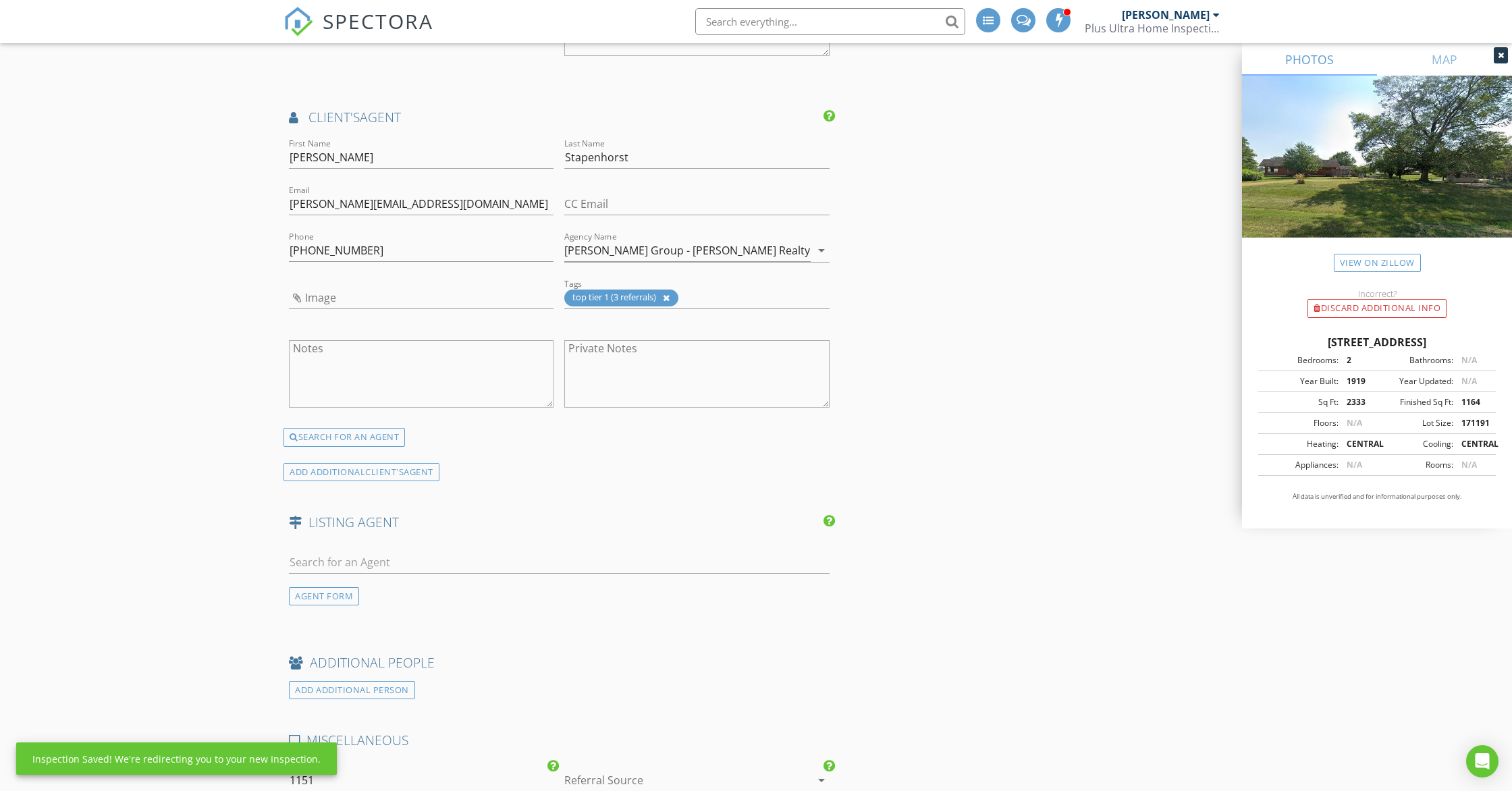
scroll to position [2686, 0]
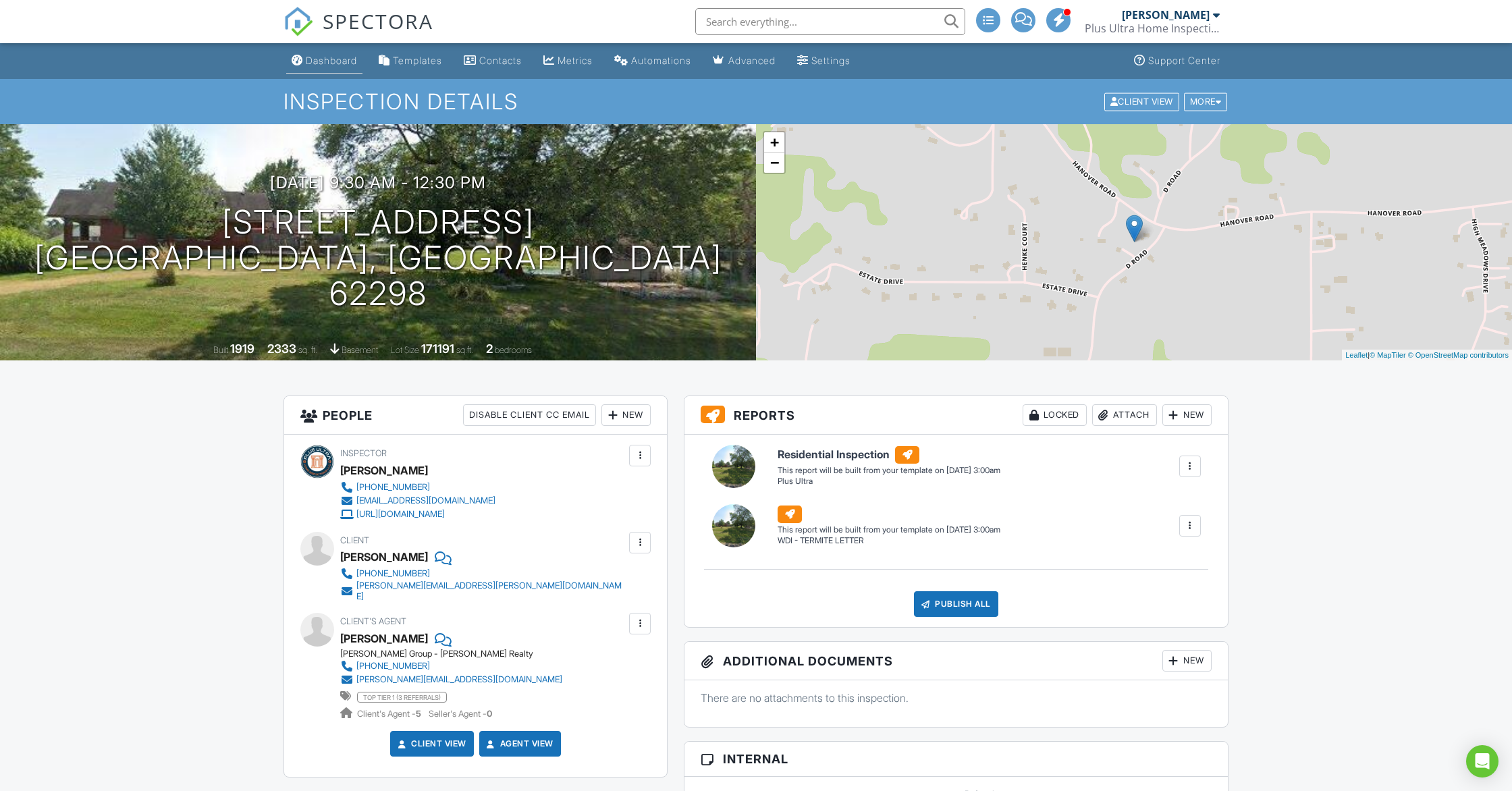
click at [339, 63] on div "Dashboard" at bounding box center [331, 60] width 52 height 11
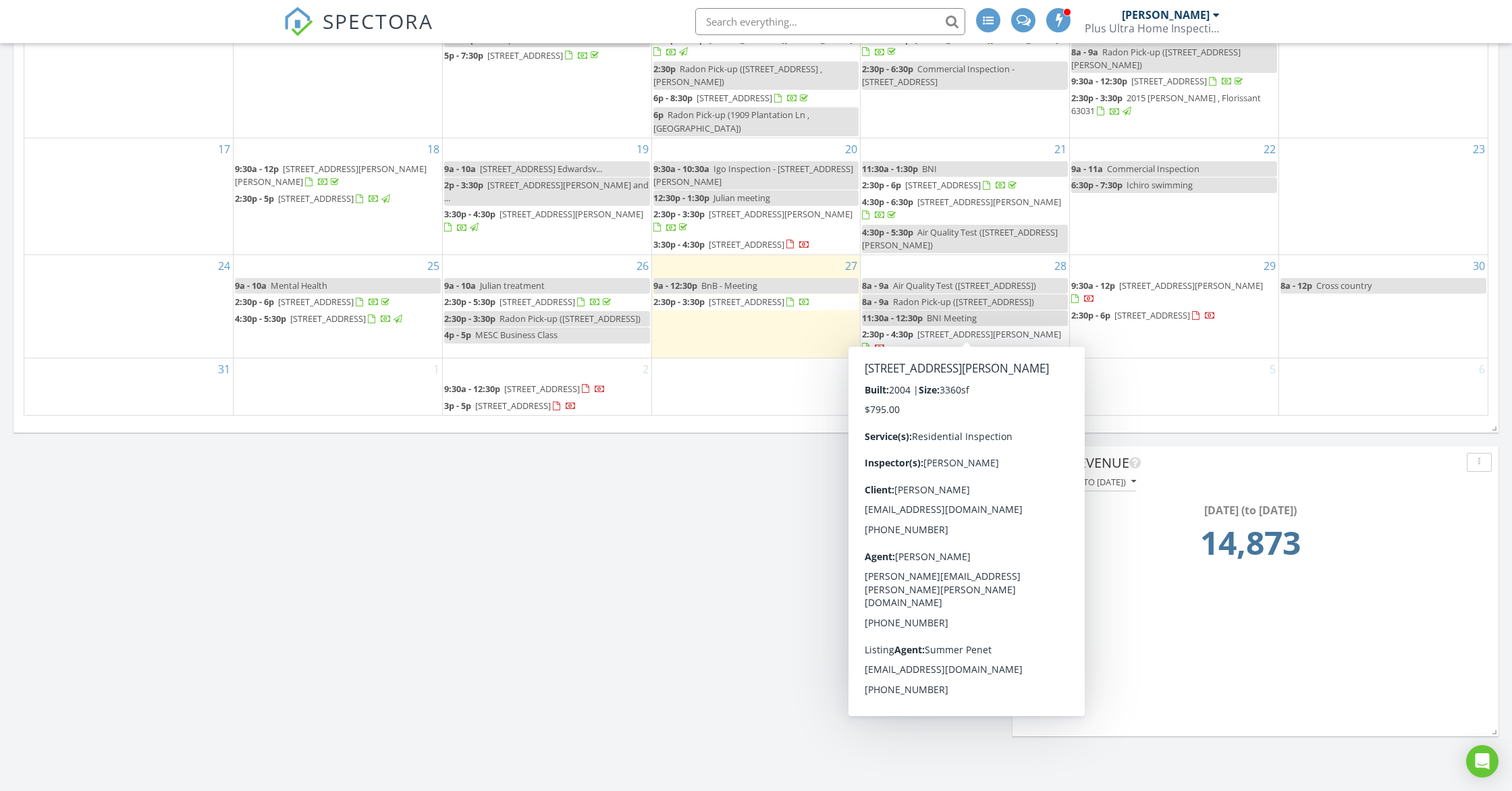
scroll to position [1124, 0]
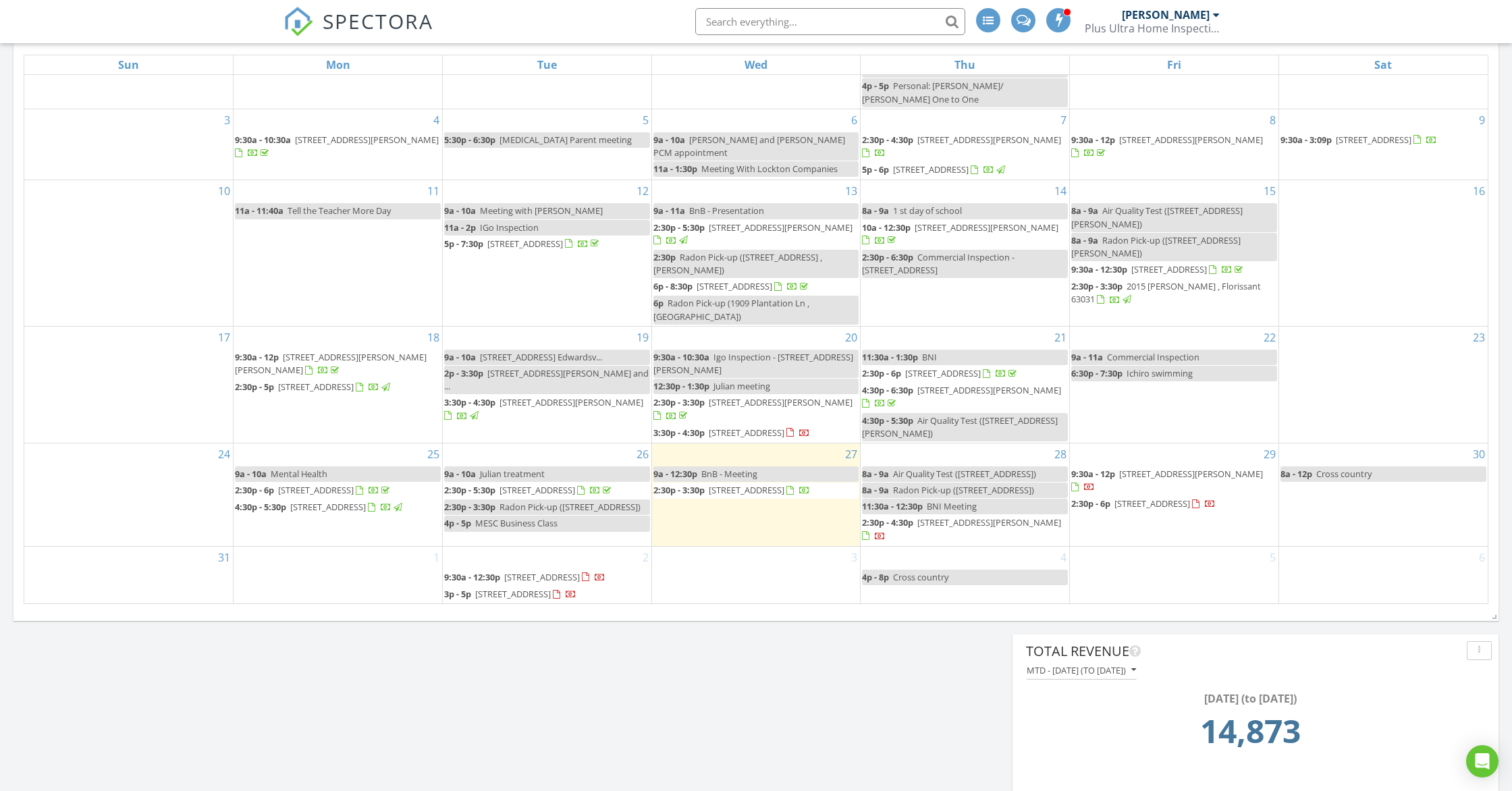
scroll to position [926, 0]
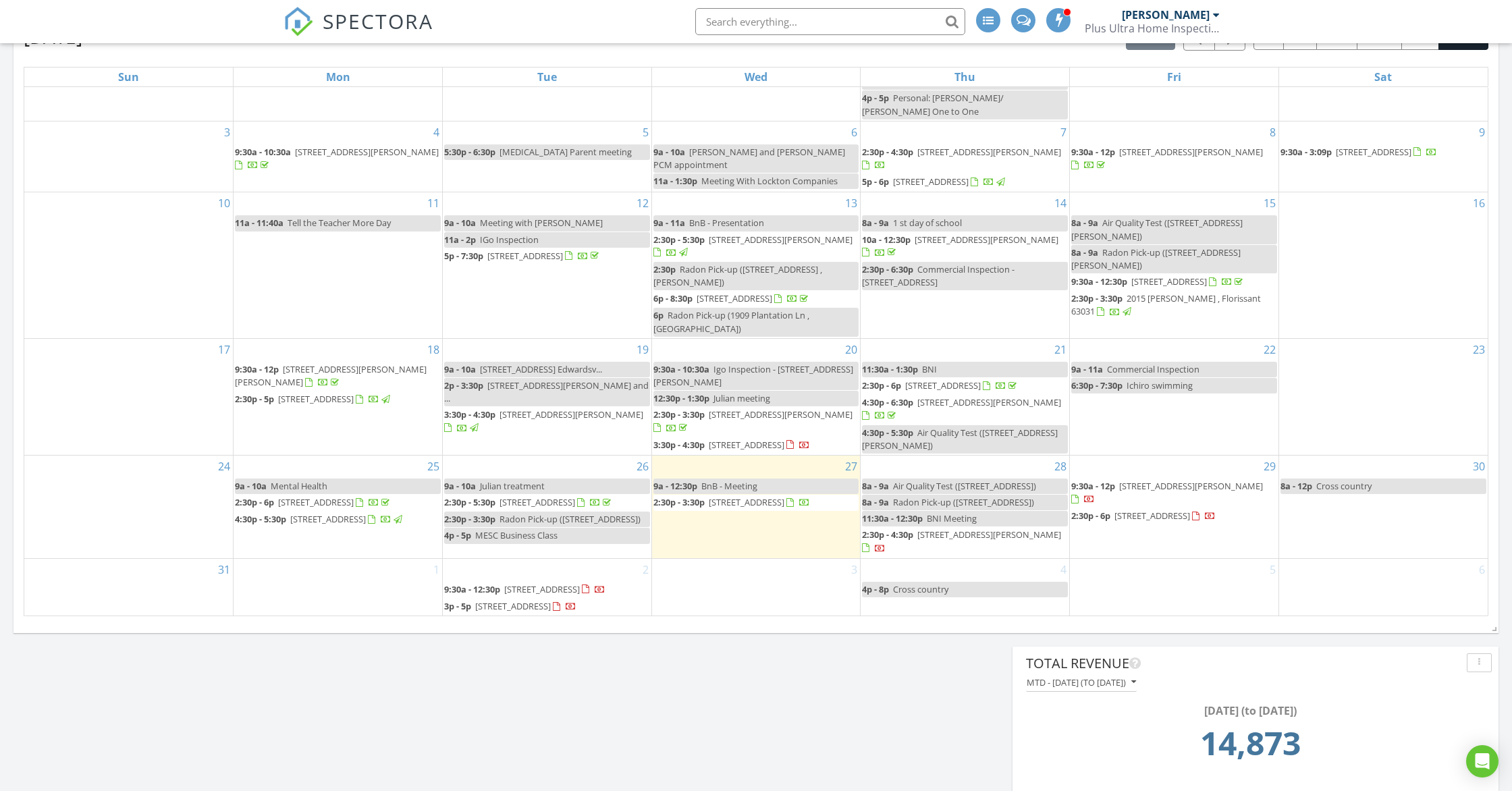
click at [729, 496] on span "211 Chianti Ct, Florissant 63031" at bounding box center [746, 502] width 75 height 12
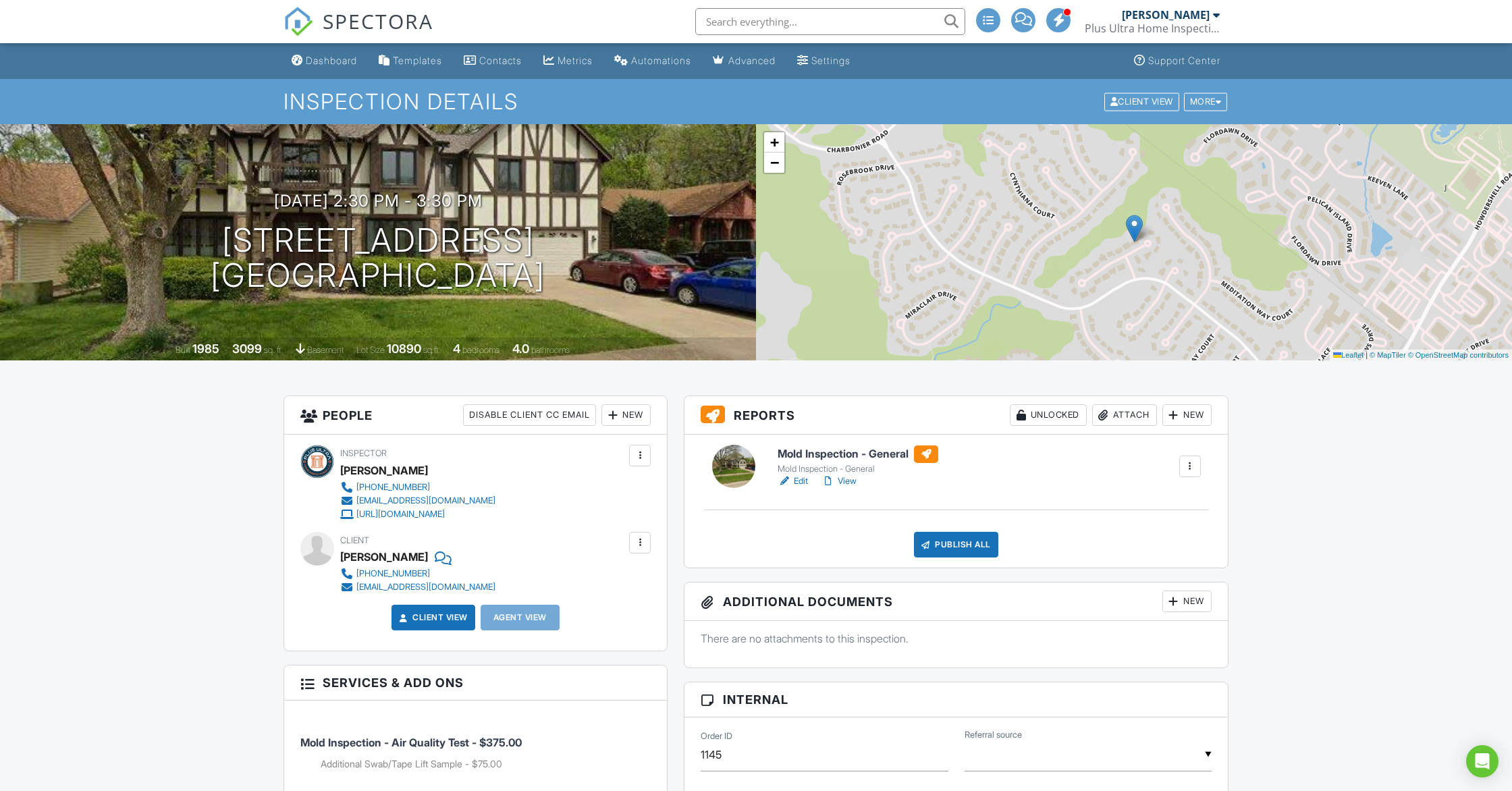
click at [799, 476] on link "Edit" at bounding box center [793, 481] width 30 height 14
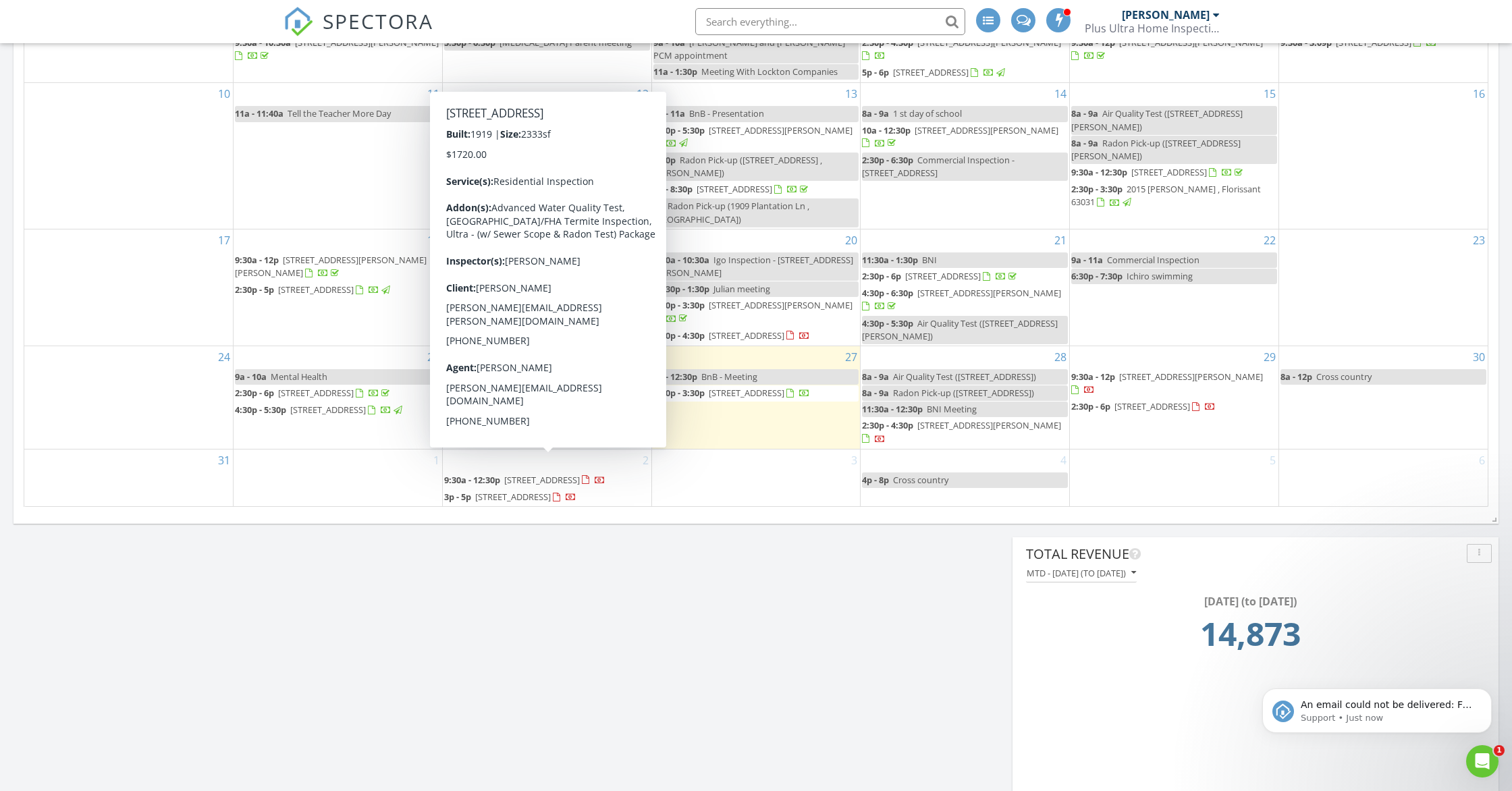
click at [566, 474] on span "3090 Hanover Rd, Waterloo 62298" at bounding box center [542, 480] width 75 height 12
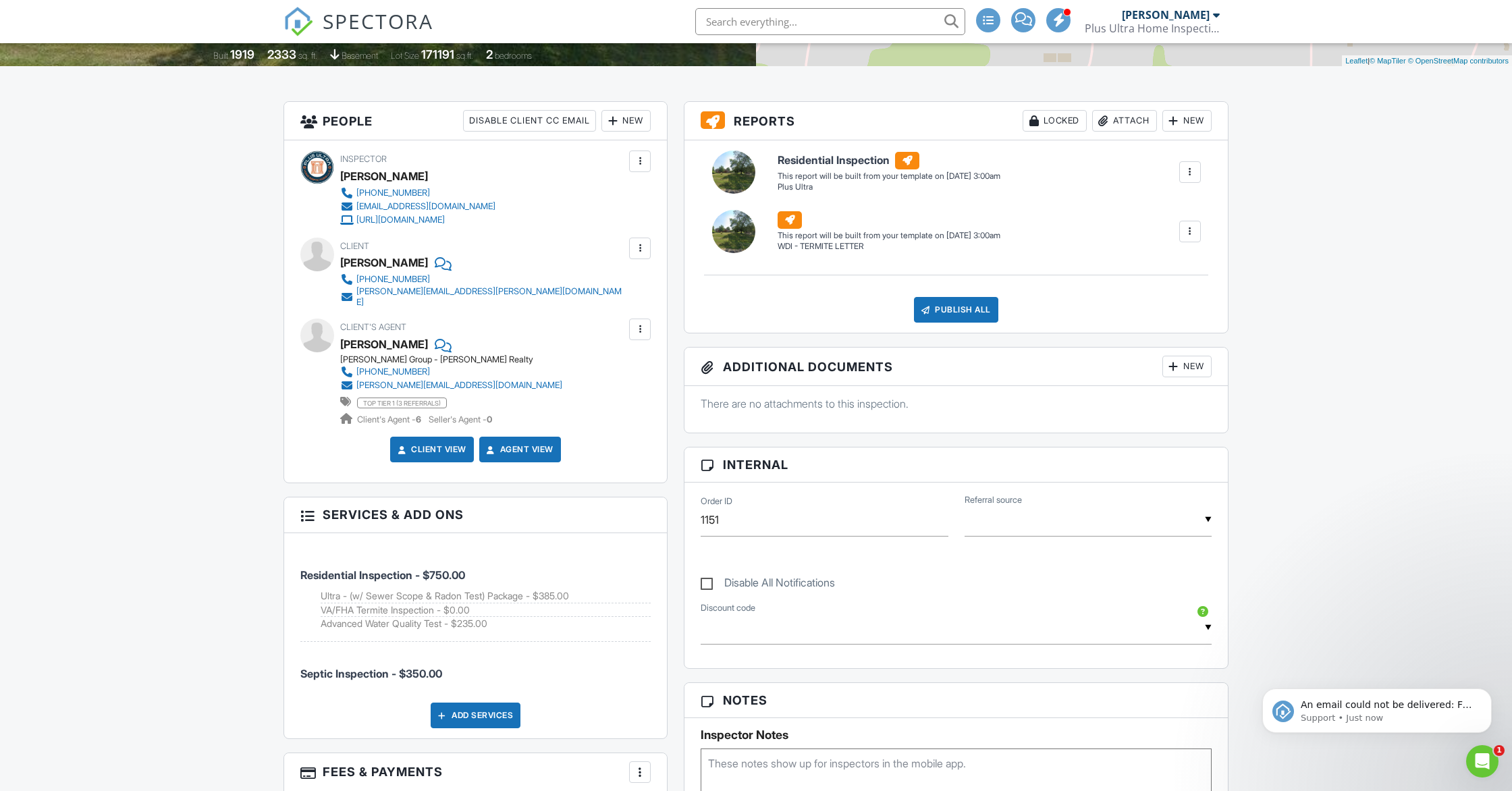
scroll to position [287, 0]
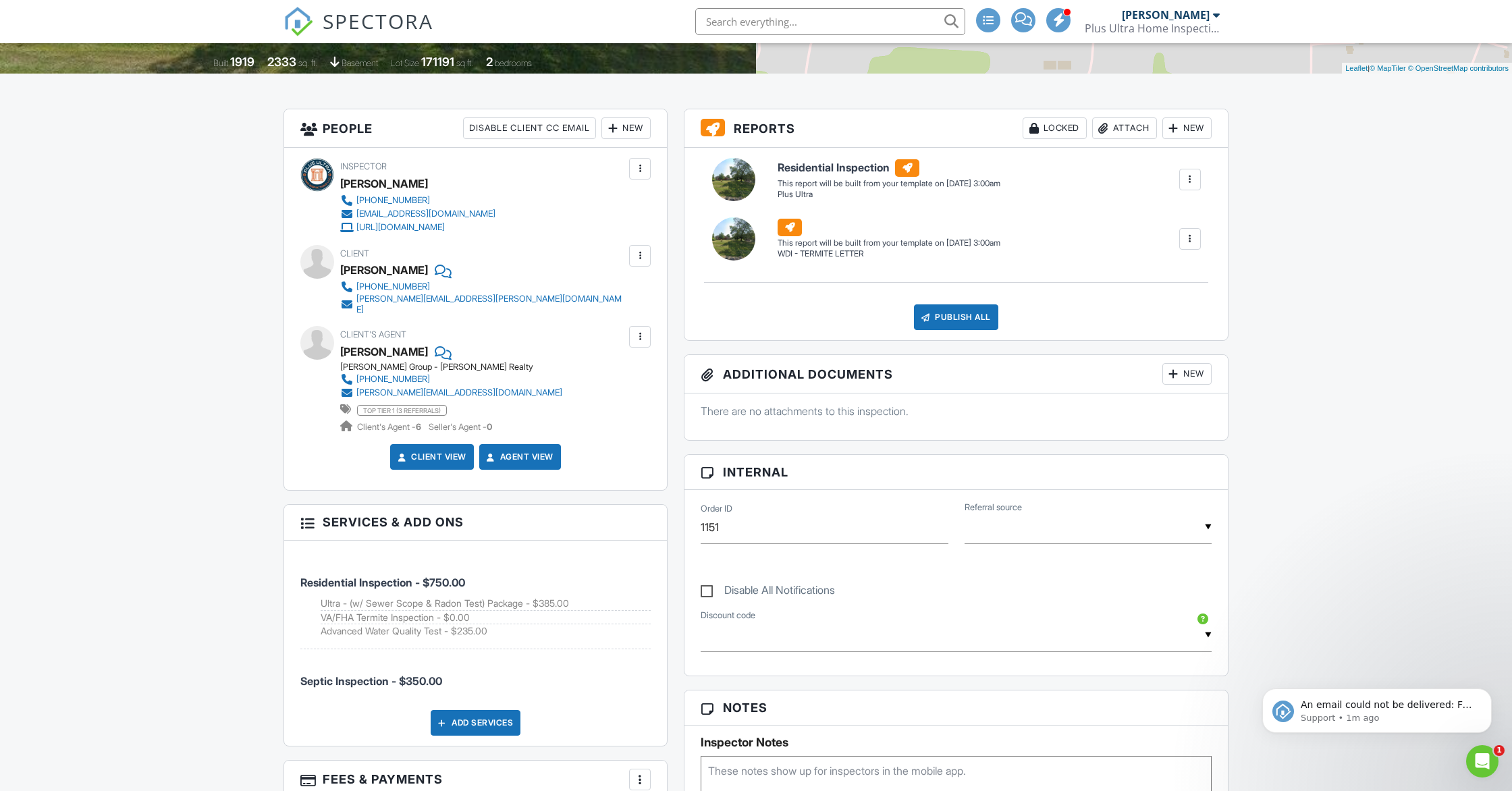
click at [638, 250] on div at bounding box center [640, 255] width 14 height 14
click at [610, 297] on li "Edit" at bounding box center [608, 297] width 69 height 34
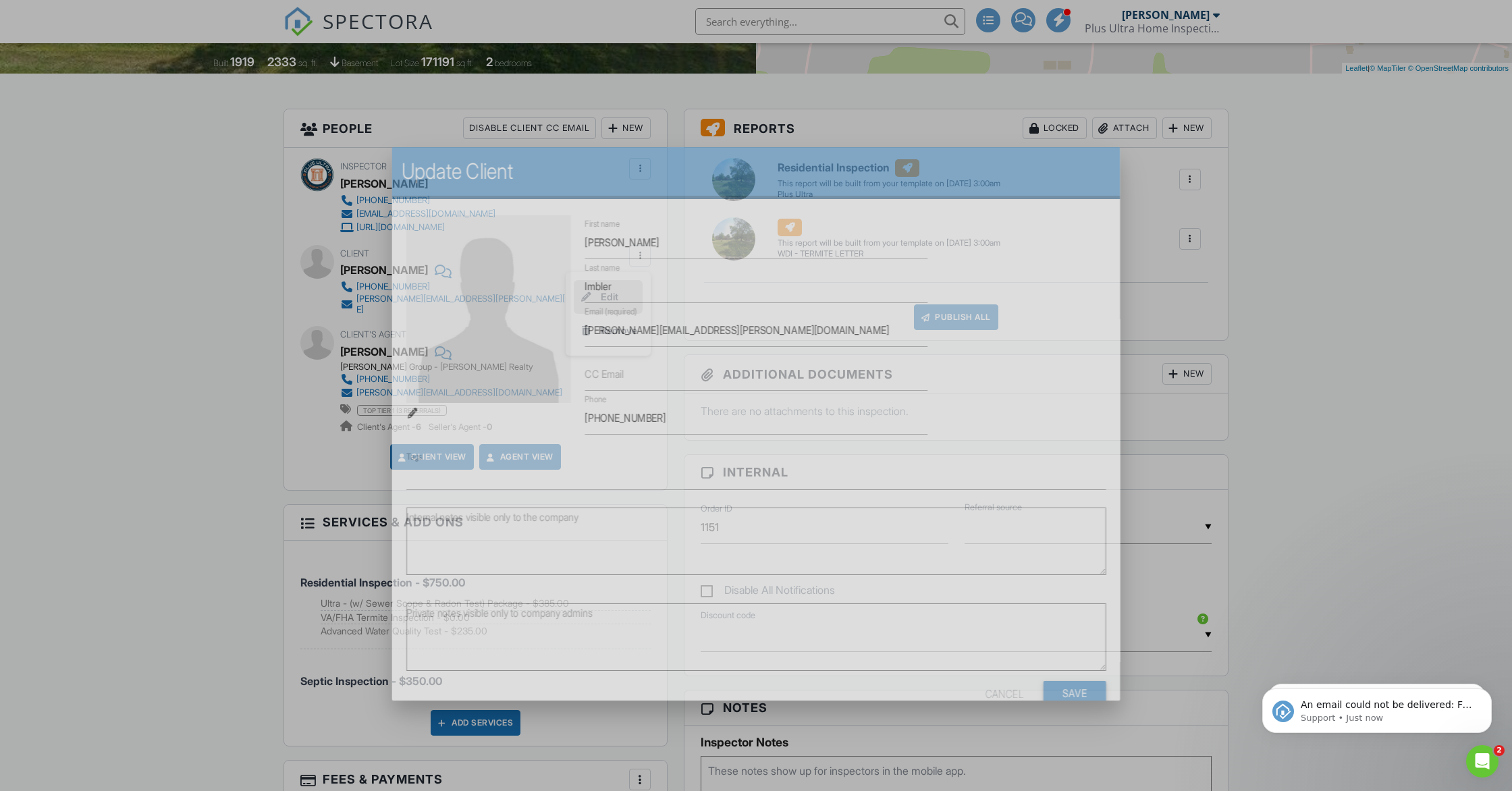
scroll to position [5, 0]
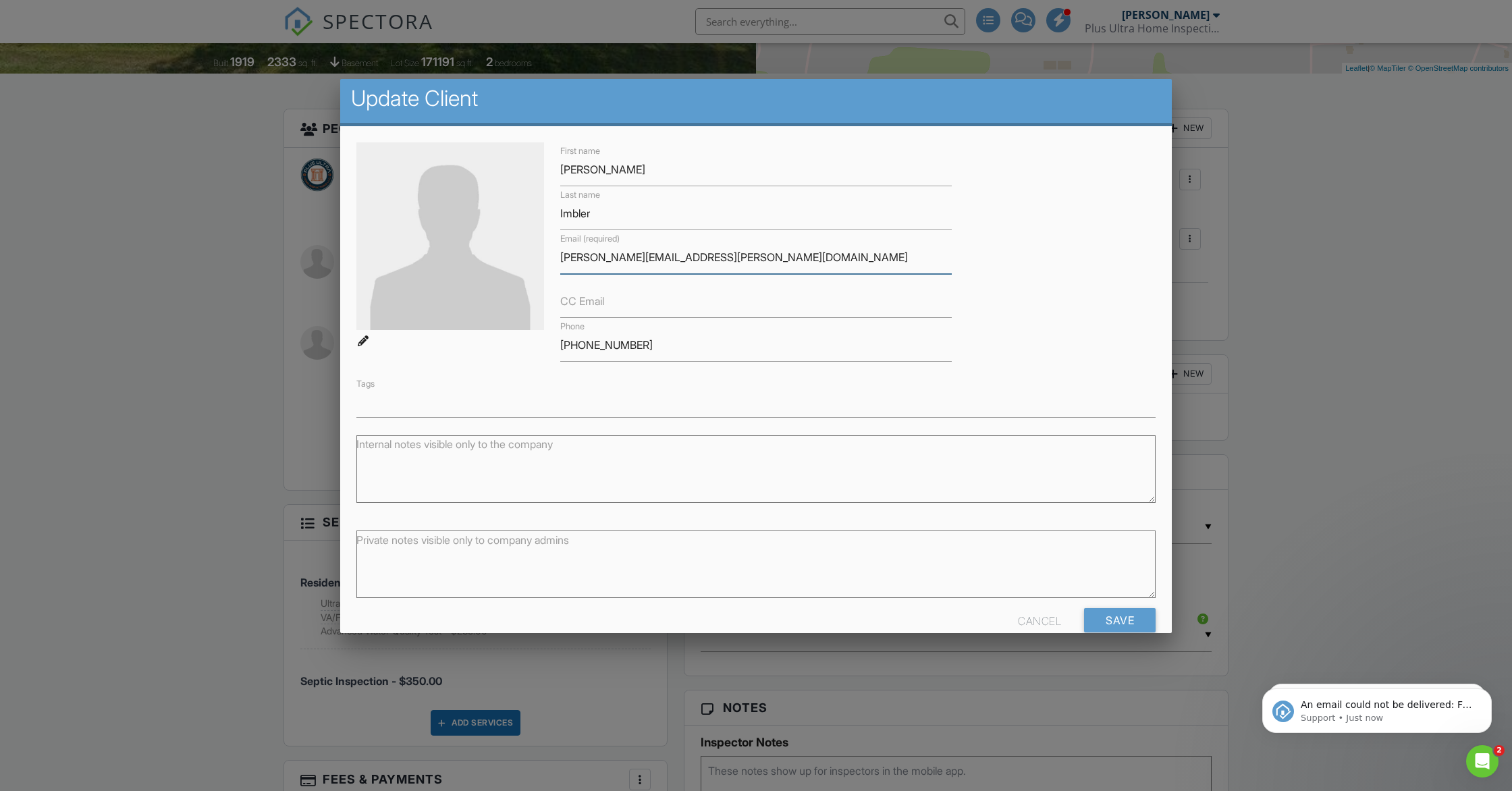
click at [674, 258] on input "[PERSON_NAME][EMAIL_ADDRESS][PERSON_NAME][DOMAIN_NAME]" at bounding box center [756, 257] width 392 height 33
type input "[PERSON_NAME][EMAIL_ADDRESS][PERSON_NAME][DOMAIN_NAME]"
click at [1141, 621] on input "Save" at bounding box center [1120, 620] width 72 height 24
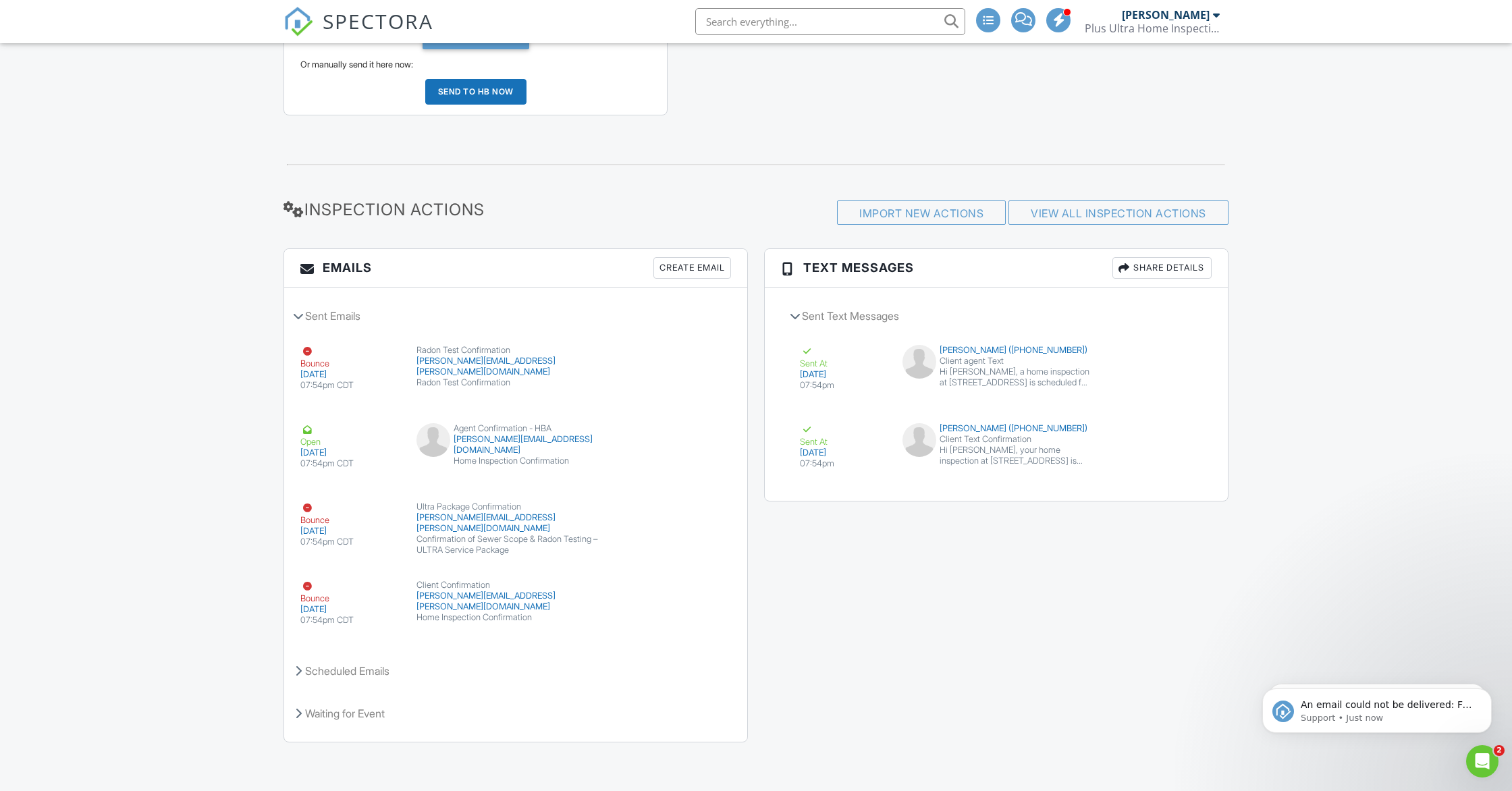
scroll to position [2041, 0]
click at [690, 627] on button "Resend" at bounding box center [691, 622] width 60 height 26
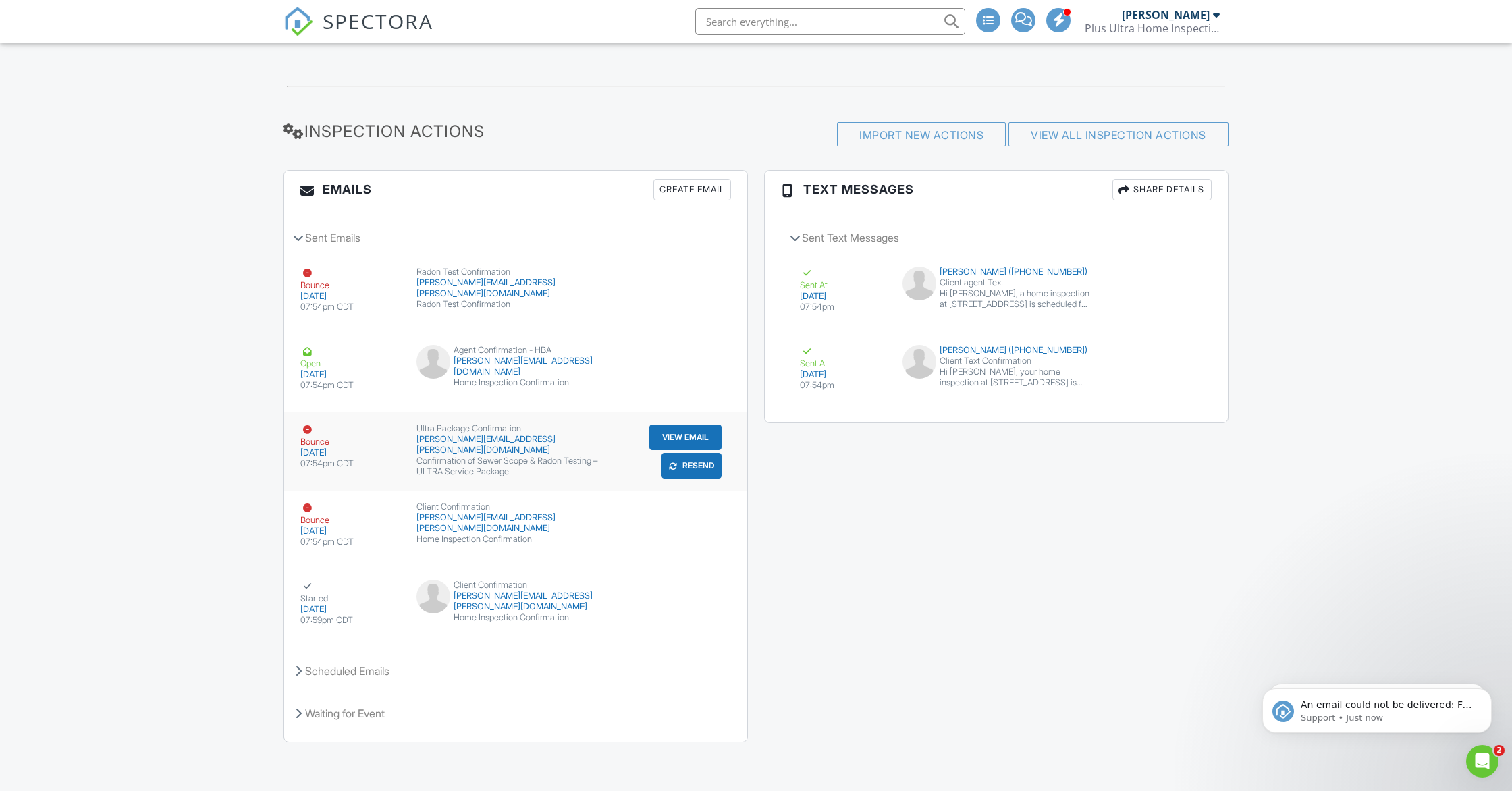
click at [679, 473] on div "submit" at bounding box center [673, 465] width 14 height 14
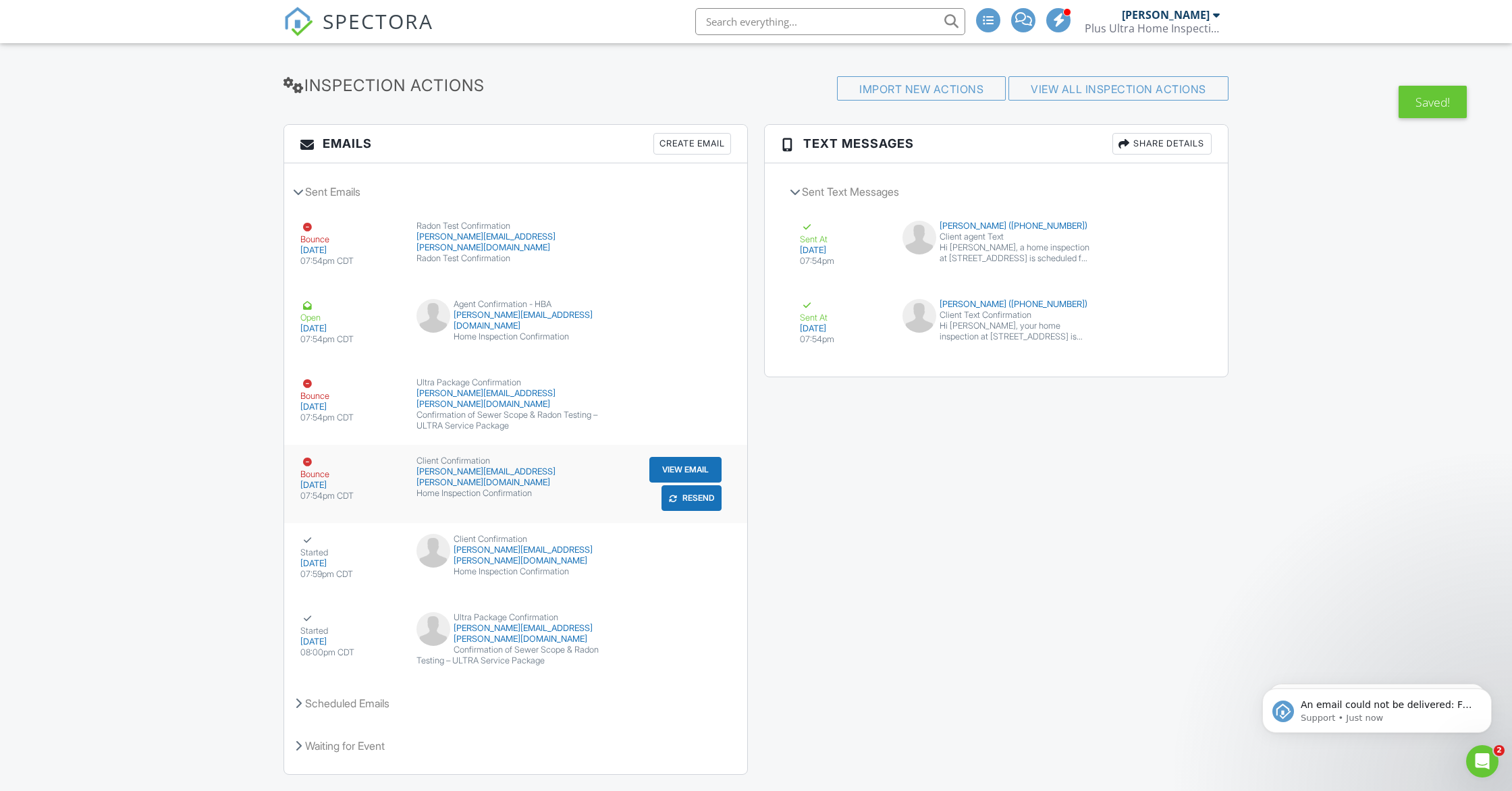
scroll to position [2147, 0]
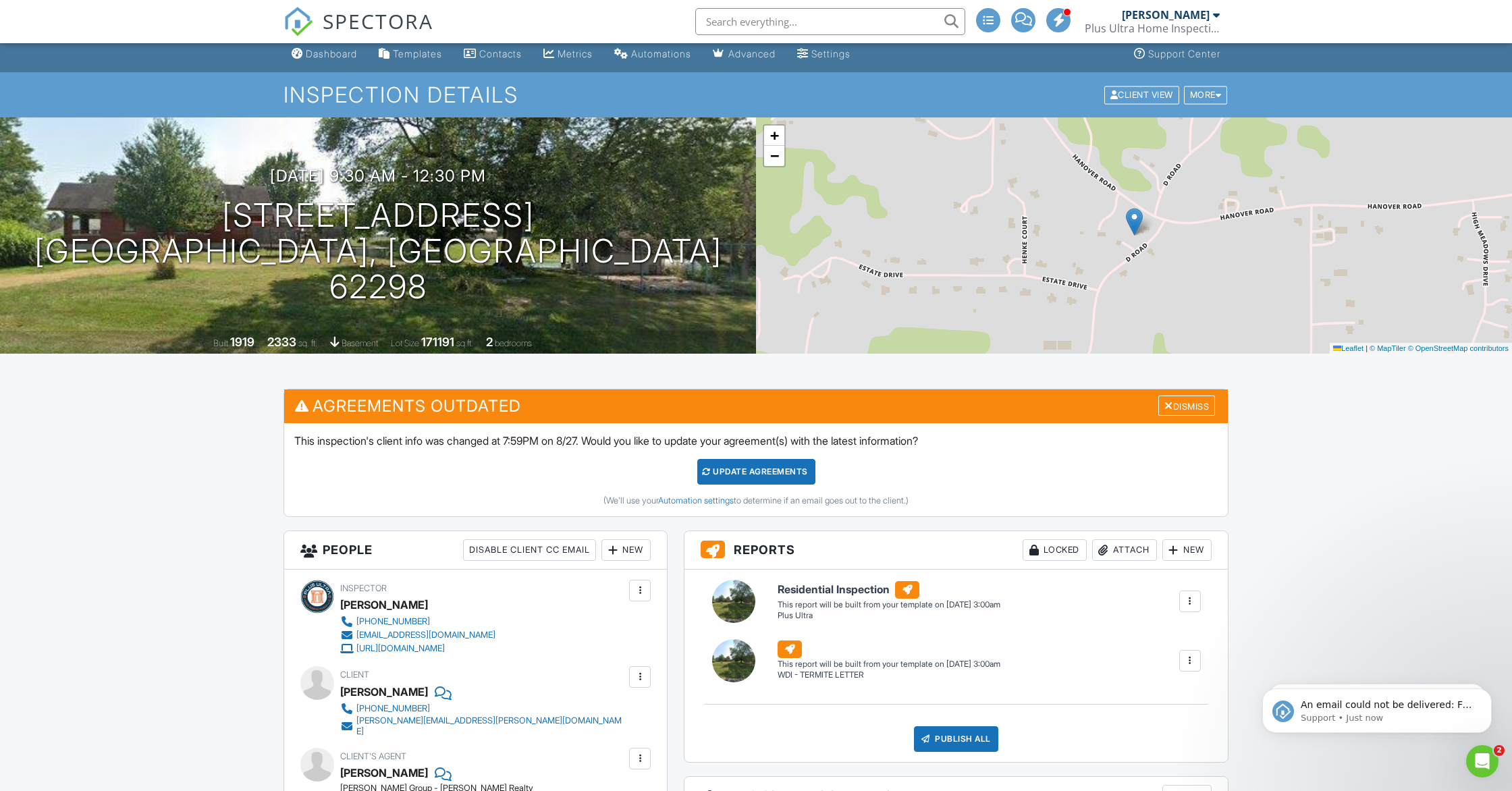
scroll to position [0, 0]
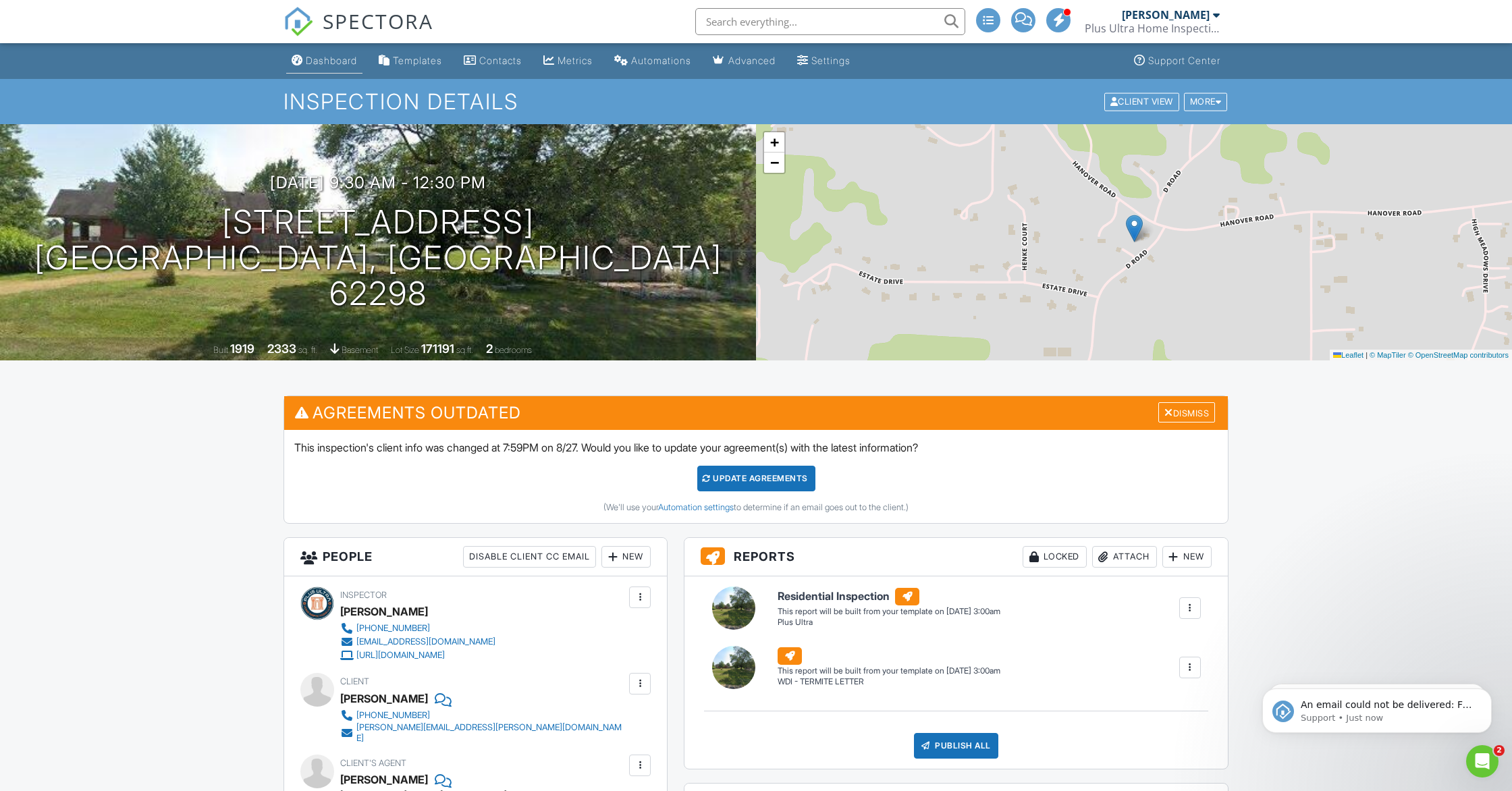
click at [318, 60] on div "Dashboard" at bounding box center [331, 60] width 52 height 11
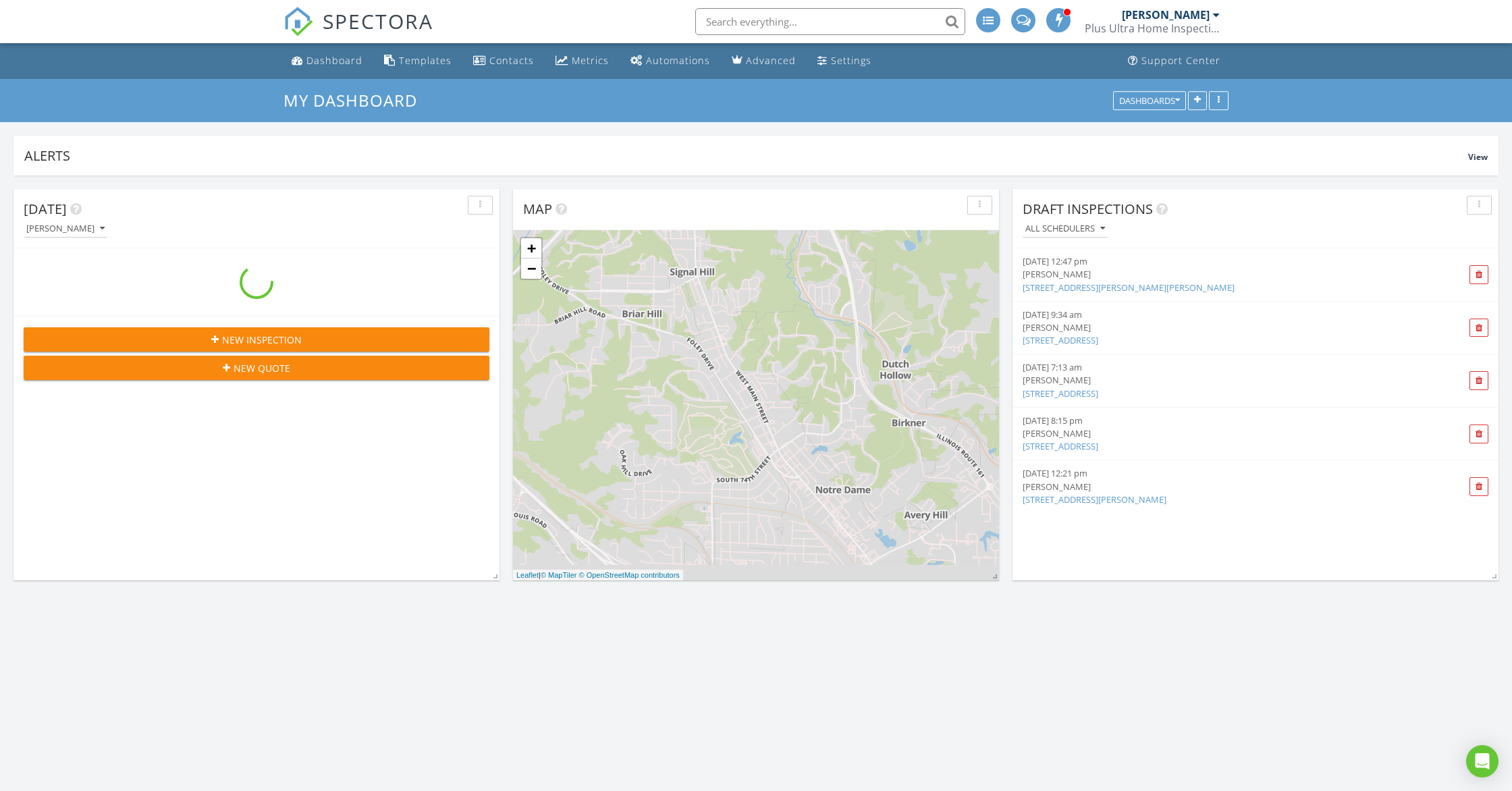
scroll to position [1837, 1513]
